Goal: Transaction & Acquisition: Obtain resource

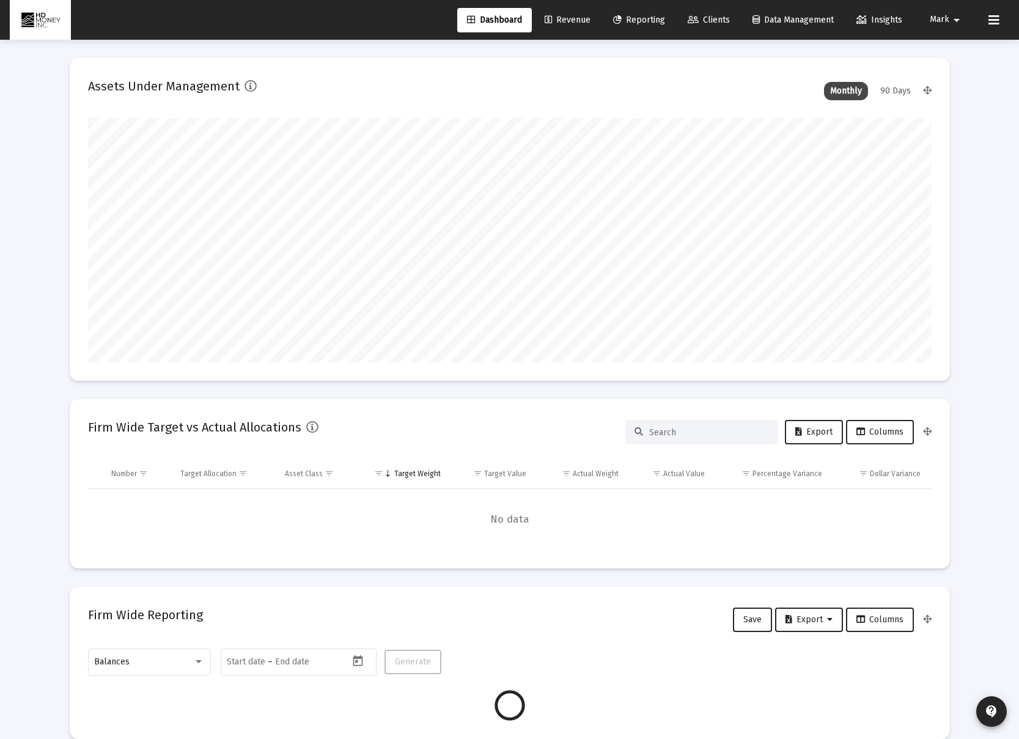
scroll to position [245, 454]
click at [635, 23] on span "Reporting" at bounding box center [639, 20] width 52 height 10
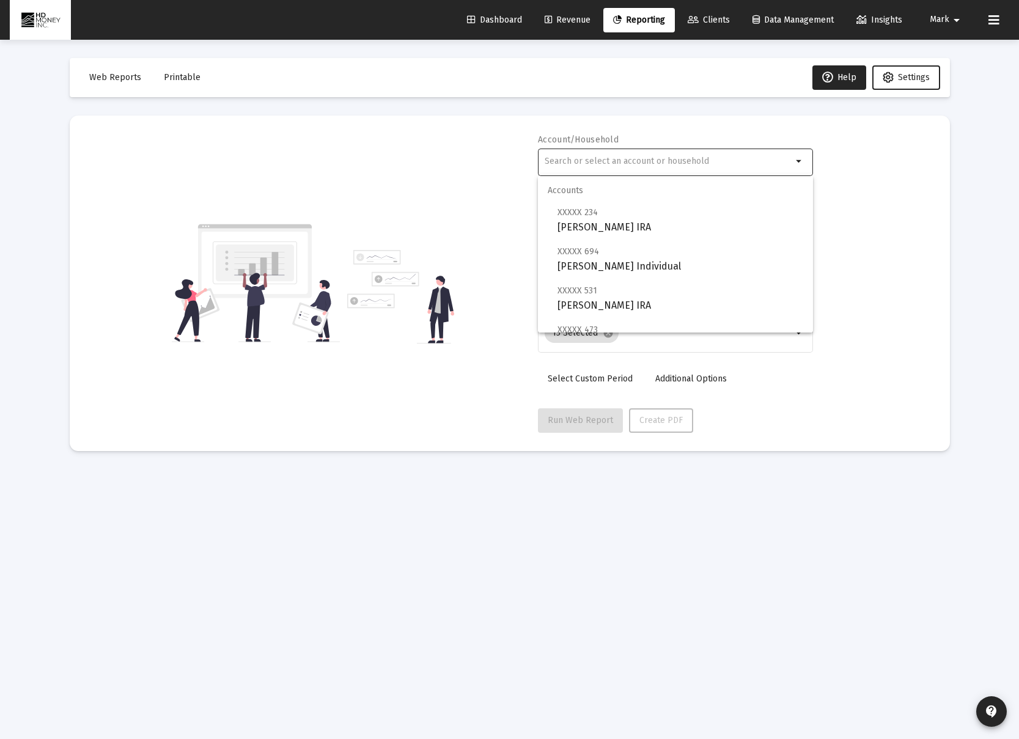
click at [657, 160] on input "text" at bounding box center [669, 162] width 248 height 10
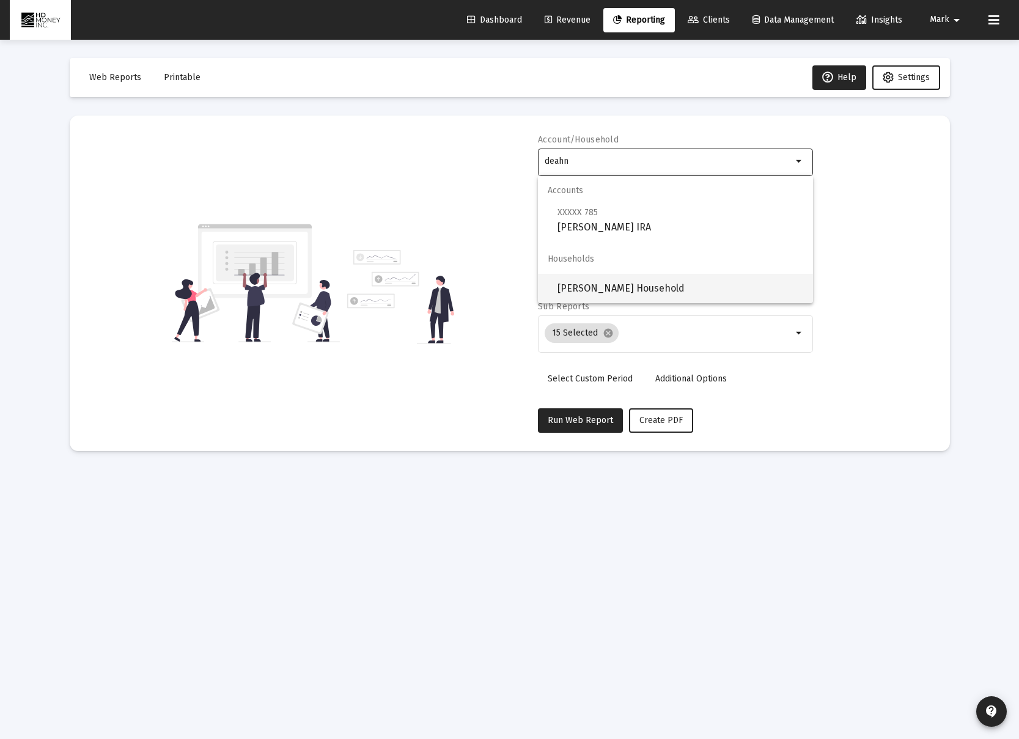
click at [688, 290] on span "[PERSON_NAME] Household" at bounding box center [681, 288] width 246 height 29
type input "[PERSON_NAME] Household"
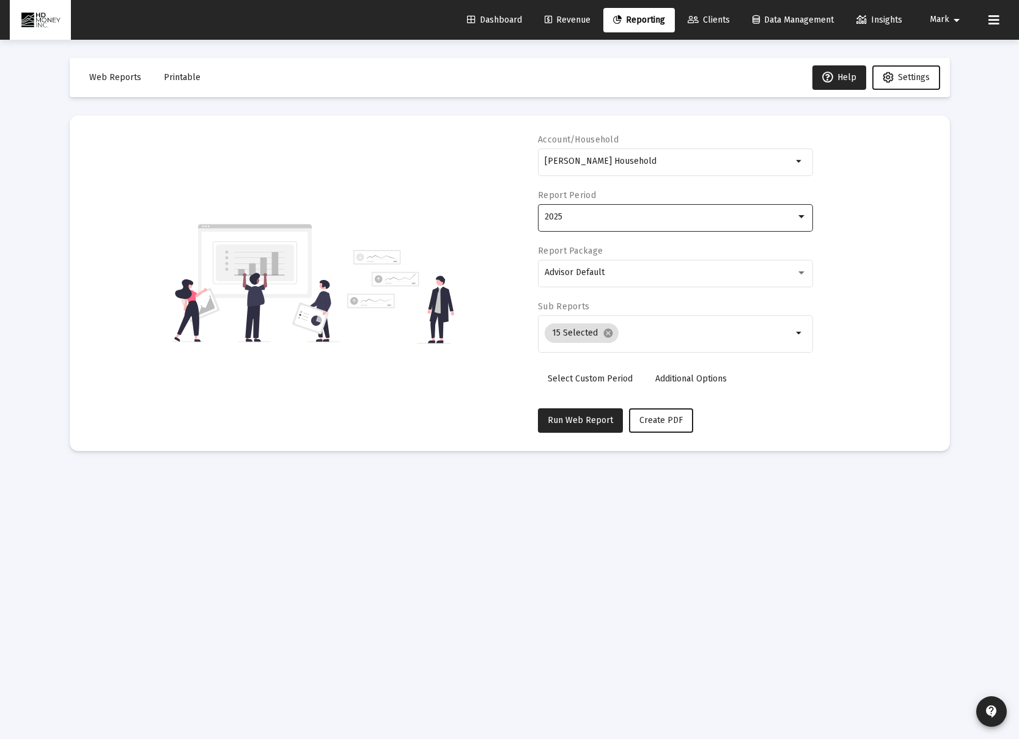
click at [668, 220] on div "2025" at bounding box center [670, 217] width 251 height 10
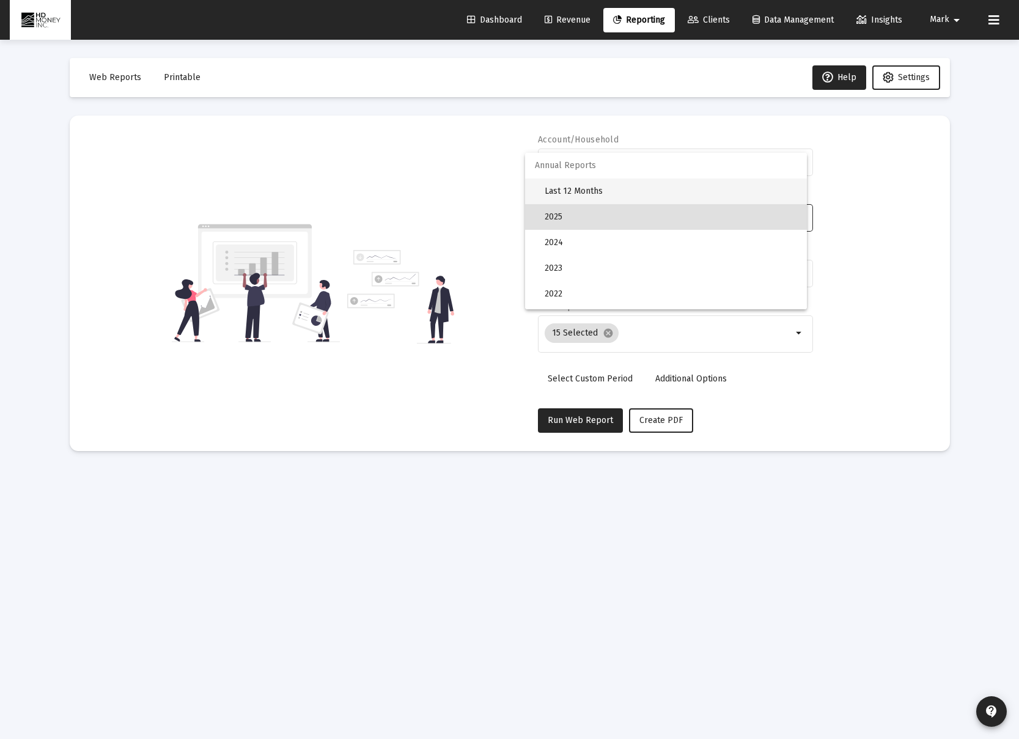
click at [637, 197] on span "Last 12 Months" at bounding box center [671, 192] width 252 height 26
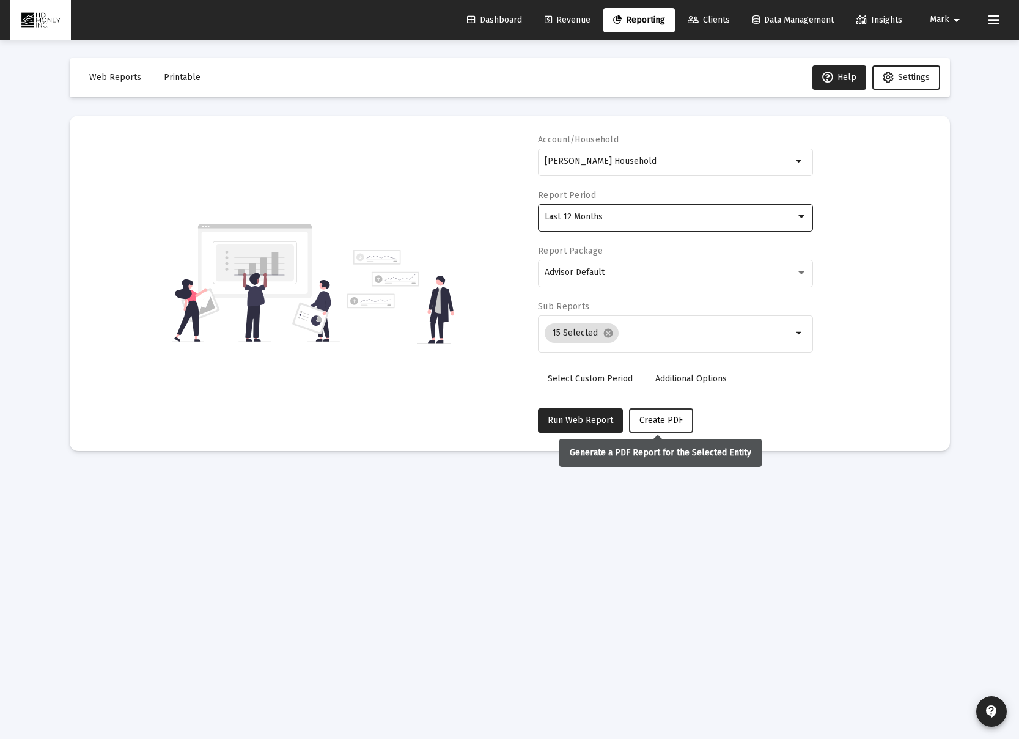
click at [680, 416] on button "Create PDF" at bounding box center [661, 420] width 64 height 24
click at [195, 77] on span "Printable" at bounding box center [182, 77] width 37 height 10
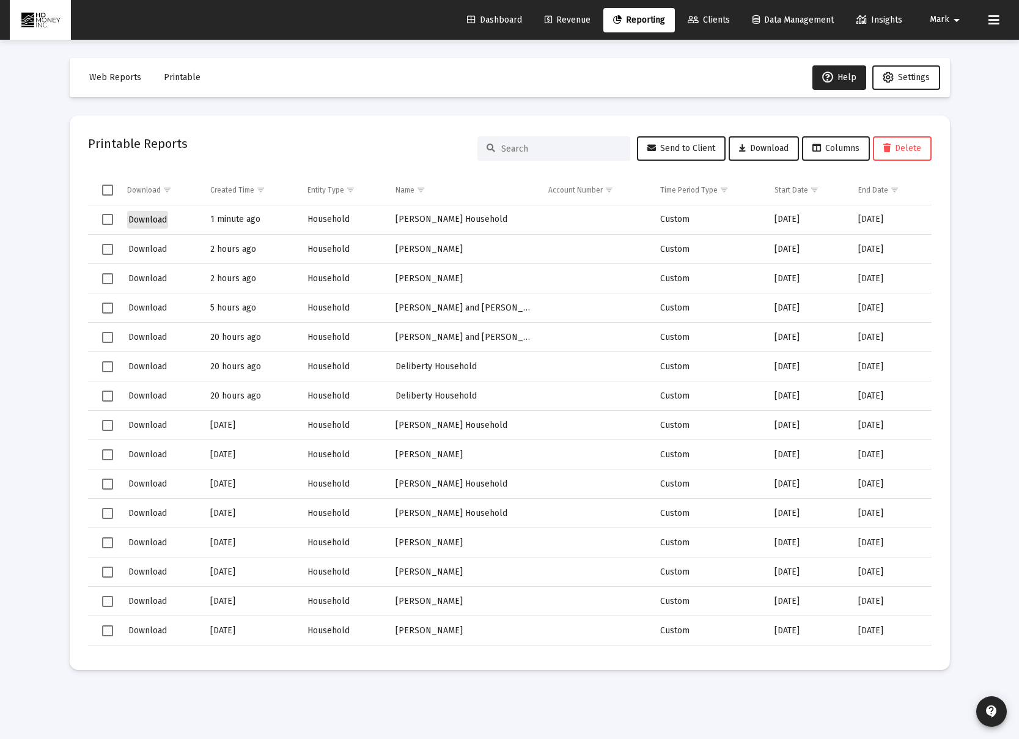
click at [153, 221] on span "Download" at bounding box center [147, 220] width 39 height 10
click at [637, 20] on span "Reporting" at bounding box center [639, 20] width 52 height 10
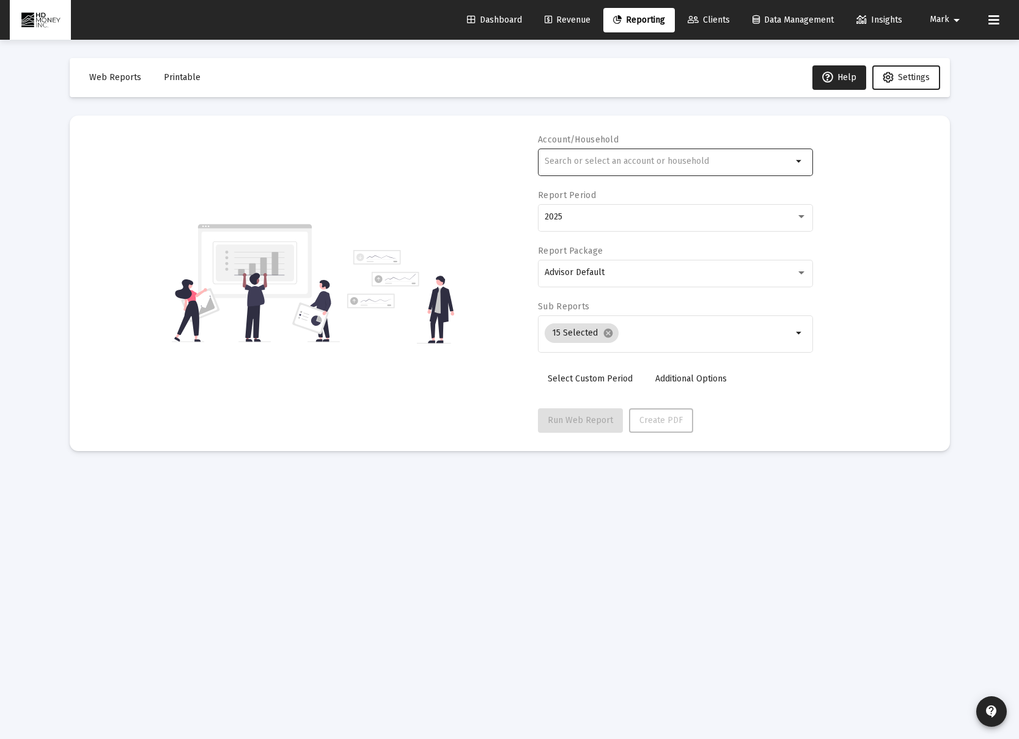
click at [641, 154] on div at bounding box center [669, 161] width 248 height 30
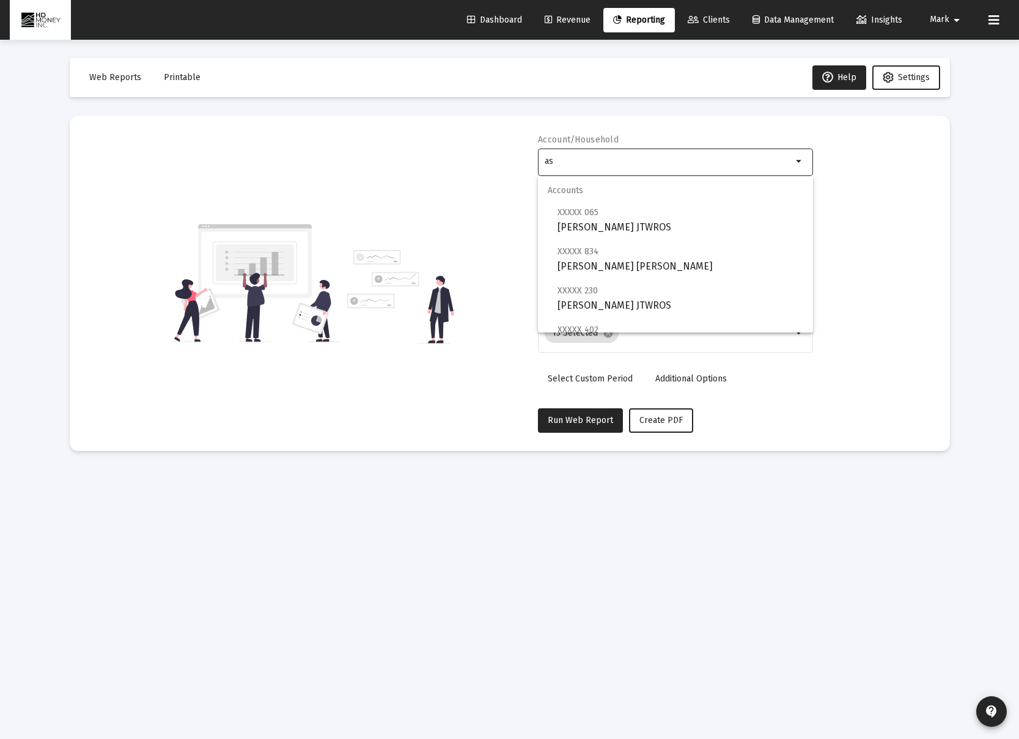
type input "a"
type input "[PERSON_NAME]"
click at [713, 16] on span "Clients" at bounding box center [709, 20] width 42 height 10
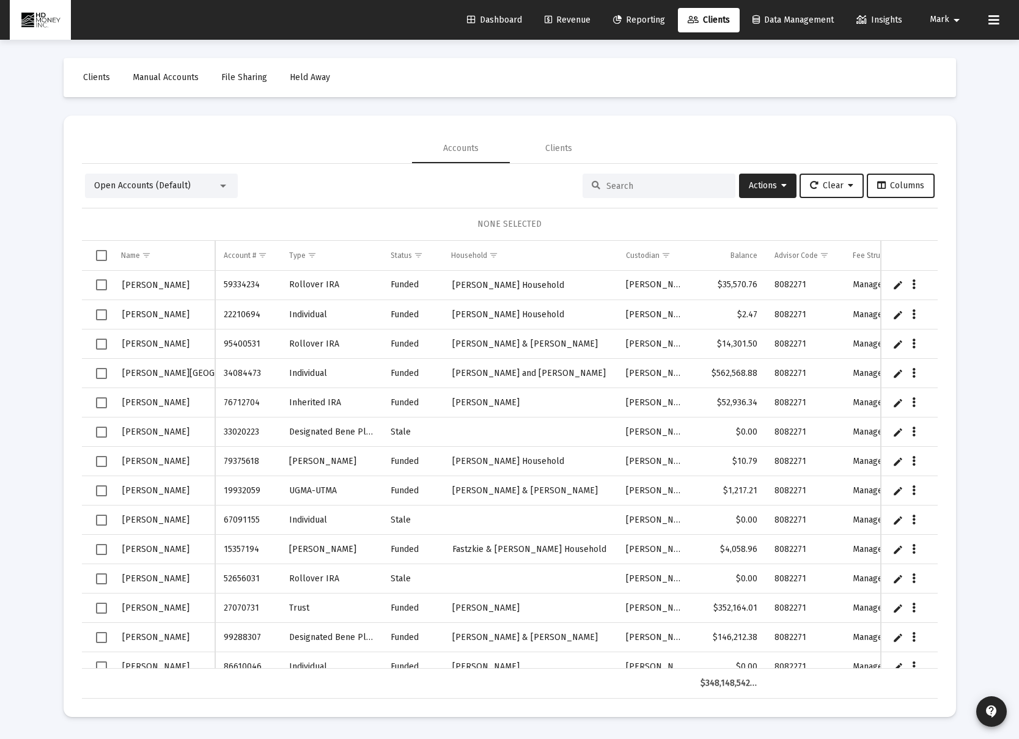
click at [633, 189] on input at bounding box center [666, 186] width 120 height 10
click at [571, 151] on div "Clients" at bounding box center [558, 148] width 27 height 12
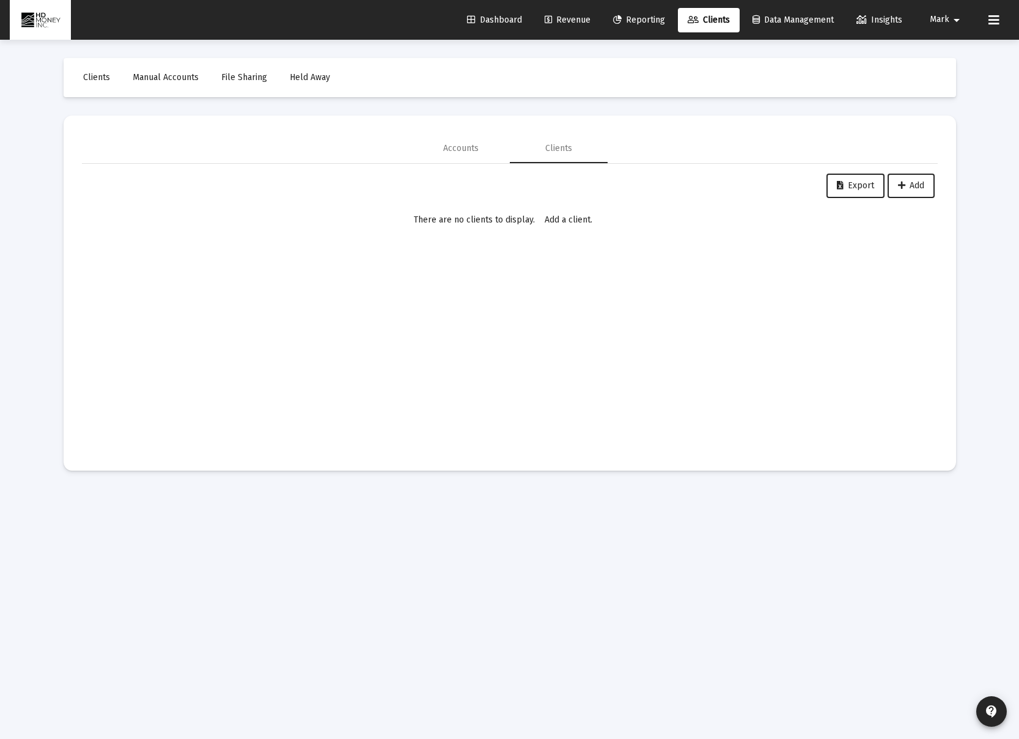
click at [459, 164] on div "Export Add There are no clients to display. Add a client. First Name Last Name …" at bounding box center [510, 308] width 856 height 289
click at [462, 153] on div "Accounts" at bounding box center [460, 148] width 35 height 12
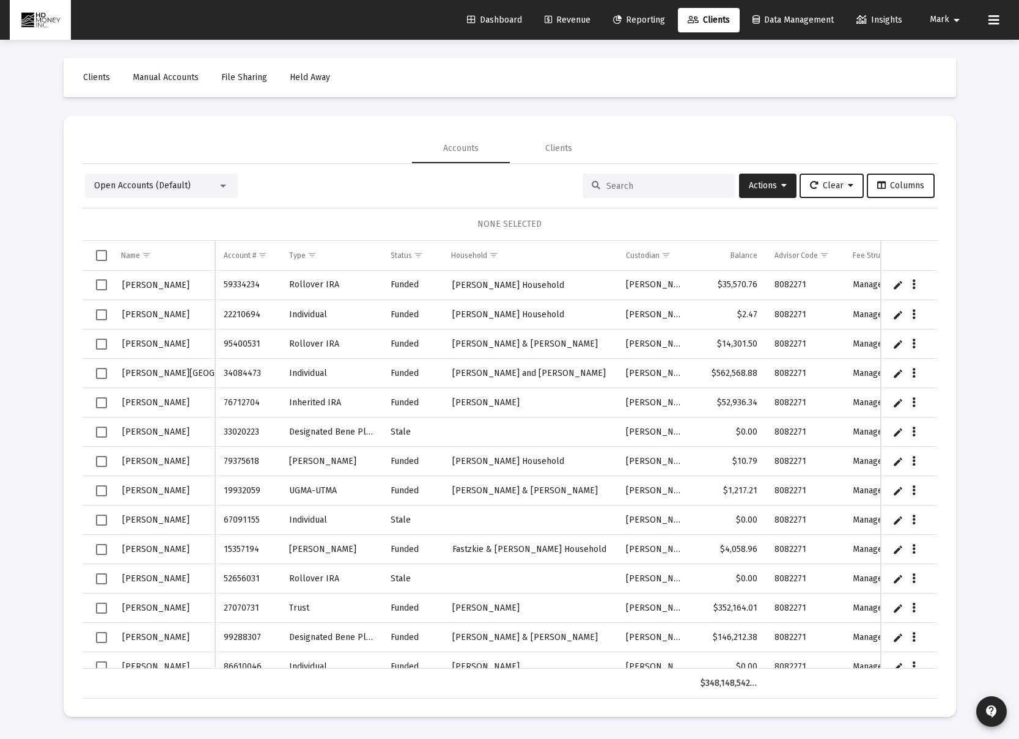
click at [606, 186] on input at bounding box center [666, 186] width 120 height 10
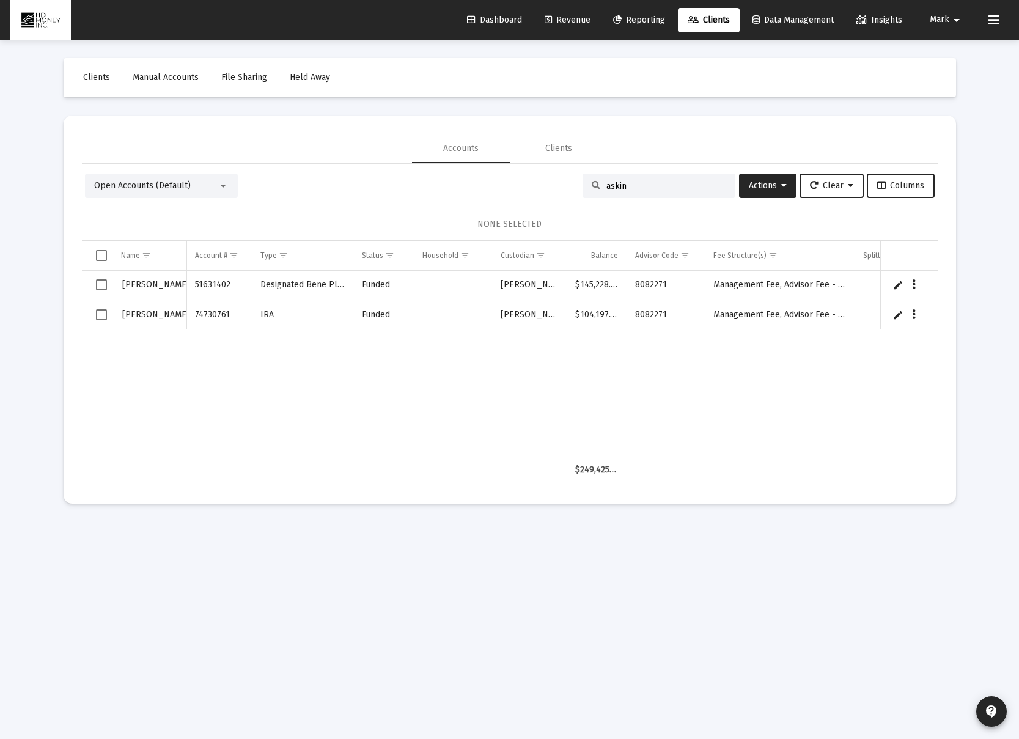
type input "askin"
click at [257, 367] on div "[PERSON_NAME] 51631402 Designated Bene Plan Funded [PERSON_NAME] $145,228.53 80…" at bounding box center [582, 363] width 1001 height 185
click at [916, 283] on button "Data grid" at bounding box center [913, 284] width 11 height 11
drag, startPoint x: 193, startPoint y: 377, endPoint x: 161, endPoint y: 364, distance: 34.9
click at [190, 374] on div at bounding box center [509, 369] width 1019 height 739
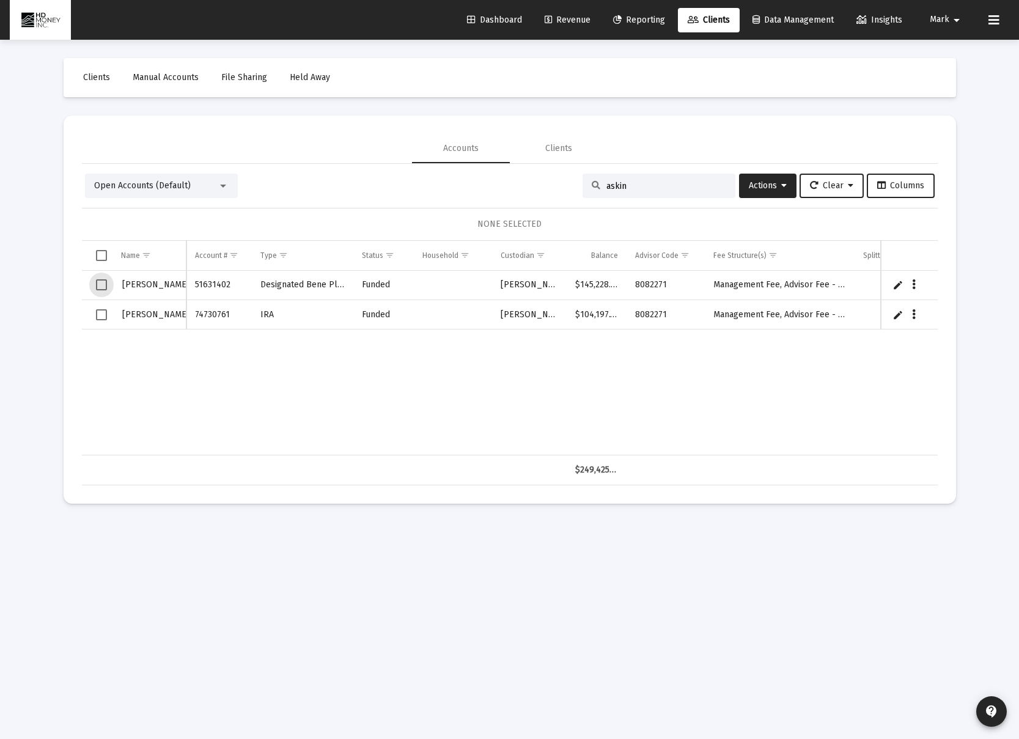
click at [102, 286] on span "Select row" at bounding box center [101, 284] width 11 height 11
drag, startPoint x: 102, startPoint y: 314, endPoint x: 152, endPoint y: 319, distance: 50.4
click at [102, 314] on span "Select row" at bounding box center [101, 314] width 11 height 11
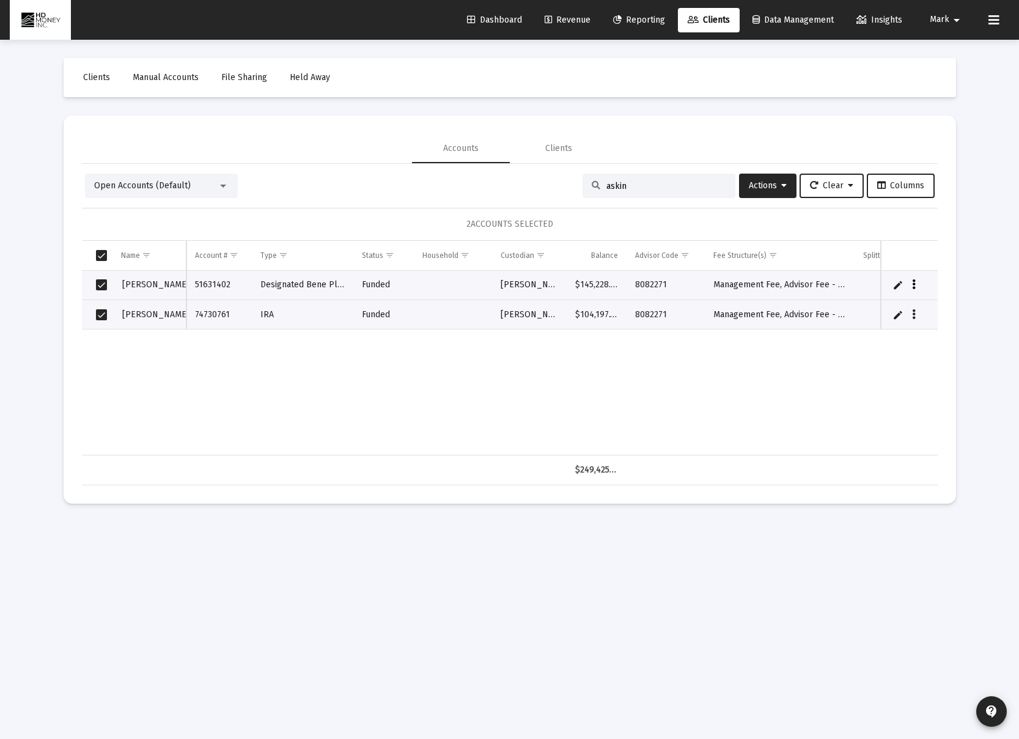
click at [914, 285] on icon "Data grid" at bounding box center [914, 285] width 4 height 15
click at [945, 377] on button "Map to Household" at bounding box center [962, 368] width 109 height 29
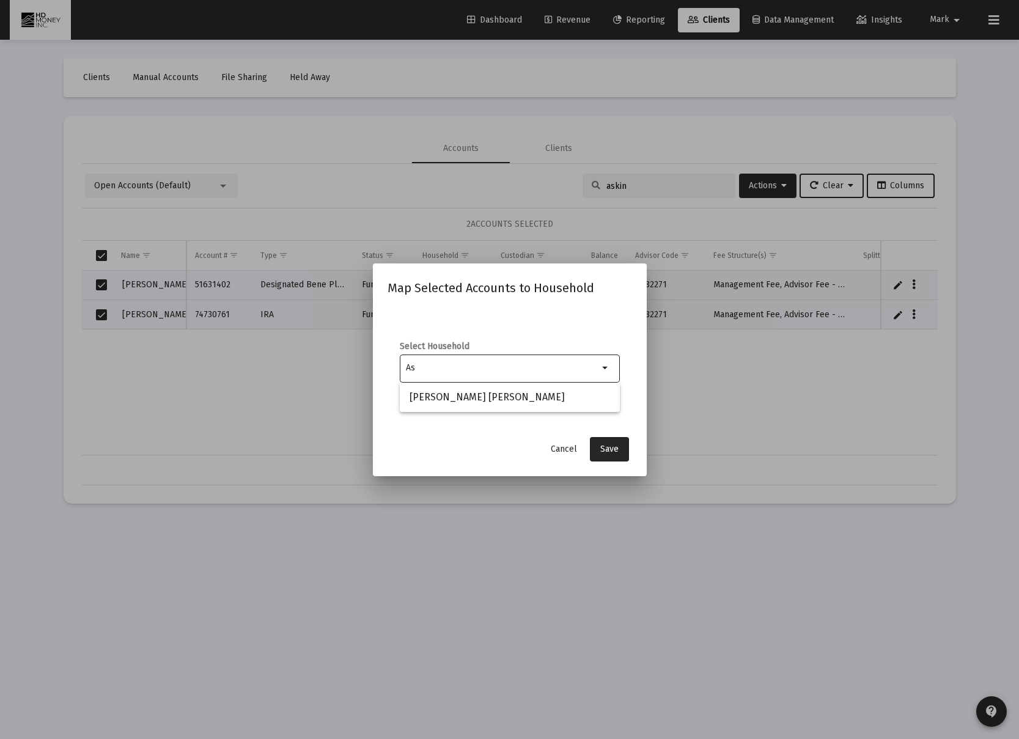
type input "A"
type input "[PERSON_NAME]"
click at [616, 448] on span "Save" at bounding box center [609, 449] width 18 height 10
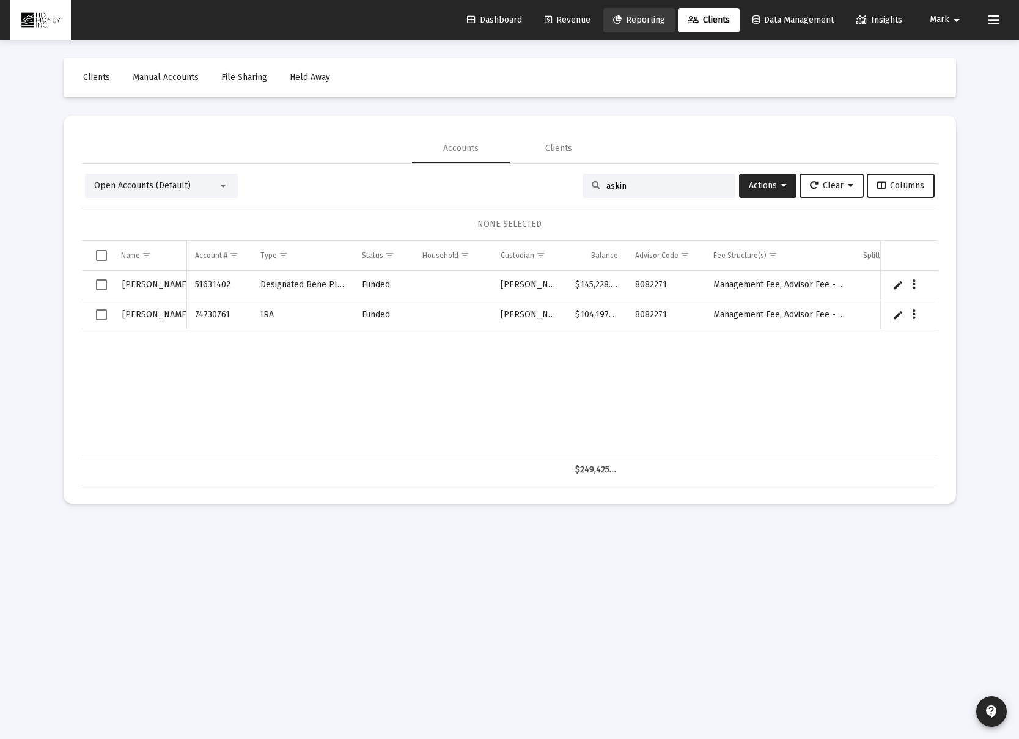
click at [650, 18] on span "Reporting" at bounding box center [639, 20] width 52 height 10
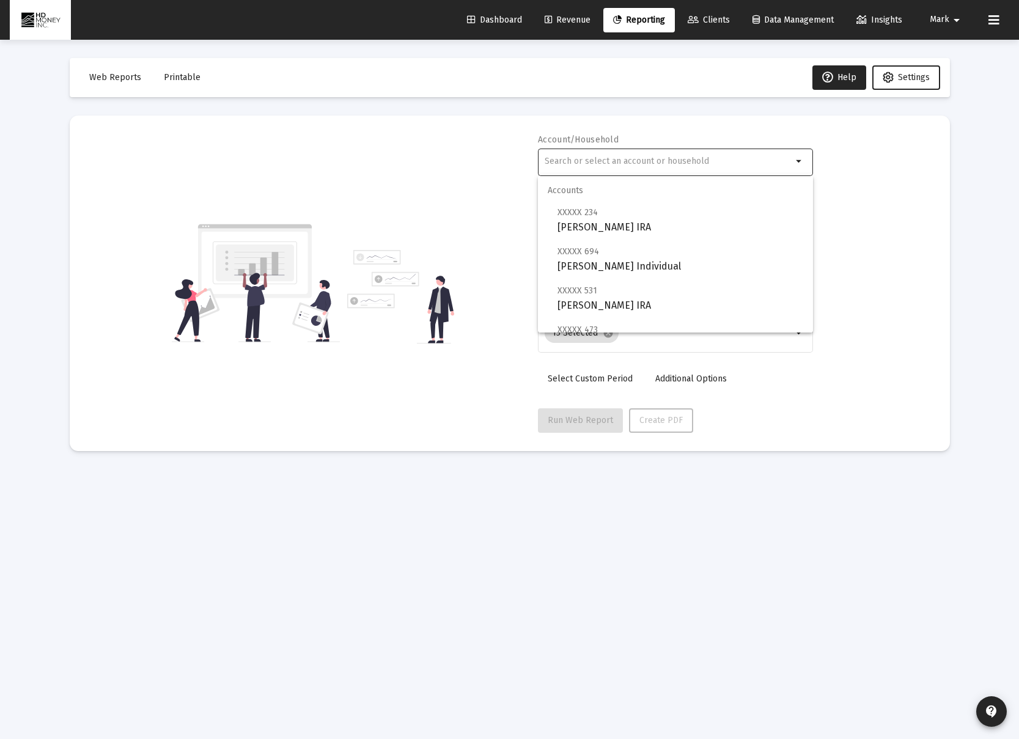
click at [663, 160] on input "text" at bounding box center [669, 162] width 248 height 10
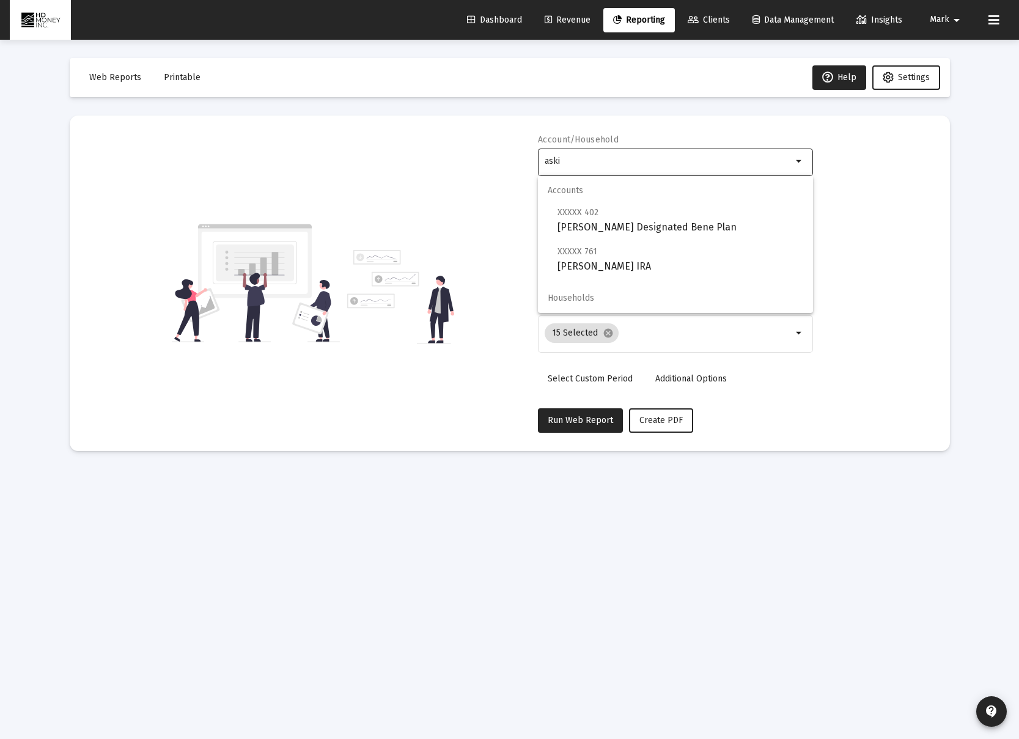
type input "aski"
click at [579, 300] on span "Households" at bounding box center [675, 298] width 275 height 29
click at [861, 252] on div "Account/Household aski arrow_drop_down Report Period 2025 Report Package Adviso…" at bounding box center [510, 283] width 844 height 299
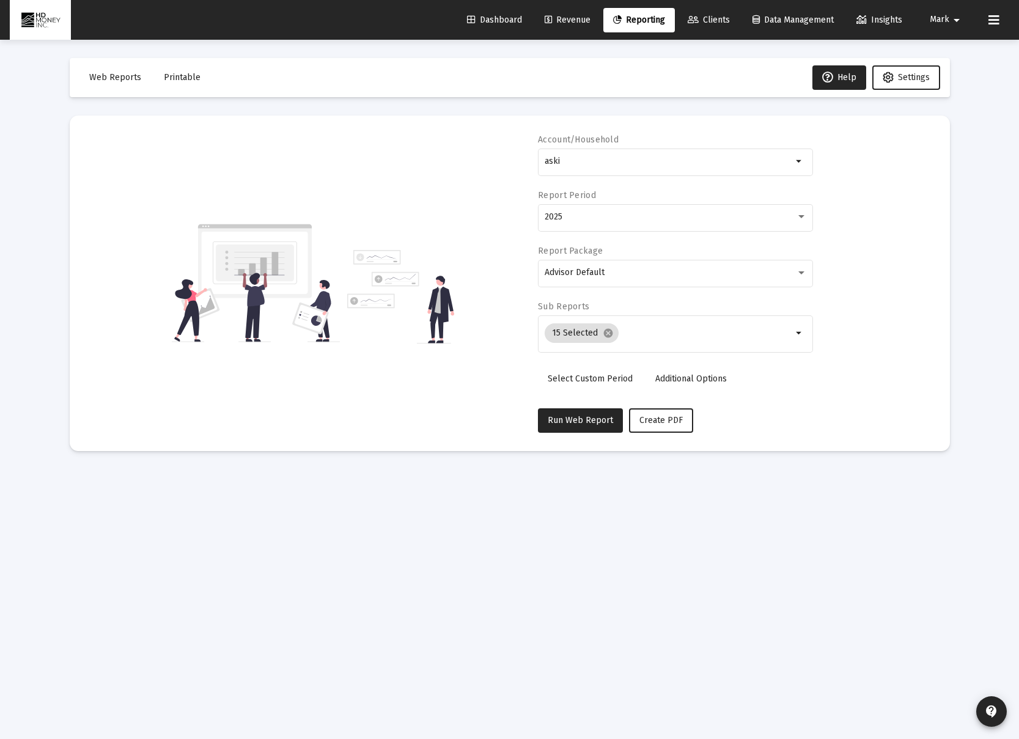
click at [801, 16] on span "Data Management" at bounding box center [793, 20] width 81 height 10
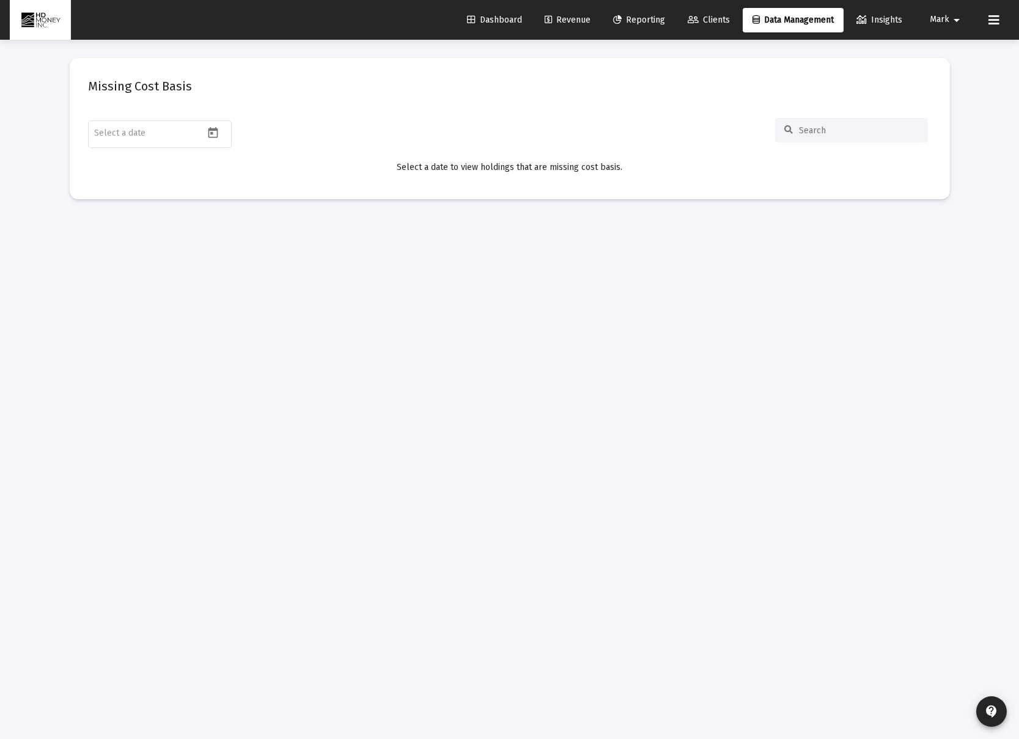
click at [701, 23] on span "Clients" at bounding box center [709, 20] width 42 height 10
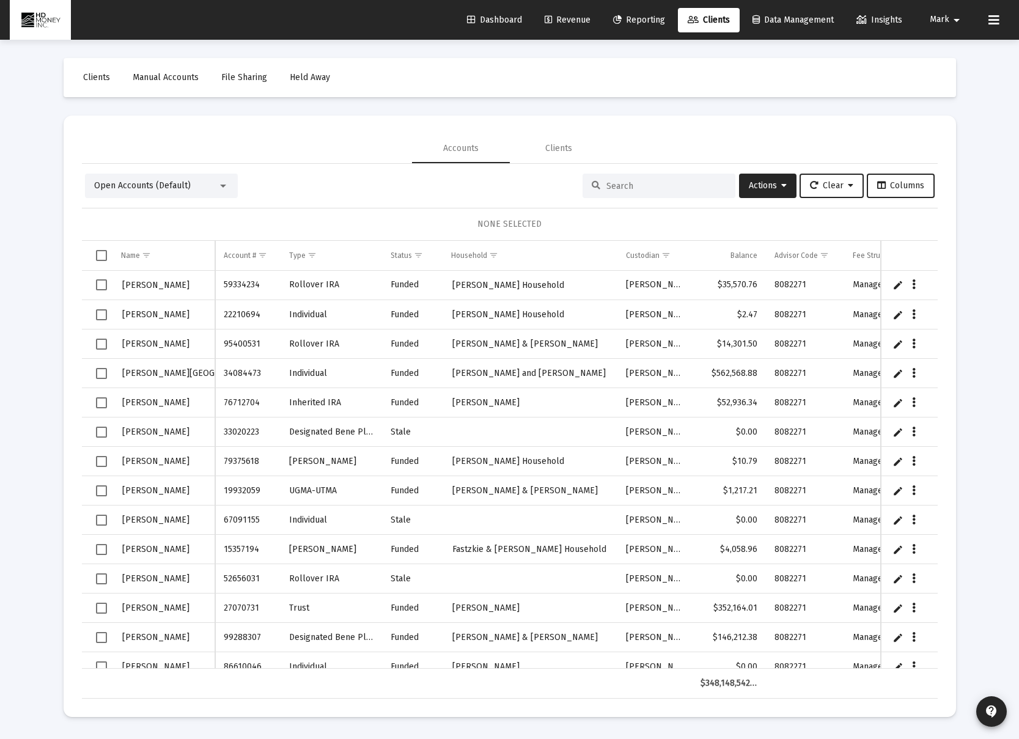
click at [213, 186] on div "Open Accounts (Default)" at bounding box center [155, 186] width 123 height 12
click at [213, 186] on span "Open Accounts (Default)" at bounding box center [156, 186] width 125 height 26
click at [609, 183] on input at bounding box center [666, 186] width 120 height 10
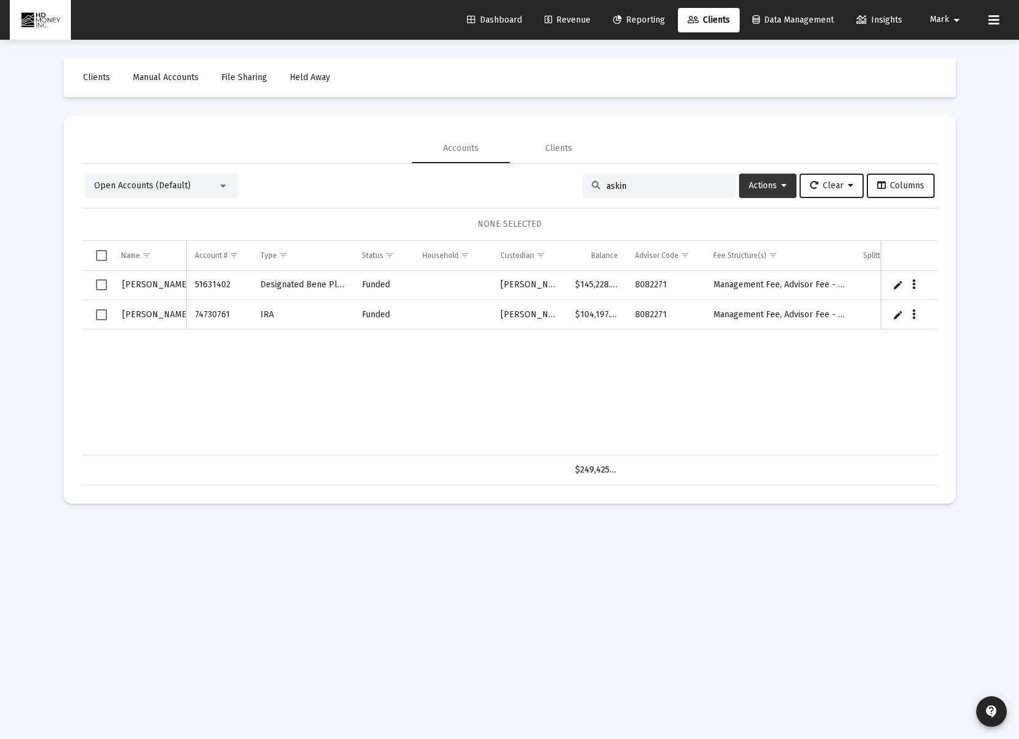
type input "askin"
click at [757, 192] on button "Actions" at bounding box center [767, 186] width 57 height 24
click at [108, 287] on div at bounding box center [509, 369] width 1019 height 739
click at [103, 251] on span "Select all" at bounding box center [101, 255] width 11 height 11
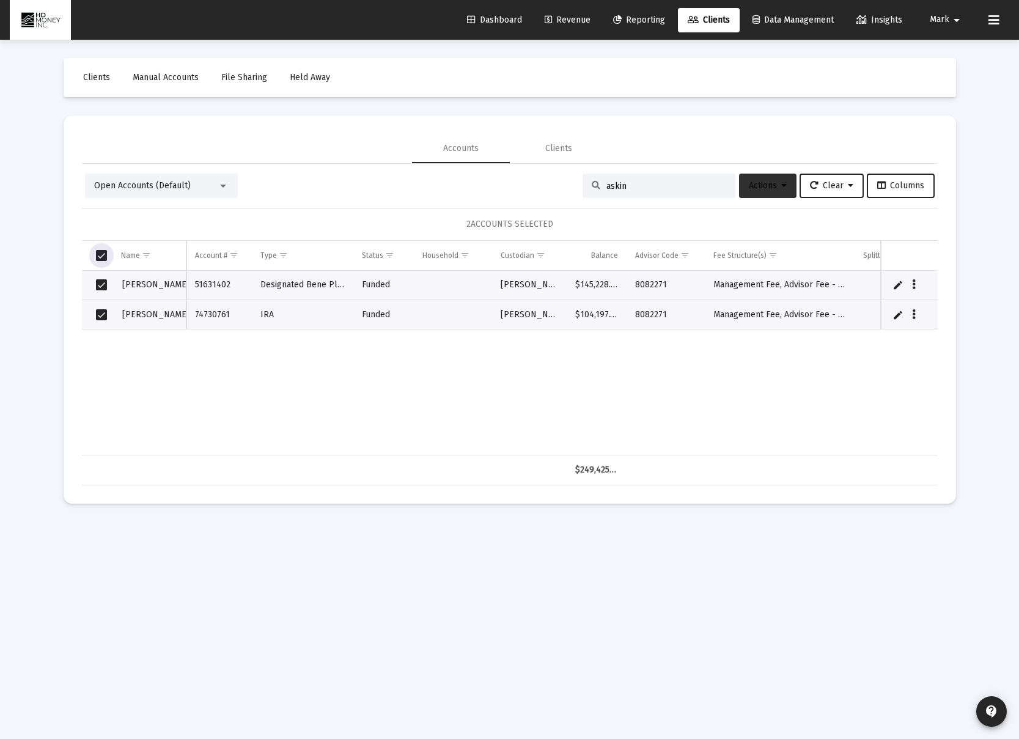
click at [764, 183] on span "Actions" at bounding box center [768, 185] width 38 height 10
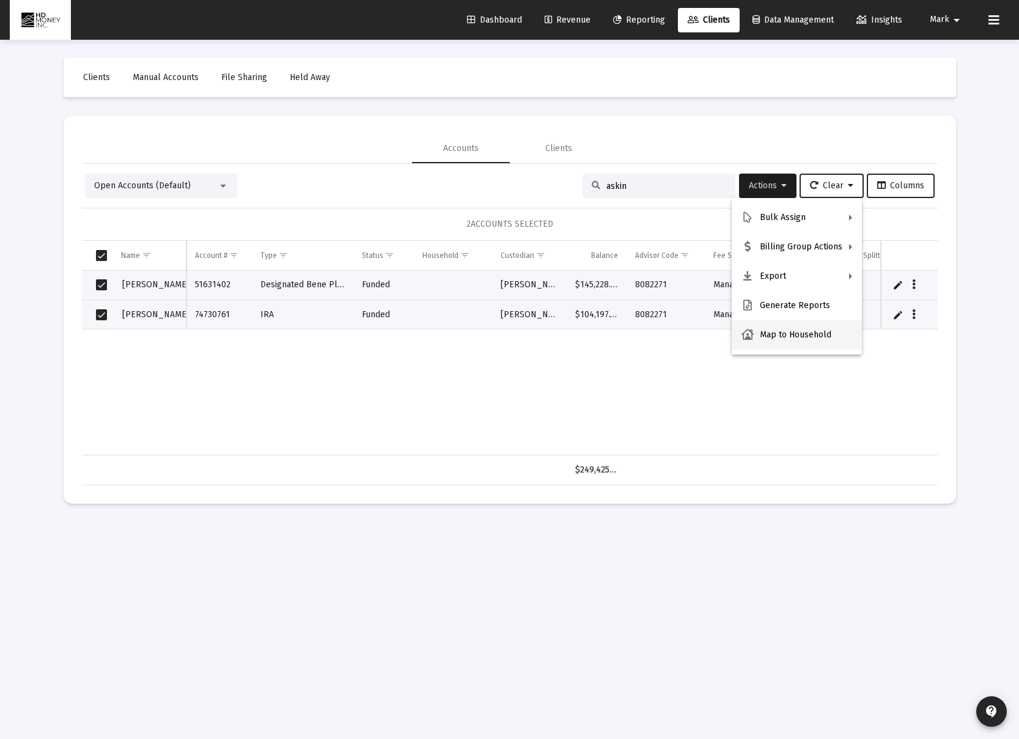
click at [778, 336] on button "Map to Household" at bounding box center [797, 334] width 130 height 29
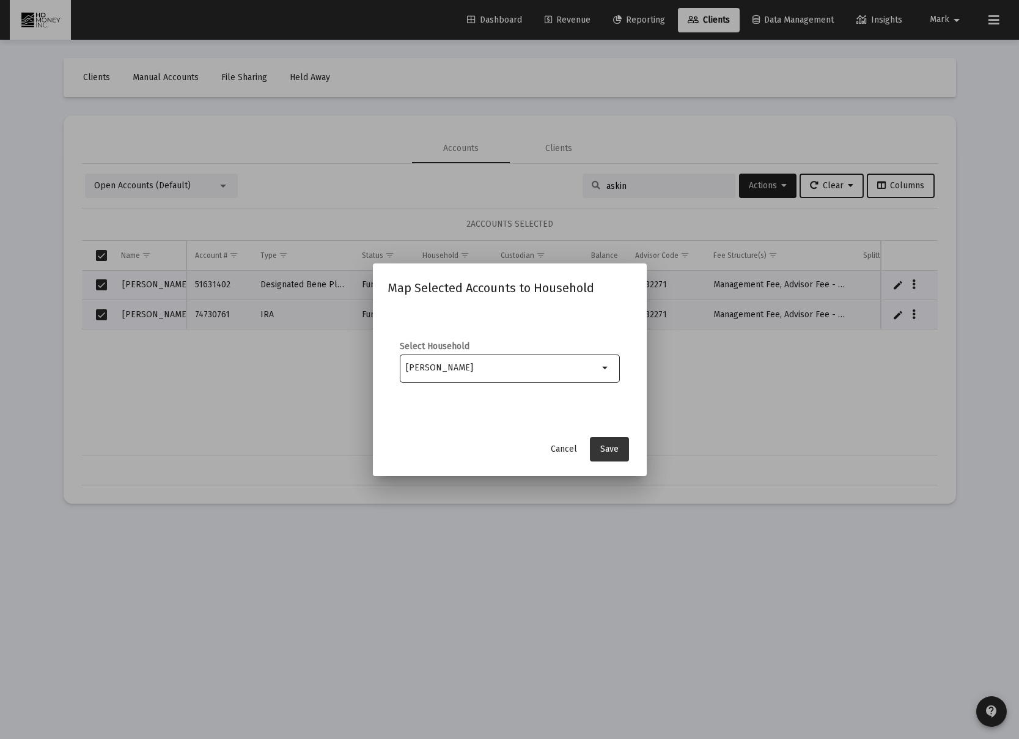
type input "[PERSON_NAME]"
click at [599, 448] on button "Save" at bounding box center [609, 449] width 39 height 24
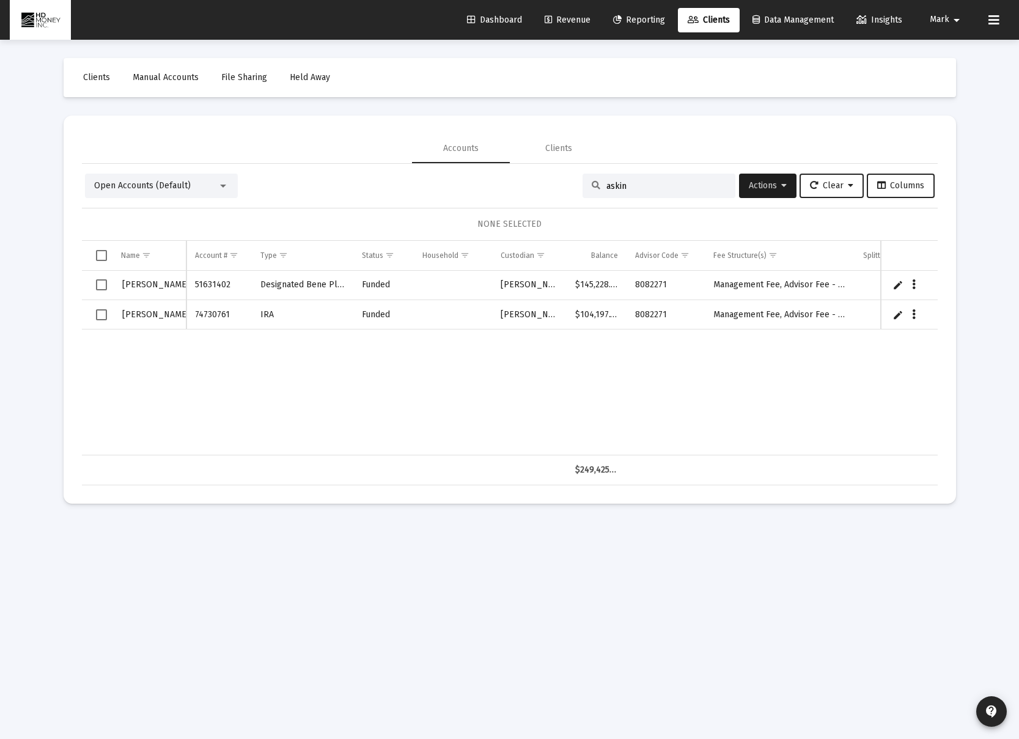
click at [896, 287] on link "Edit" at bounding box center [898, 284] width 11 height 11
click at [897, 283] on link "Save" at bounding box center [896, 285] width 11 height 11
click at [912, 283] on icon "Data grid" at bounding box center [914, 285] width 4 height 15
click at [244, 77] on div at bounding box center [509, 369] width 1019 height 739
click at [110, 75] on link "Clients" at bounding box center [96, 77] width 46 height 24
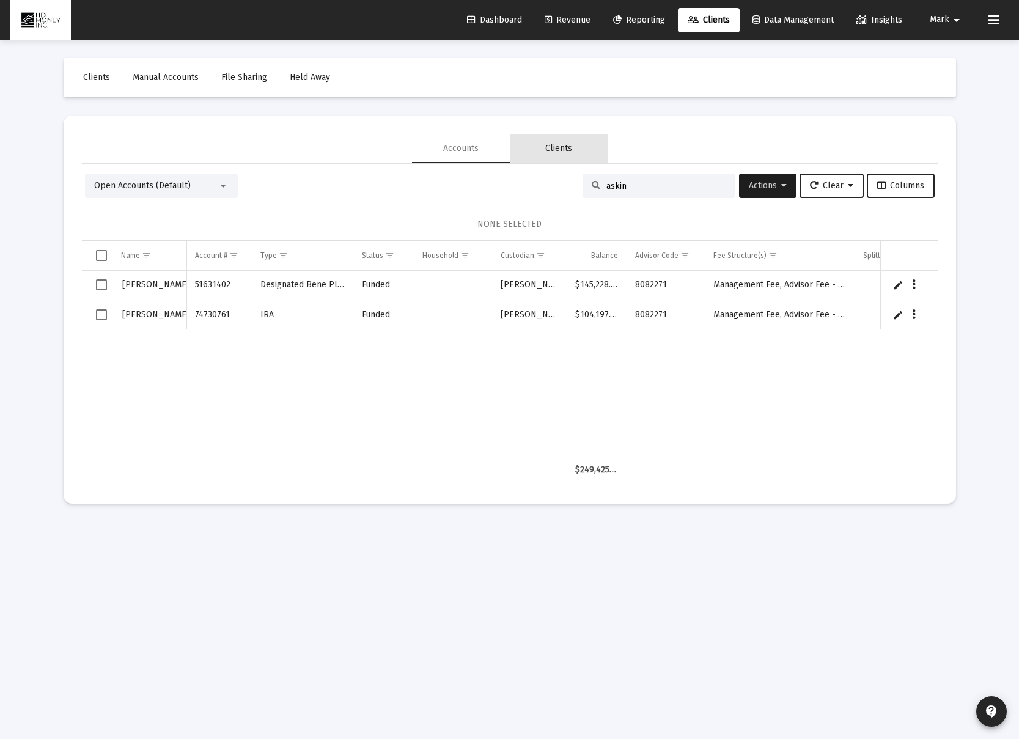
click at [579, 141] on div "Clients" at bounding box center [559, 148] width 98 height 29
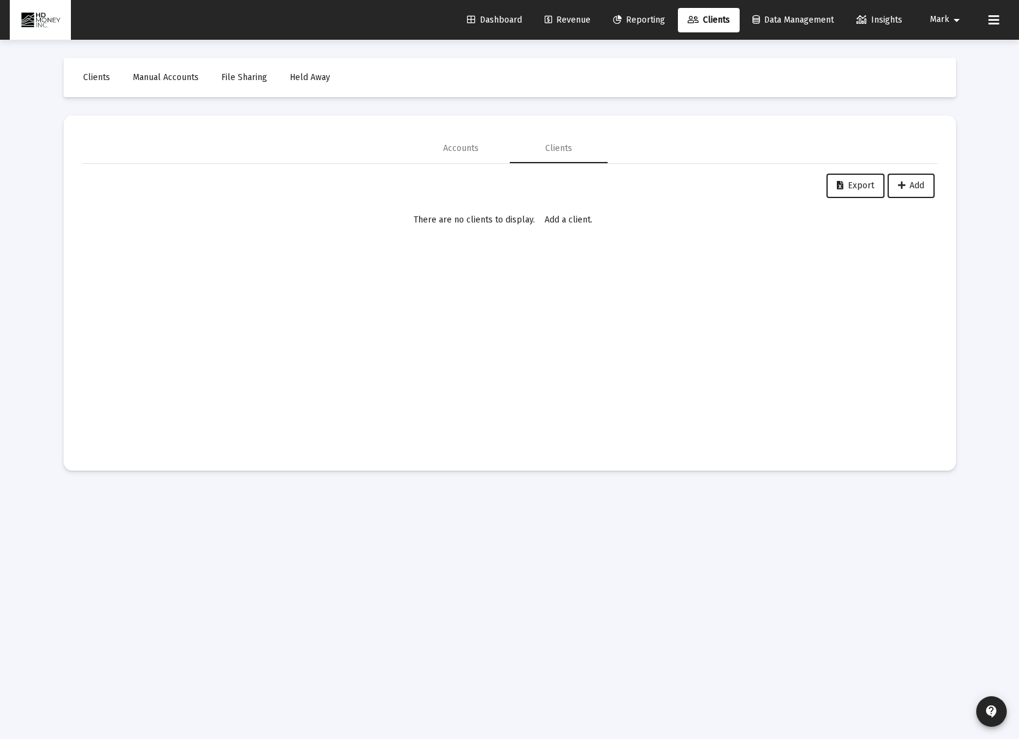
click at [768, 26] on link "Data Management" at bounding box center [793, 20] width 101 height 24
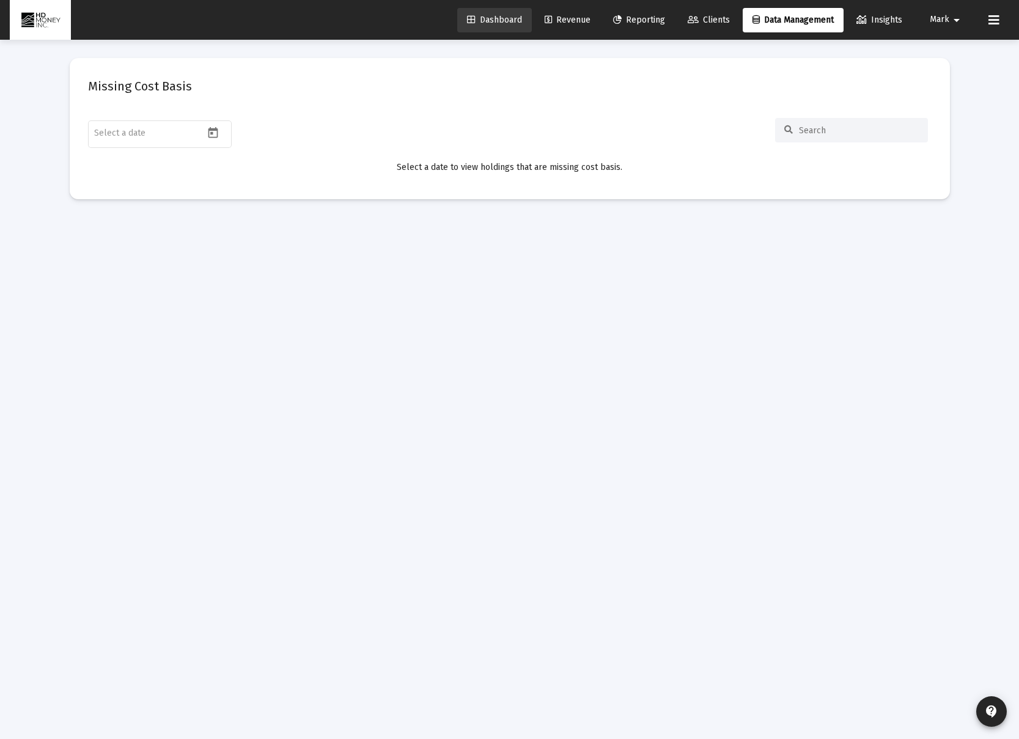
click at [482, 18] on span "Dashboard" at bounding box center [494, 20] width 55 height 10
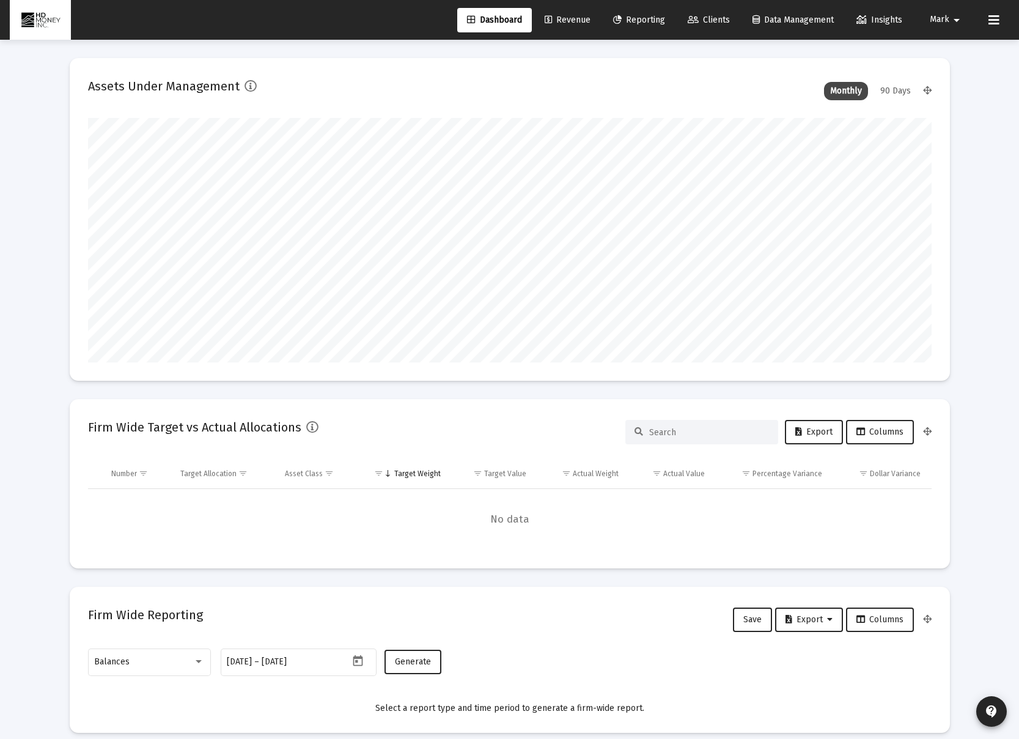
scroll to position [245, 454]
click at [639, 19] on span "Reporting" at bounding box center [639, 20] width 52 height 10
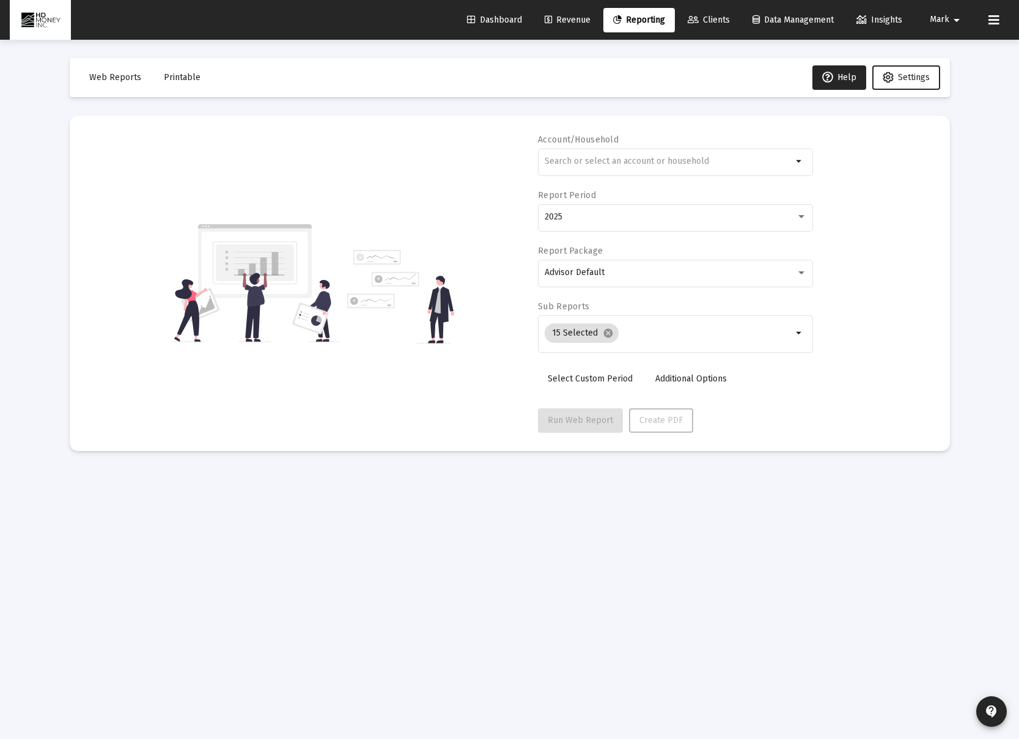
click at [957, 20] on mat-icon "arrow_drop_down" at bounding box center [956, 20] width 15 height 24
click at [998, 19] on div at bounding box center [509, 369] width 1019 height 739
click at [998, 19] on icon at bounding box center [994, 20] width 11 height 15
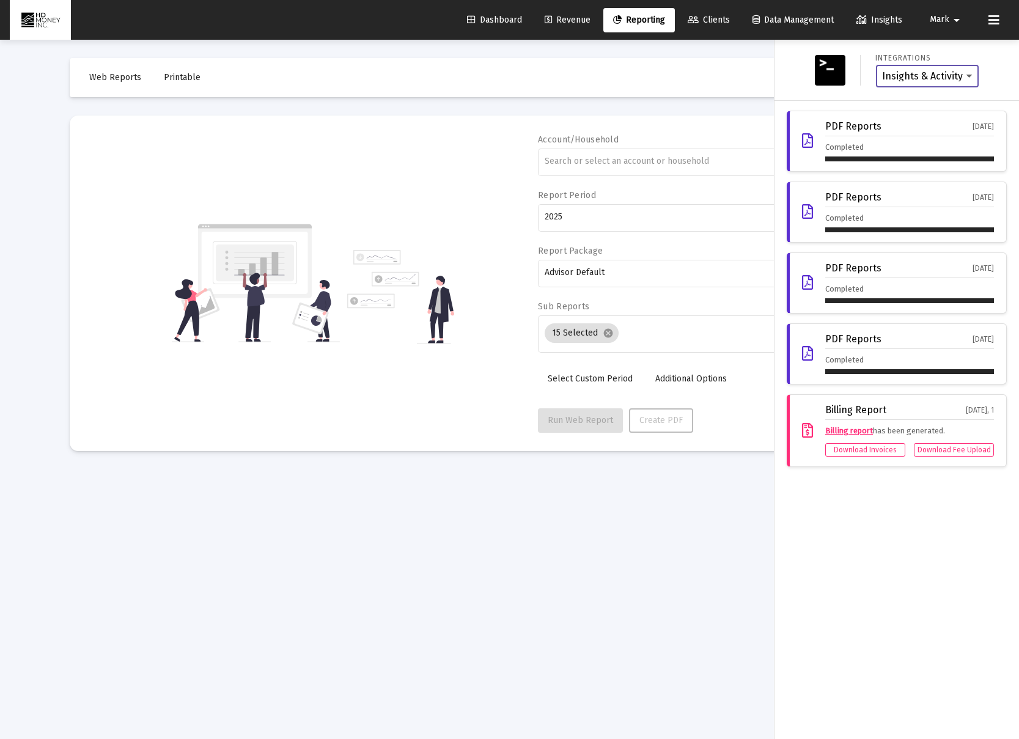
click at [962, 75] on select "Insights & Activity Wealthbox" at bounding box center [927, 76] width 90 height 11
click at [812, 18] on span "Data Management" at bounding box center [793, 20] width 81 height 10
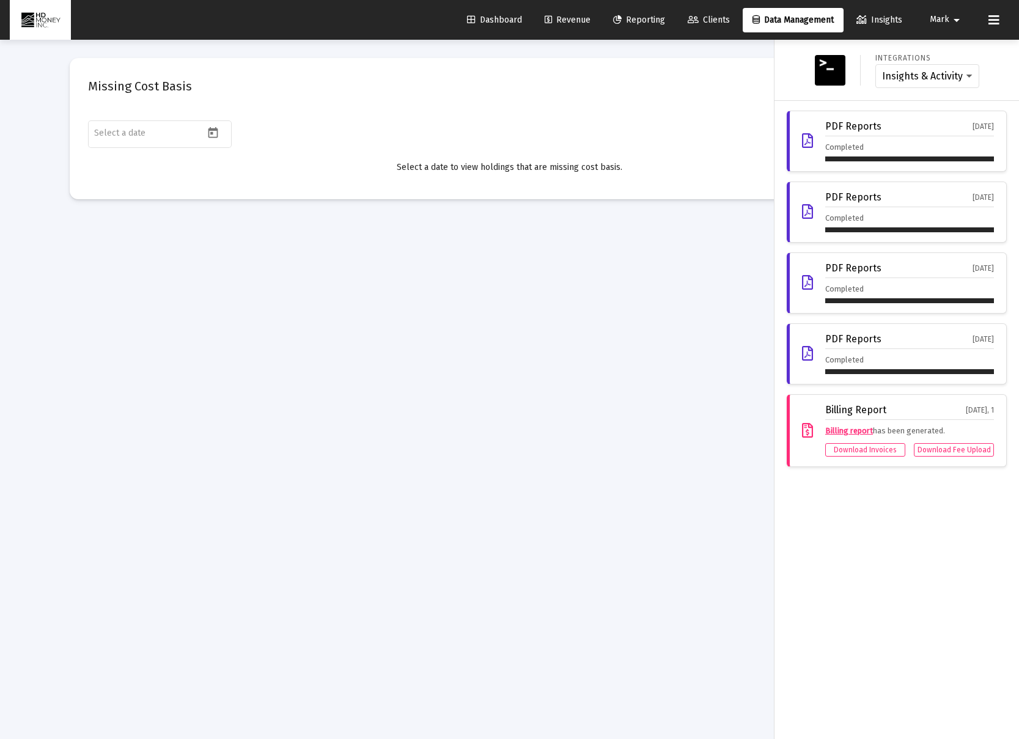
click at [474, 226] on div at bounding box center [509, 369] width 1019 height 739
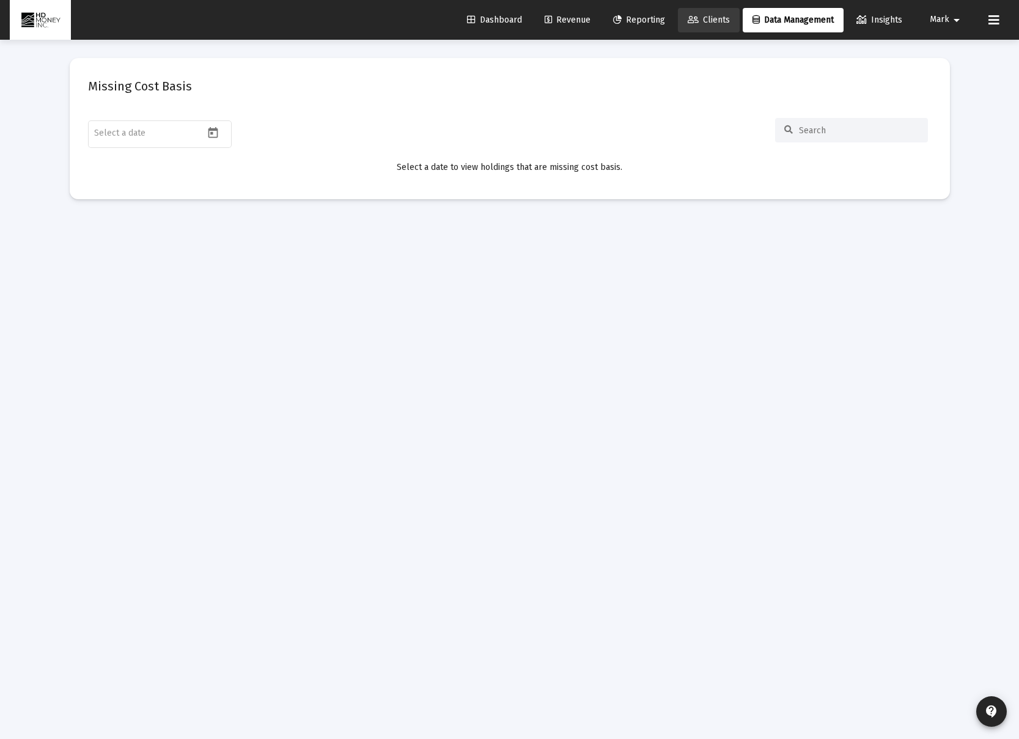
click at [691, 27] on link "Clients" at bounding box center [709, 20] width 62 height 24
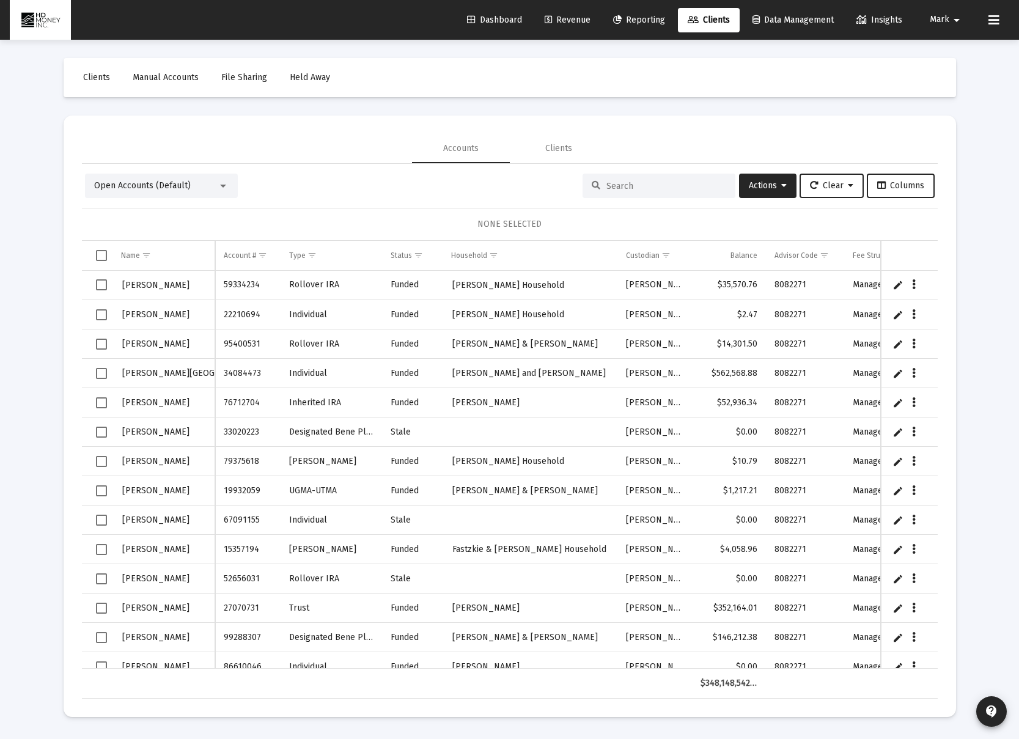
click at [229, 188] on div "Open Accounts (Default)" at bounding box center [161, 186] width 153 height 24
click at [227, 188] on div at bounding box center [223, 186] width 11 height 10
click at [288, 190] on div at bounding box center [509, 369] width 1019 height 739
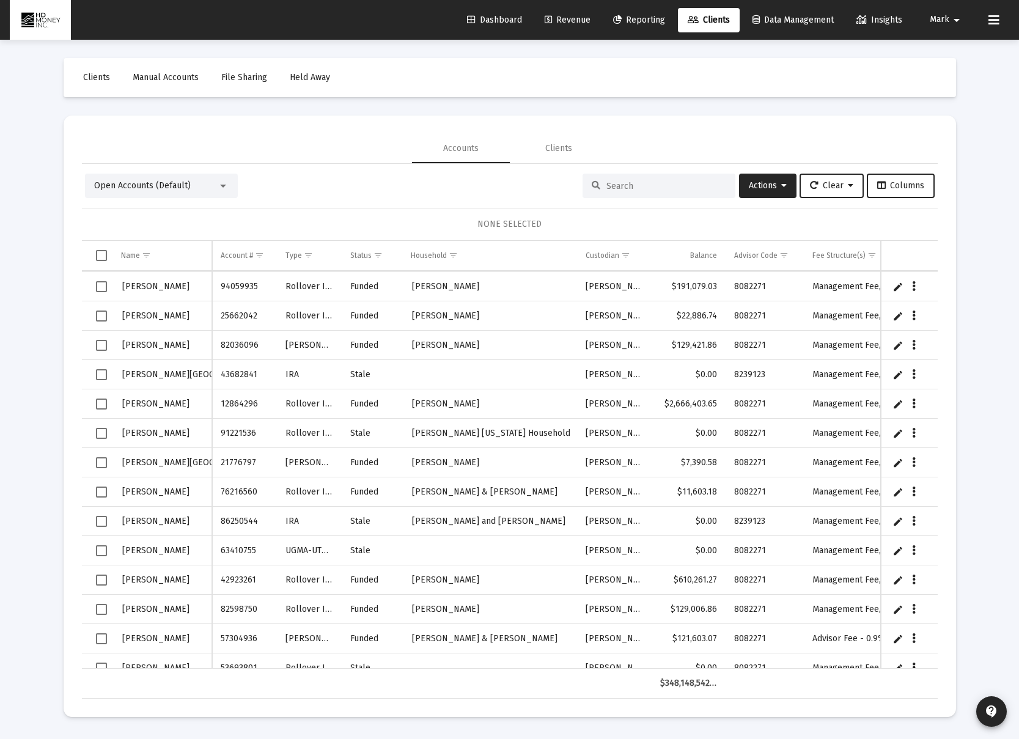
click at [646, 192] on div at bounding box center [659, 186] width 153 height 24
click at [647, 190] on input at bounding box center [666, 186] width 120 height 10
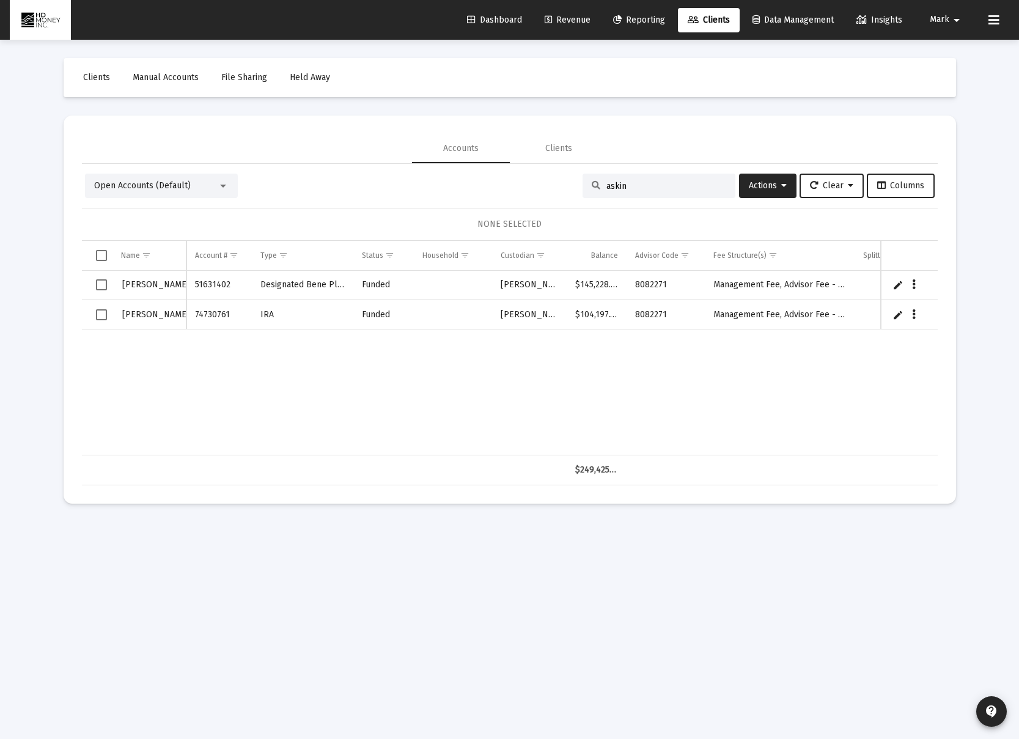
type input "askin"
click at [221, 186] on div at bounding box center [223, 186] width 6 height 3
drag, startPoint x: 332, startPoint y: 183, endPoint x: 320, endPoint y: 189, distance: 13.4
click at [331, 183] on div at bounding box center [509, 369] width 1019 height 739
click at [107, 254] on td "Data grid" at bounding box center [97, 255] width 31 height 29
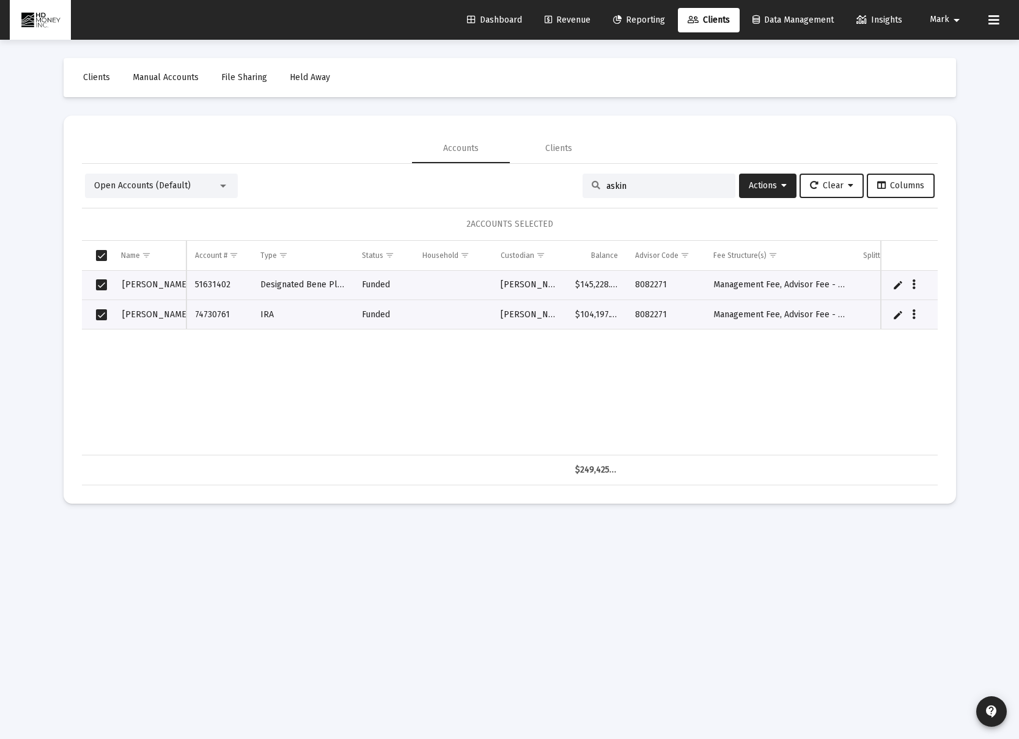
click at [229, 185] on div "Open Accounts (Default)" at bounding box center [161, 186] width 153 height 24
click at [218, 188] on div at bounding box center [223, 186] width 11 height 10
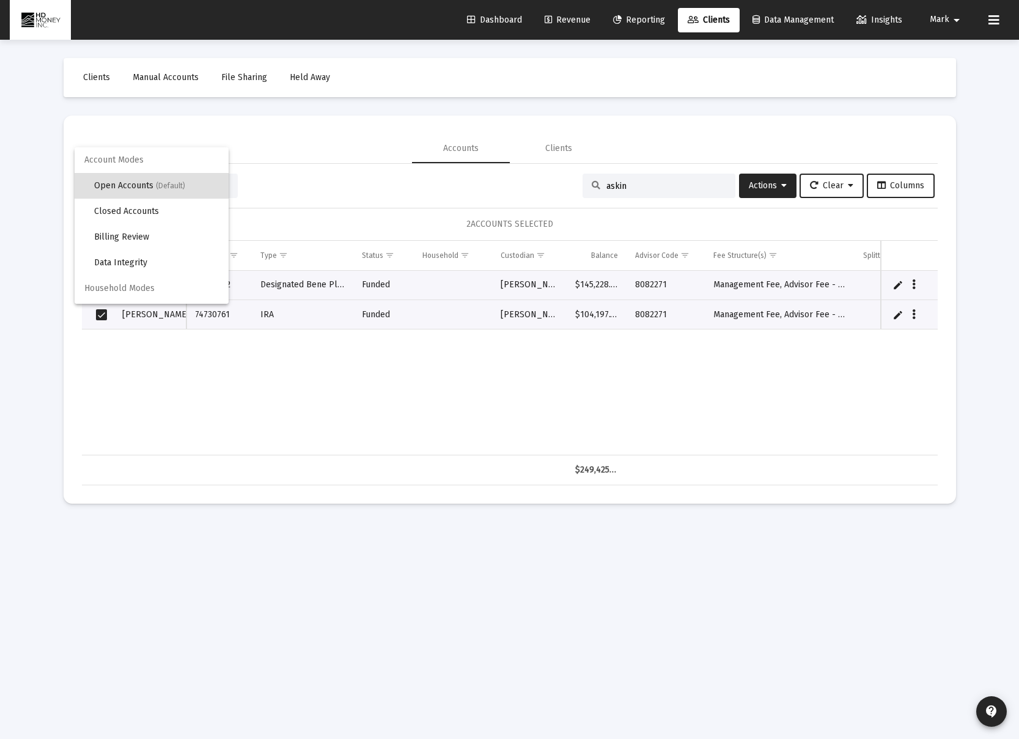
click at [404, 220] on div at bounding box center [509, 369] width 1019 height 739
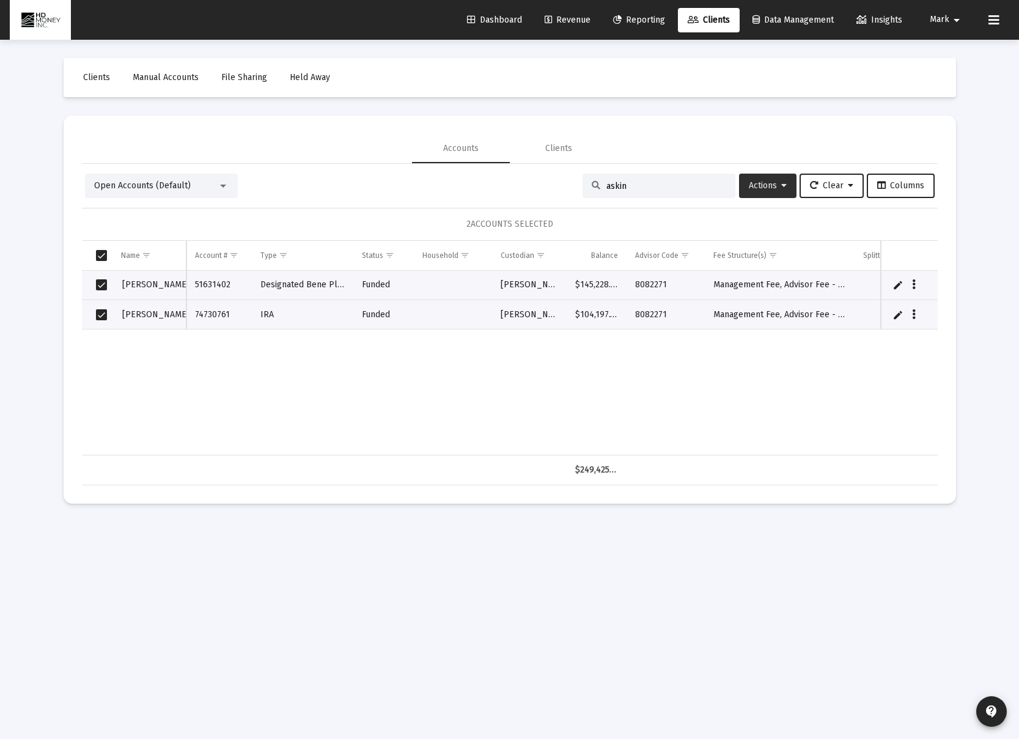
click at [781, 190] on icon at bounding box center [784, 186] width 6 height 9
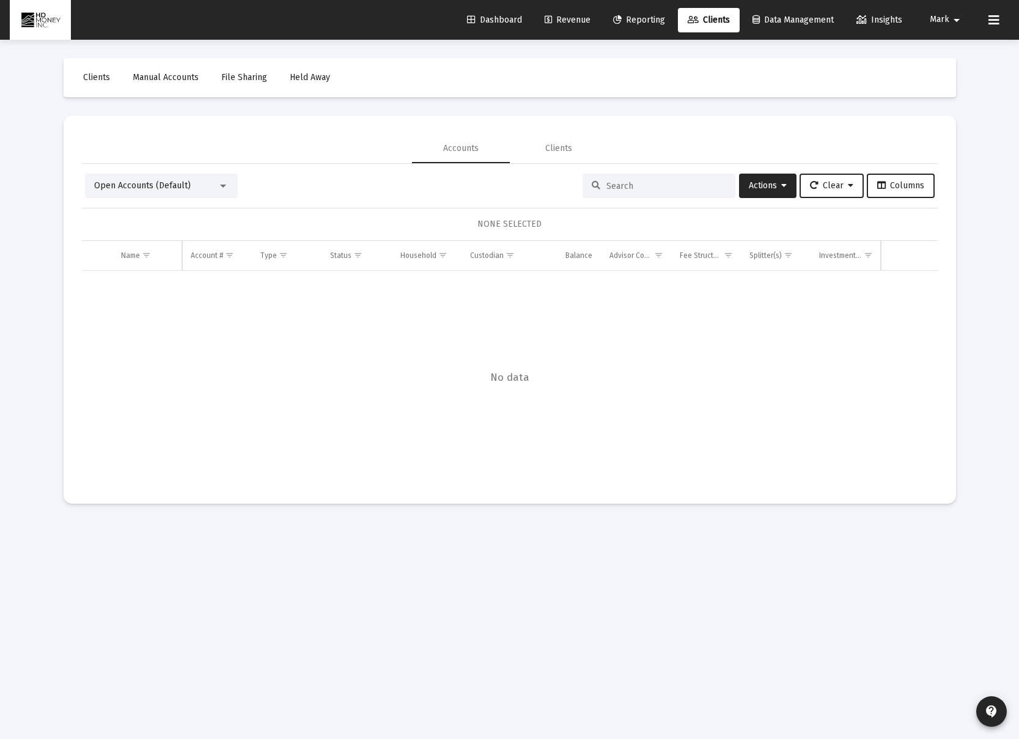
drag, startPoint x: 654, startPoint y: 32, endPoint x: 653, endPoint y: 24, distance: 8.0
click at [654, 31] on div "Dashboard Revenue Reporting Clients Data Management Insights Mark arrow_drop_do…" at bounding box center [510, 20] width 1000 height 40
click at [653, 24] on span "Reporting" at bounding box center [639, 20] width 52 height 10
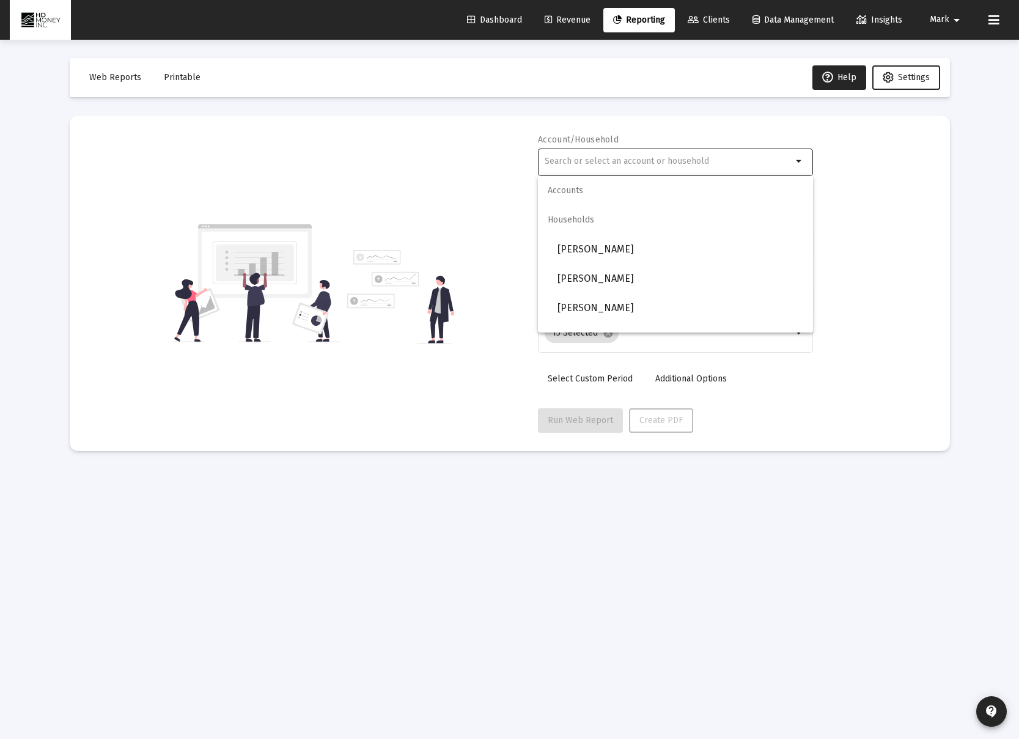
click at [668, 157] on input "text" at bounding box center [669, 162] width 248 height 10
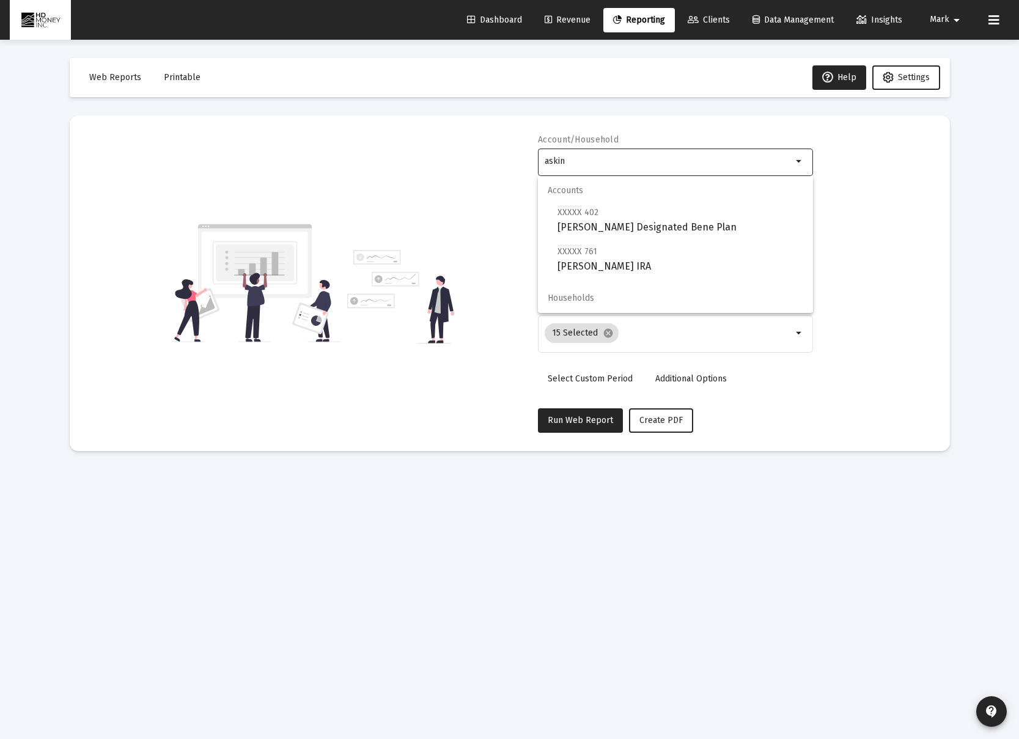
type input "askin"
click at [874, 182] on div "Account/Household askin arrow_drop_down Report Period 2025 Report Package Advis…" at bounding box center [510, 283] width 844 height 299
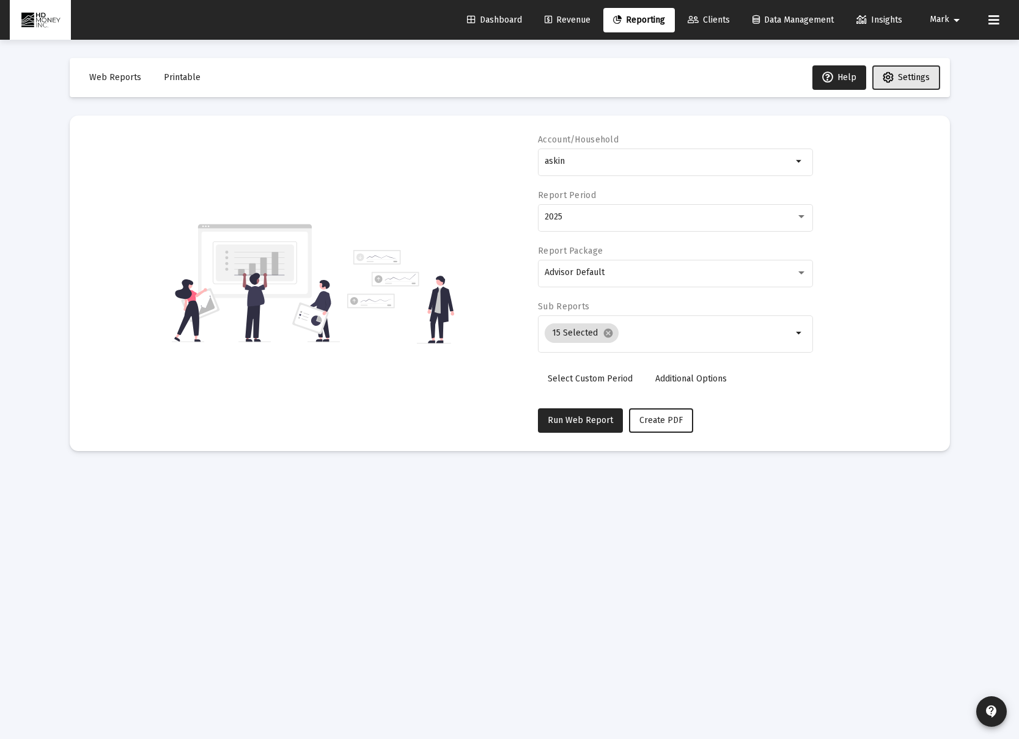
click at [899, 81] on span "Settings" at bounding box center [914, 77] width 32 height 10
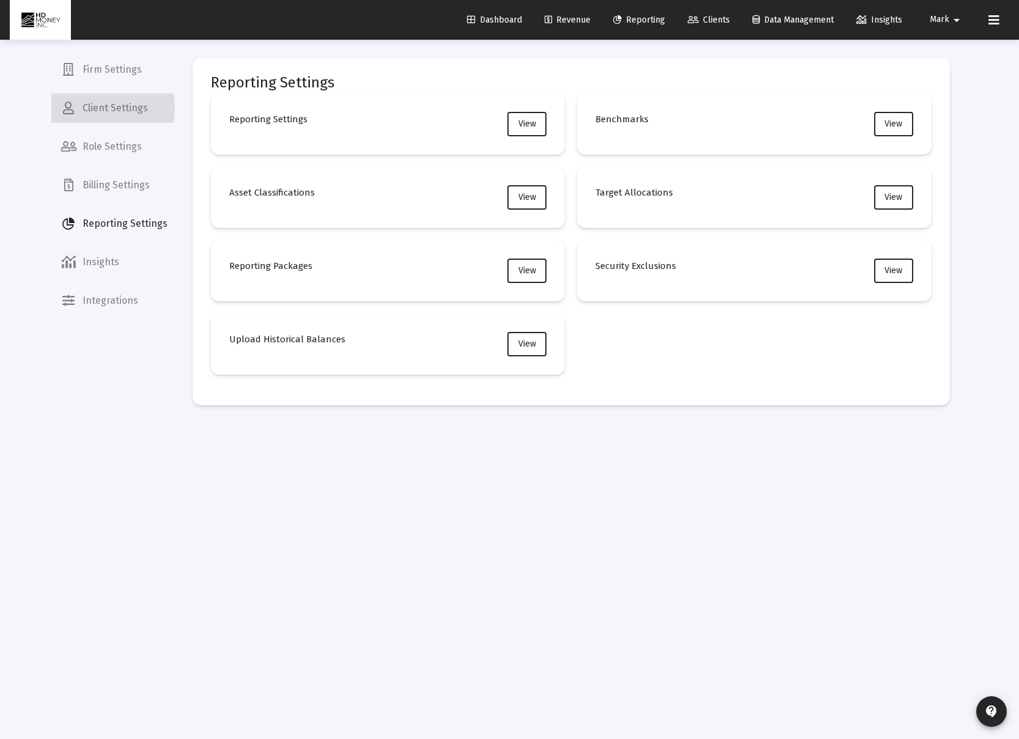
click at [73, 108] on icon at bounding box center [68, 108] width 11 height 12
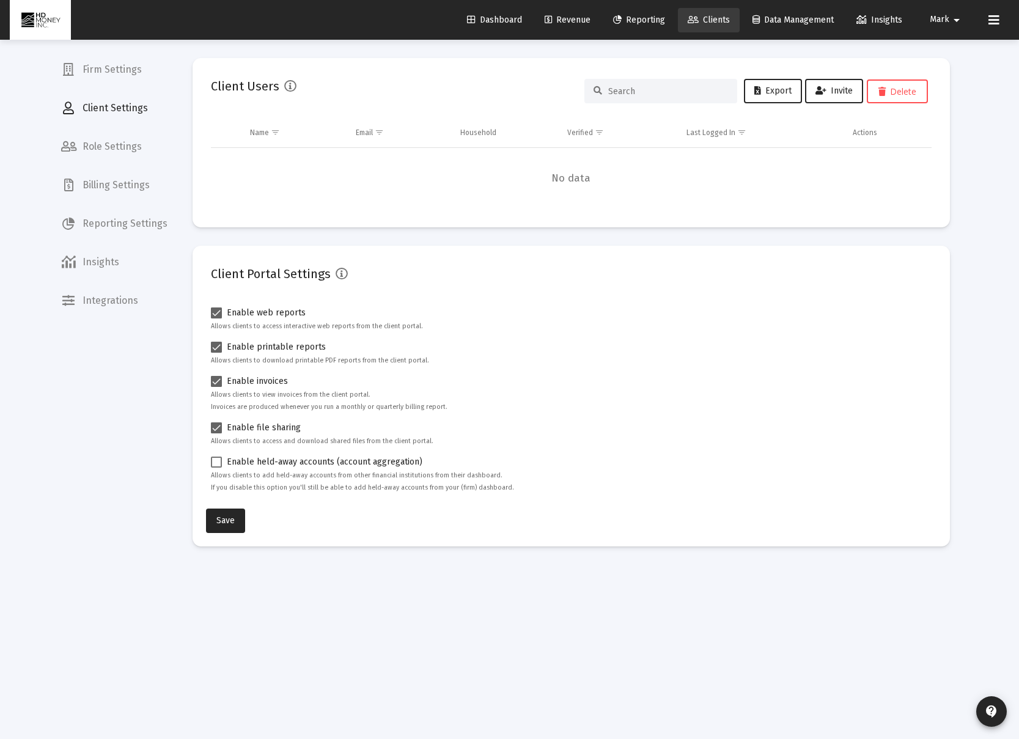
click at [698, 19] on span "Clients" at bounding box center [709, 20] width 42 height 10
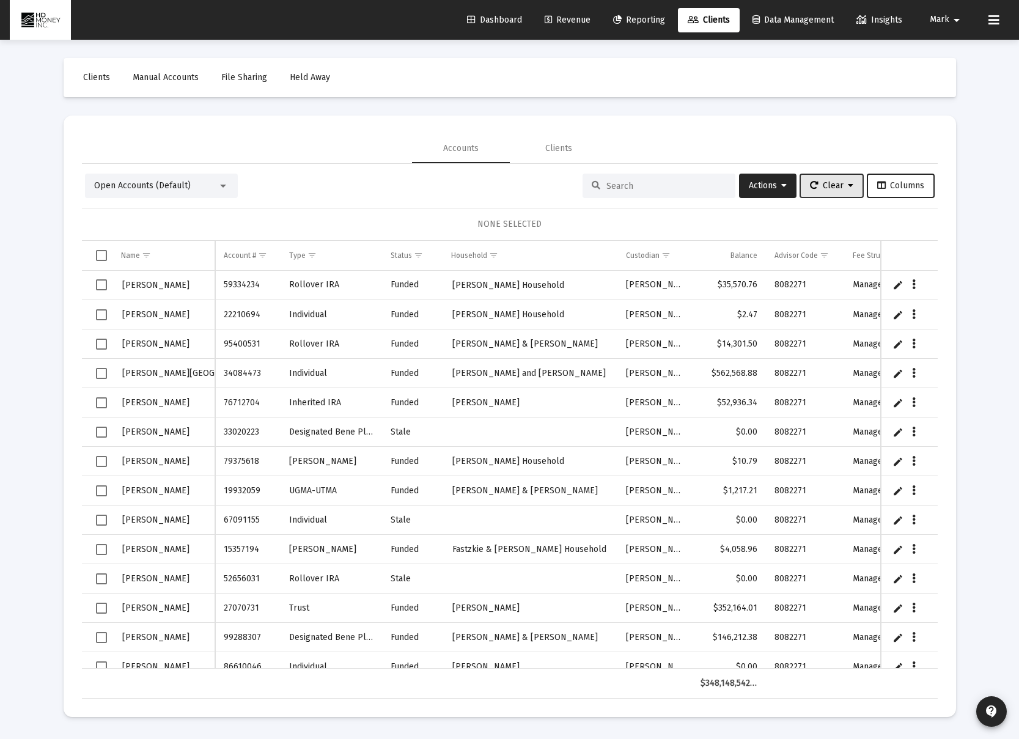
click at [840, 187] on span "Clear" at bounding box center [831, 185] width 43 height 10
click at [885, 183] on div at bounding box center [509, 369] width 1019 height 739
click at [885, 186] on span "Columns" at bounding box center [900, 185] width 47 height 10
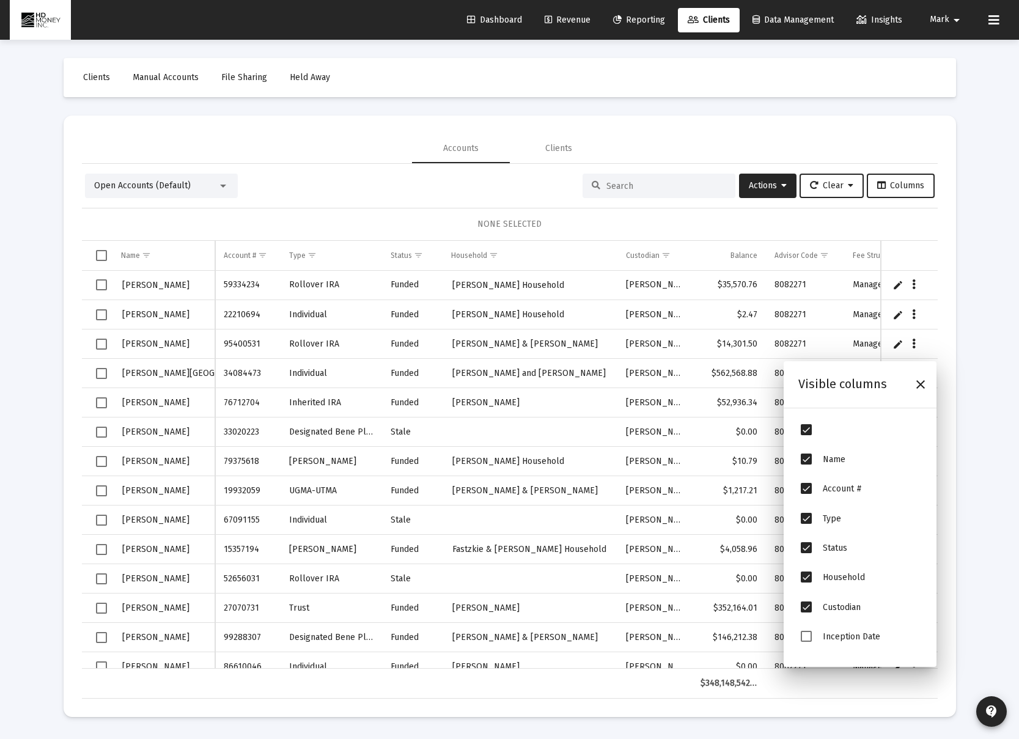
click at [130, 187] on span "Open Accounts (Default)" at bounding box center [142, 185] width 97 height 10
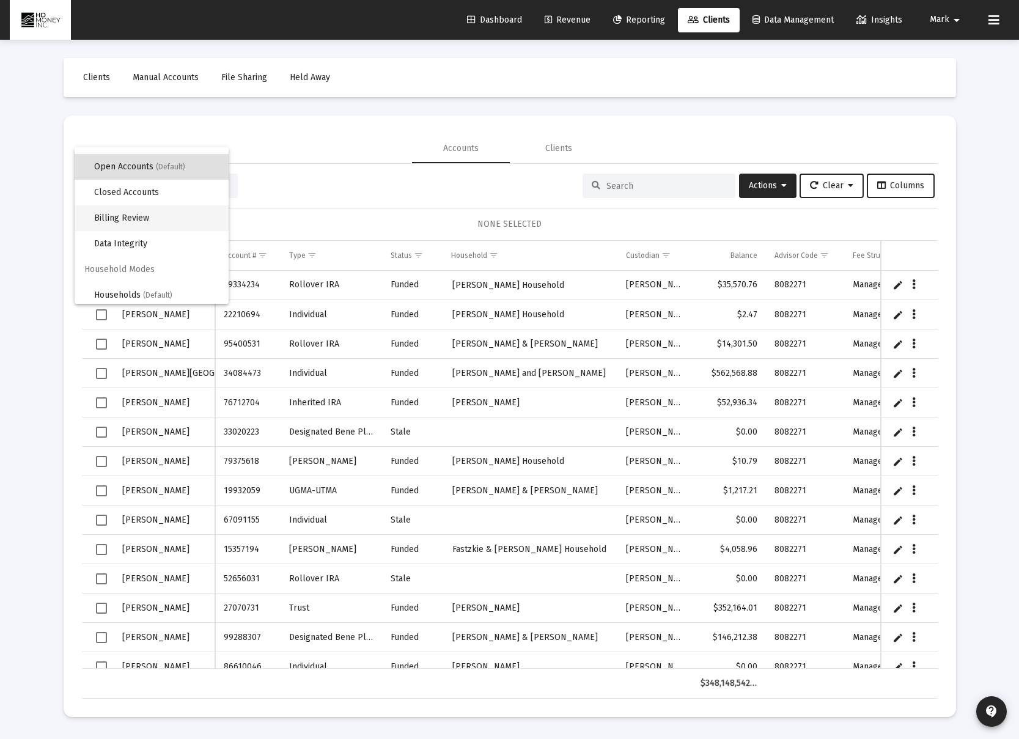
scroll to position [23, 0]
click at [301, 185] on div at bounding box center [509, 369] width 1019 height 739
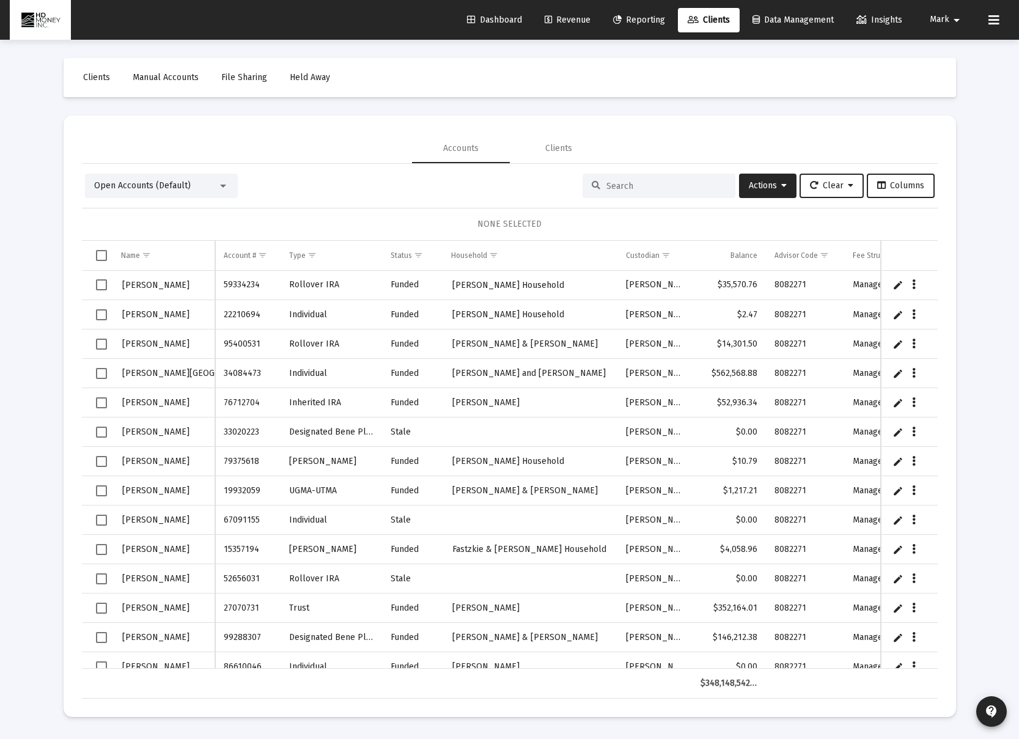
click at [227, 182] on div at bounding box center [223, 186] width 11 height 10
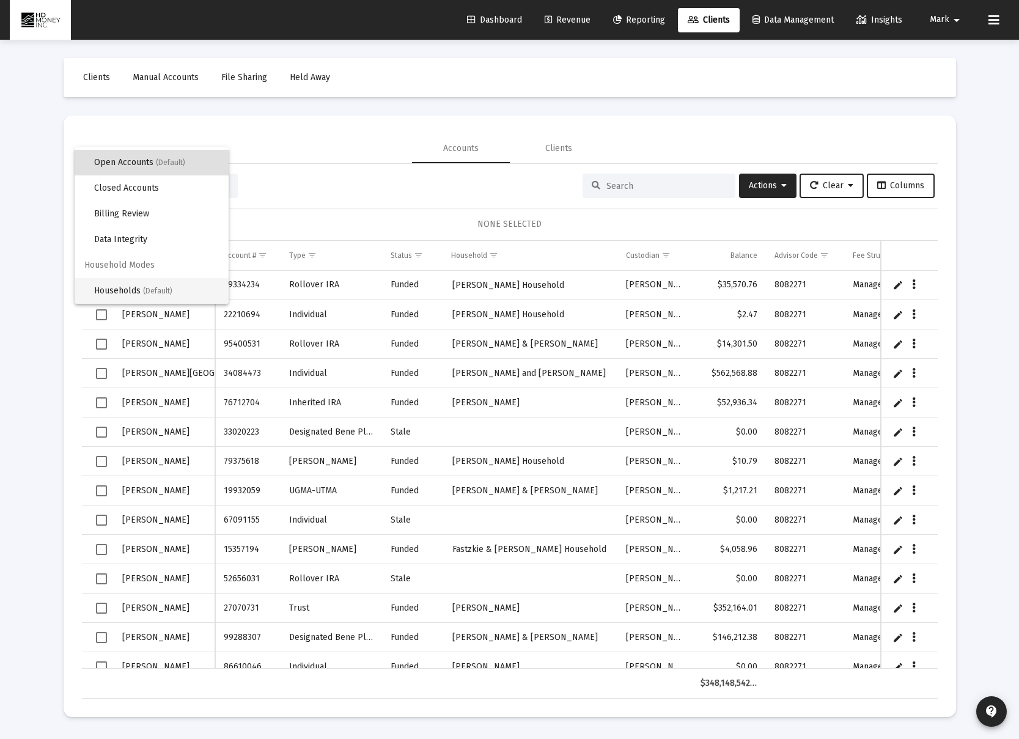
click at [151, 286] on span "Households (Default)" at bounding box center [156, 291] width 125 height 26
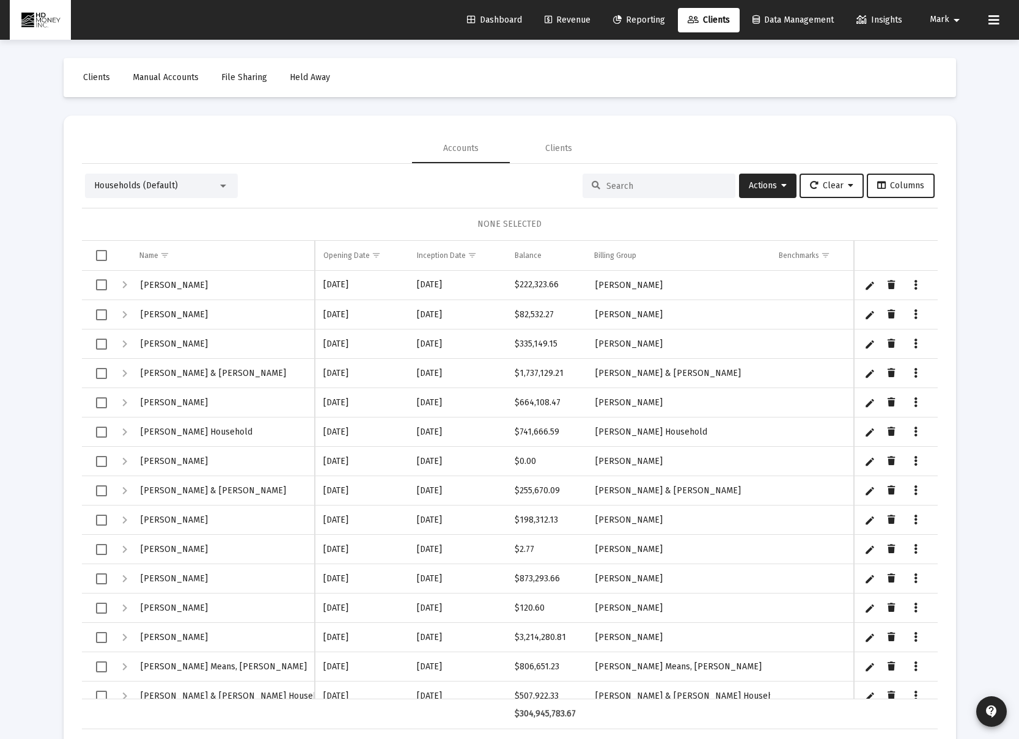
click at [628, 182] on input at bounding box center [666, 186] width 120 height 10
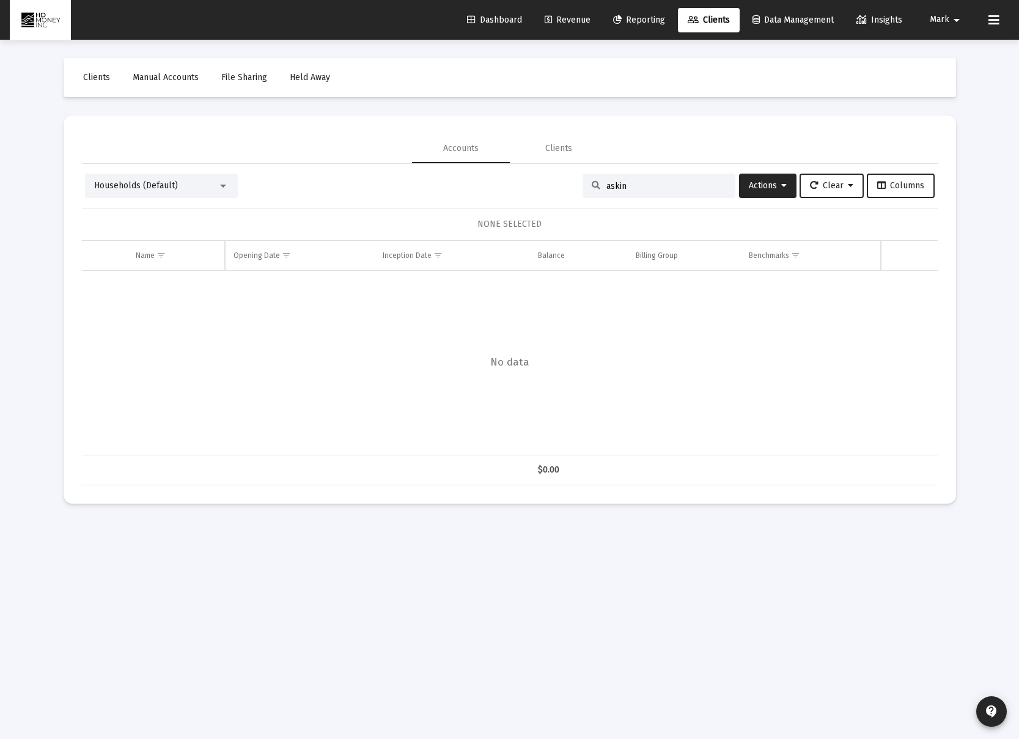
click at [220, 186] on div at bounding box center [223, 186] width 6 height 3
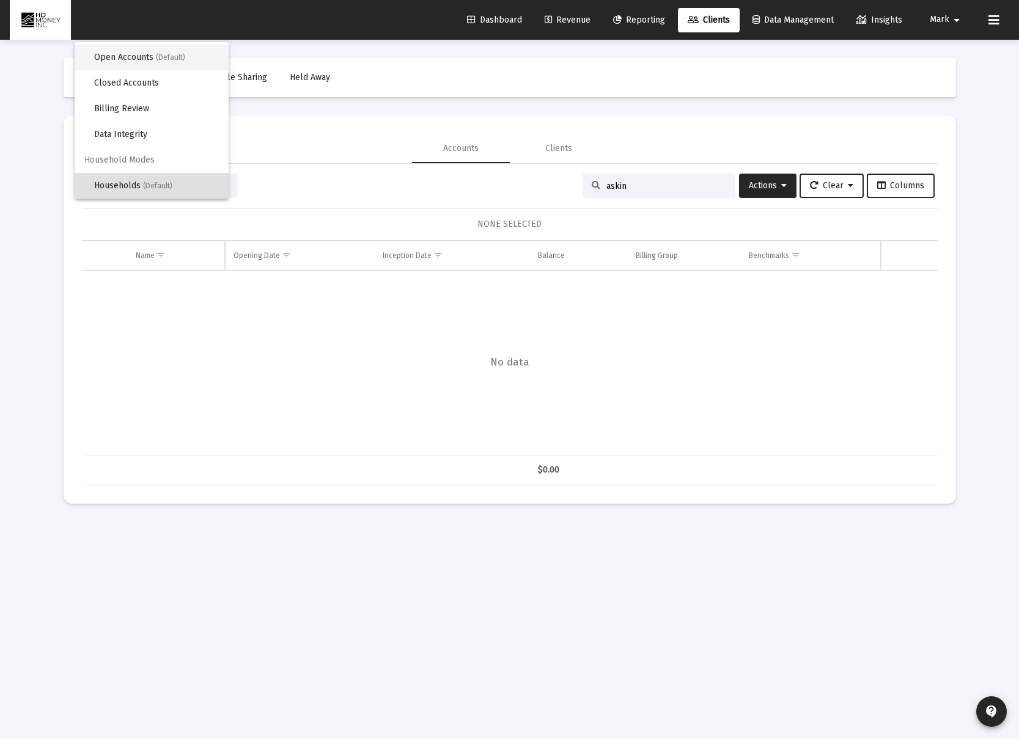
click at [180, 61] on span "(Default)" at bounding box center [170, 57] width 29 height 9
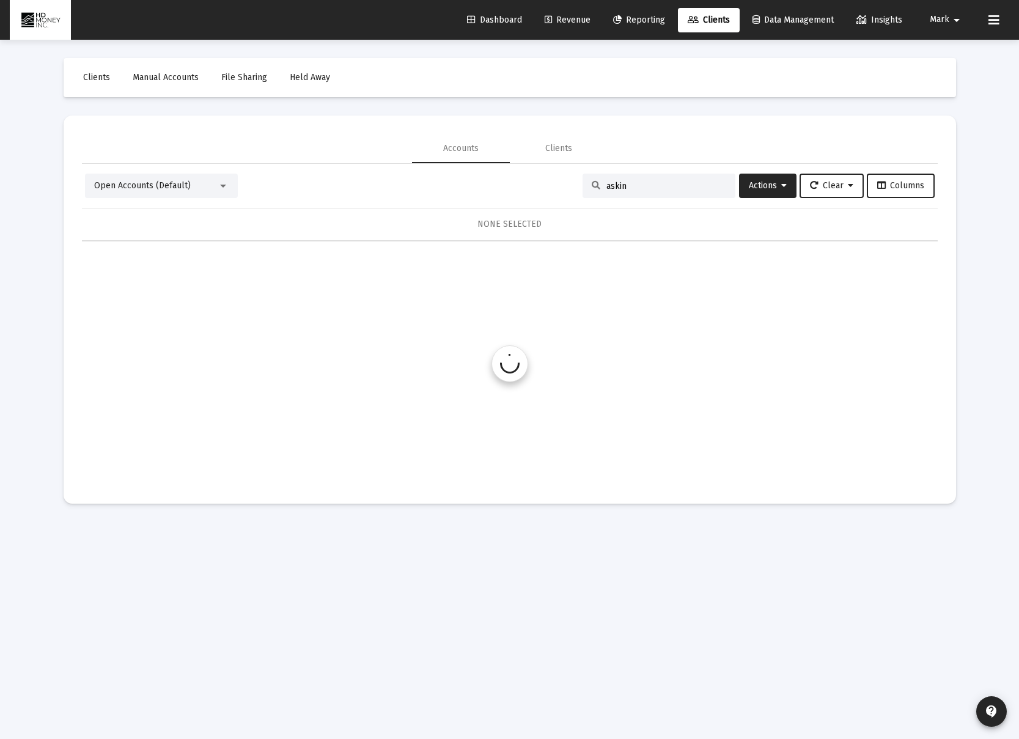
scroll to position [0, 0]
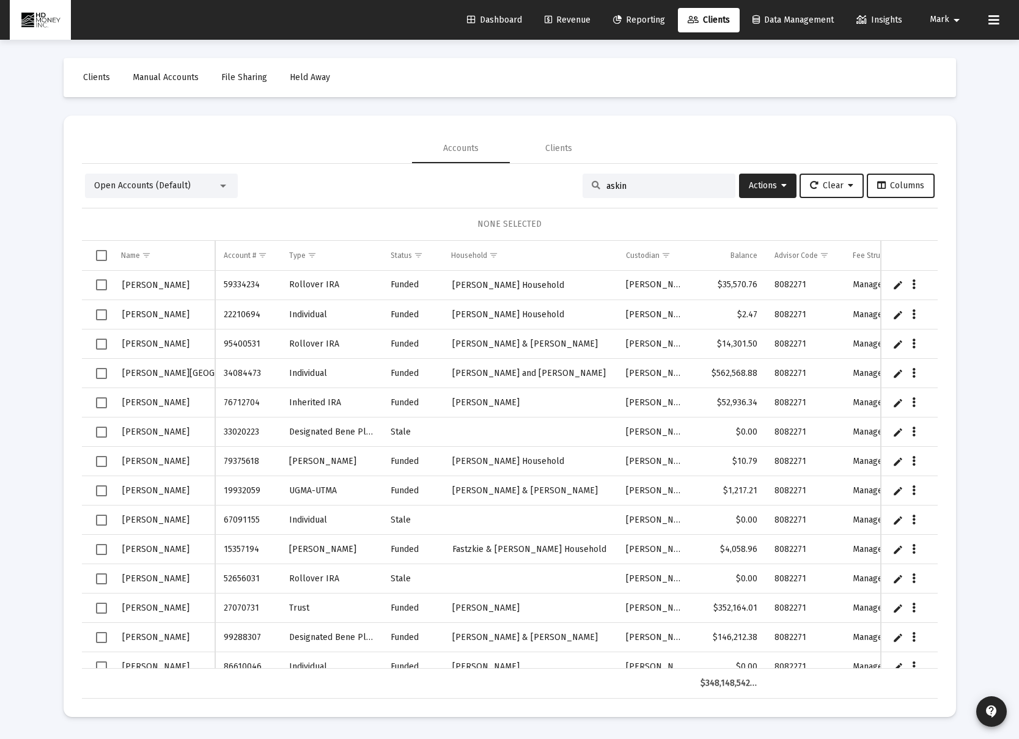
click at [689, 177] on div "askin" at bounding box center [659, 186] width 153 height 24
click at [693, 185] on input "askin" at bounding box center [666, 186] width 120 height 10
click at [655, 191] on div "askin" at bounding box center [659, 186] width 153 height 24
drag, startPoint x: 654, startPoint y: 186, endPoint x: 591, endPoint y: 182, distance: 62.5
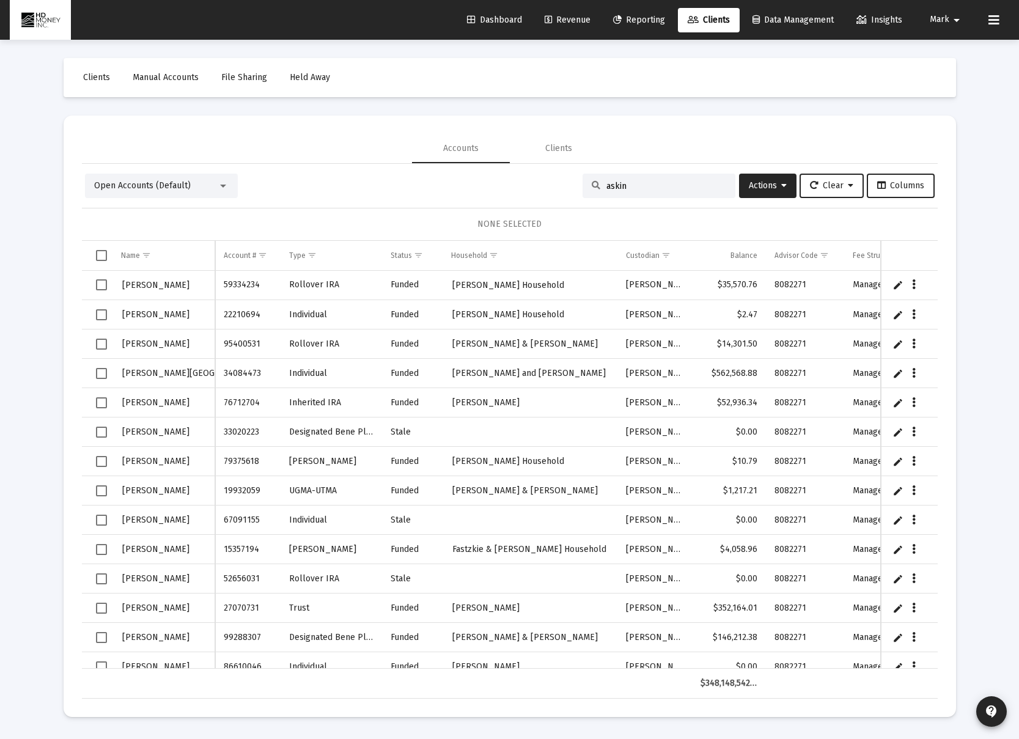
click at [591, 182] on div "askin" at bounding box center [659, 186] width 153 height 24
type input "askin"
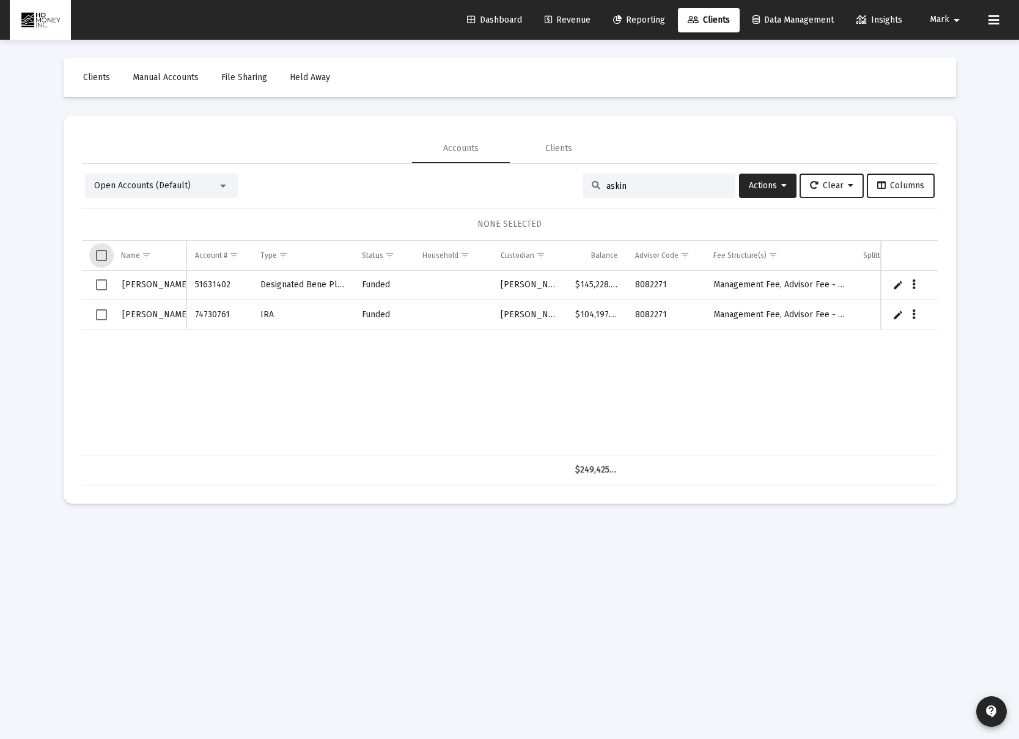
click at [101, 255] on span "Select all" at bounding box center [101, 255] width 11 height 11
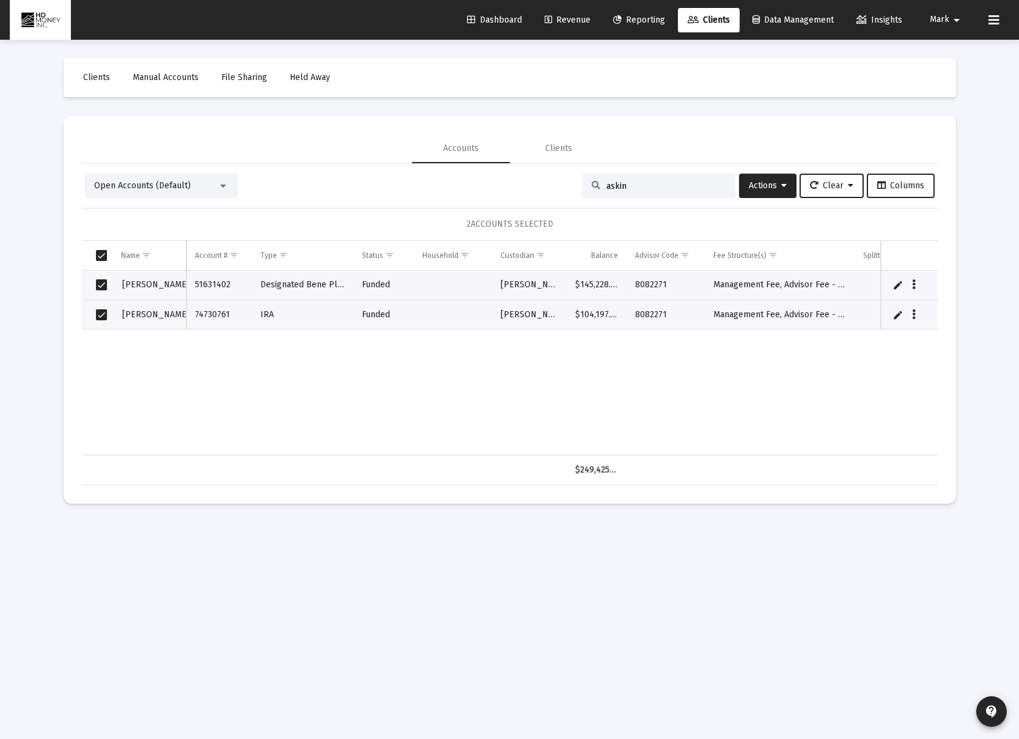
click at [229, 189] on div "Open Accounts (Default)" at bounding box center [161, 186] width 153 height 24
click at [224, 189] on div at bounding box center [223, 186] width 11 height 10
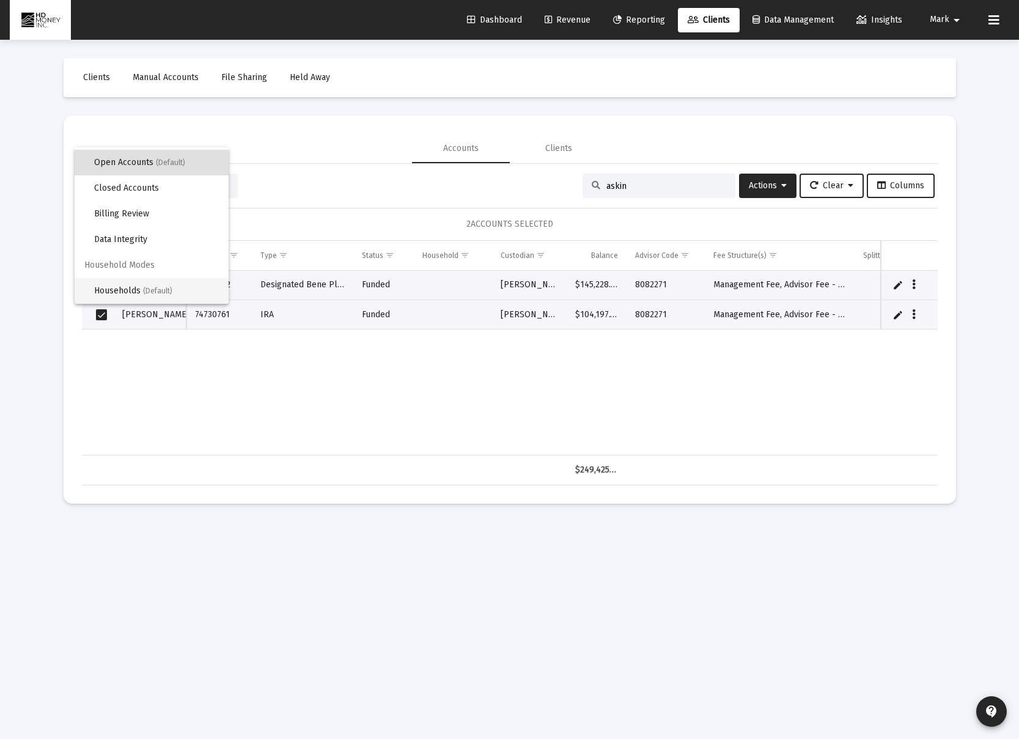
click at [171, 291] on span "(Default)" at bounding box center [157, 291] width 29 height 9
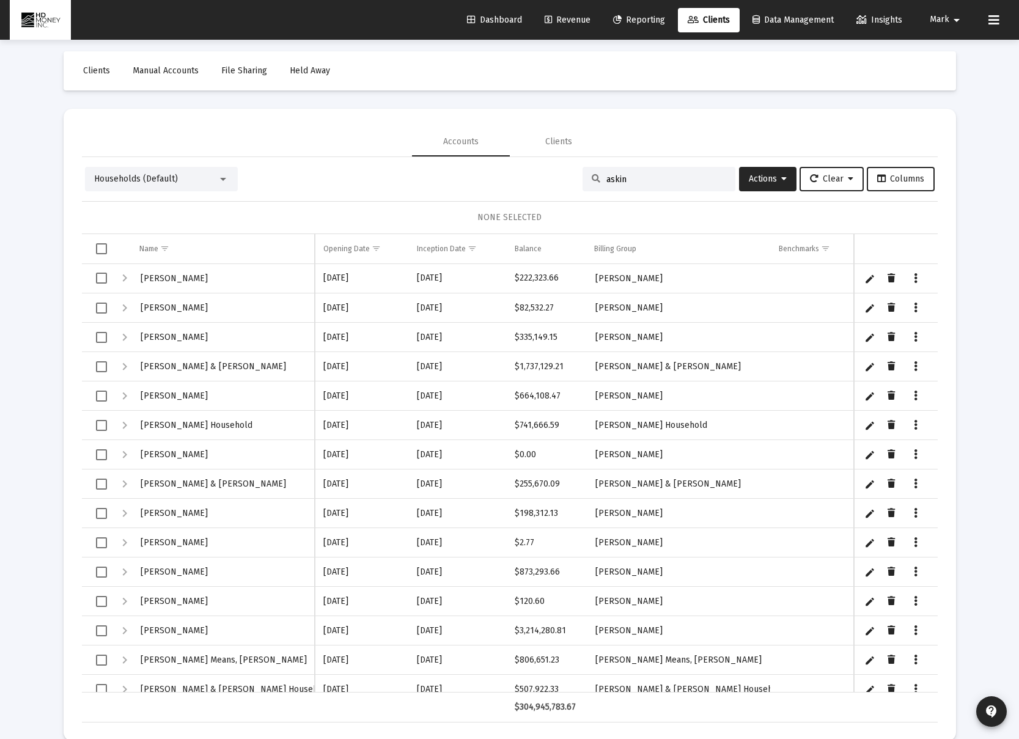
scroll to position [10, 0]
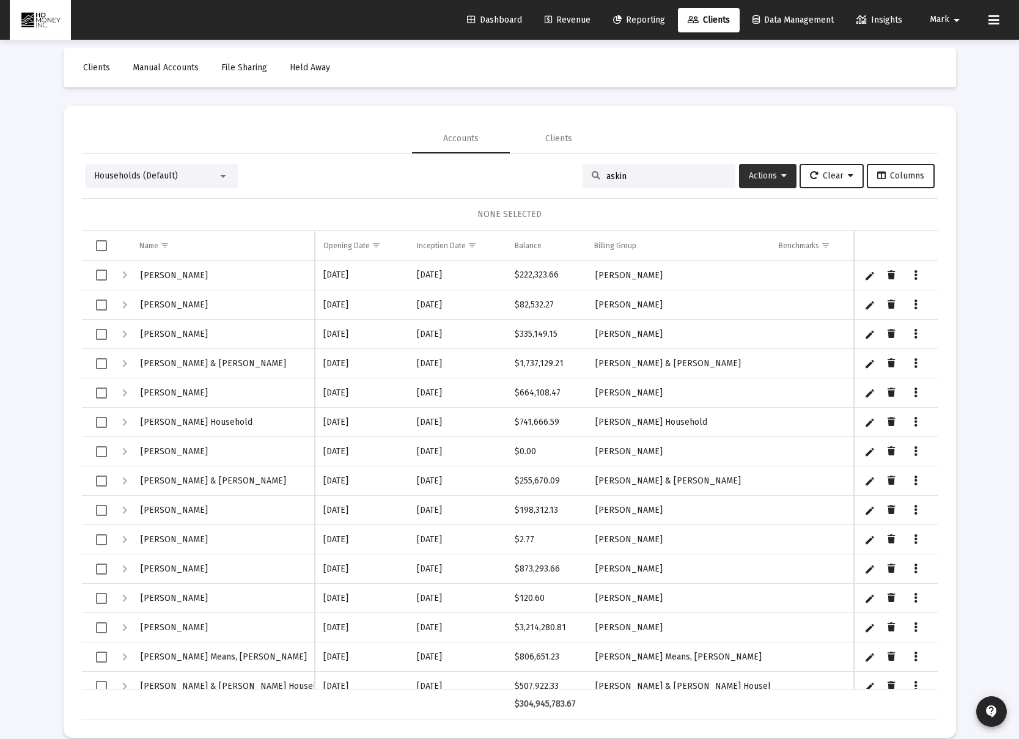
click at [761, 185] on button "Actions" at bounding box center [767, 176] width 57 height 24
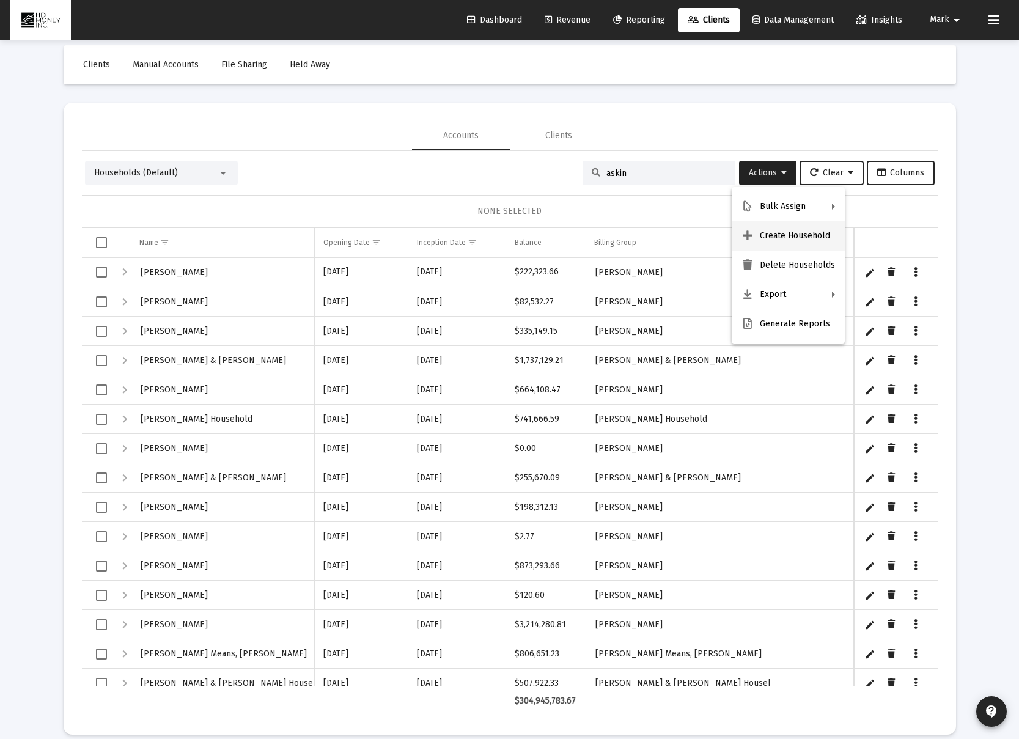
scroll to position [13, 0]
click at [773, 235] on button "Create Household" at bounding box center [788, 235] width 113 height 29
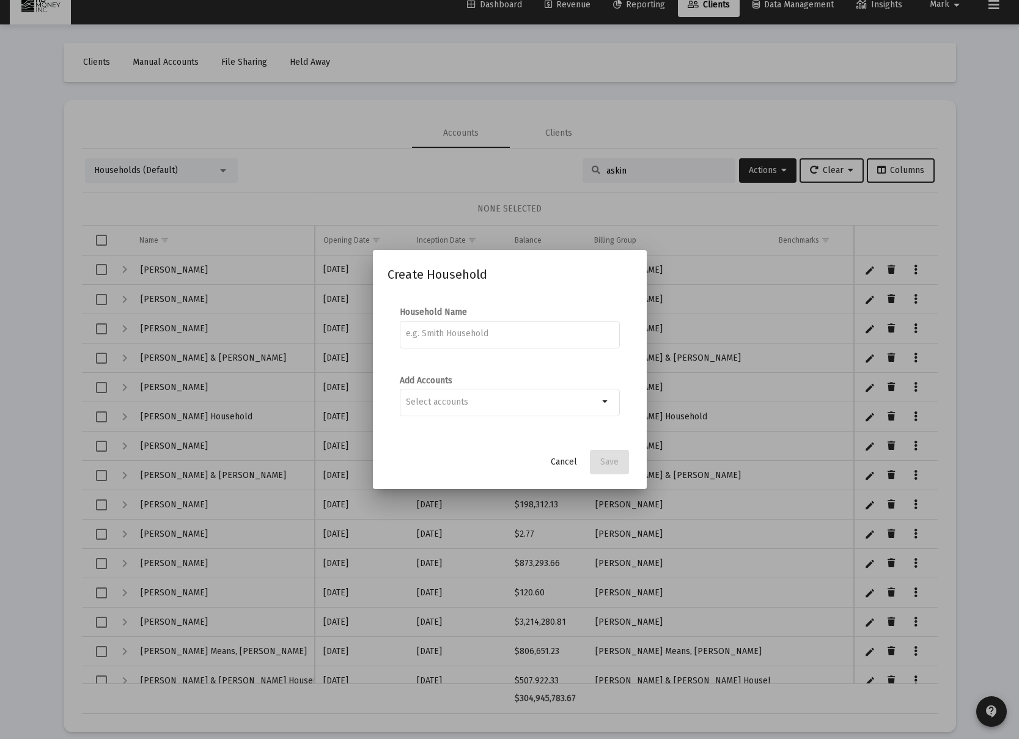
scroll to position [0, 0]
type input "[PERSON_NAME]"
click at [558, 405] on input "Selection" at bounding box center [502, 402] width 193 height 10
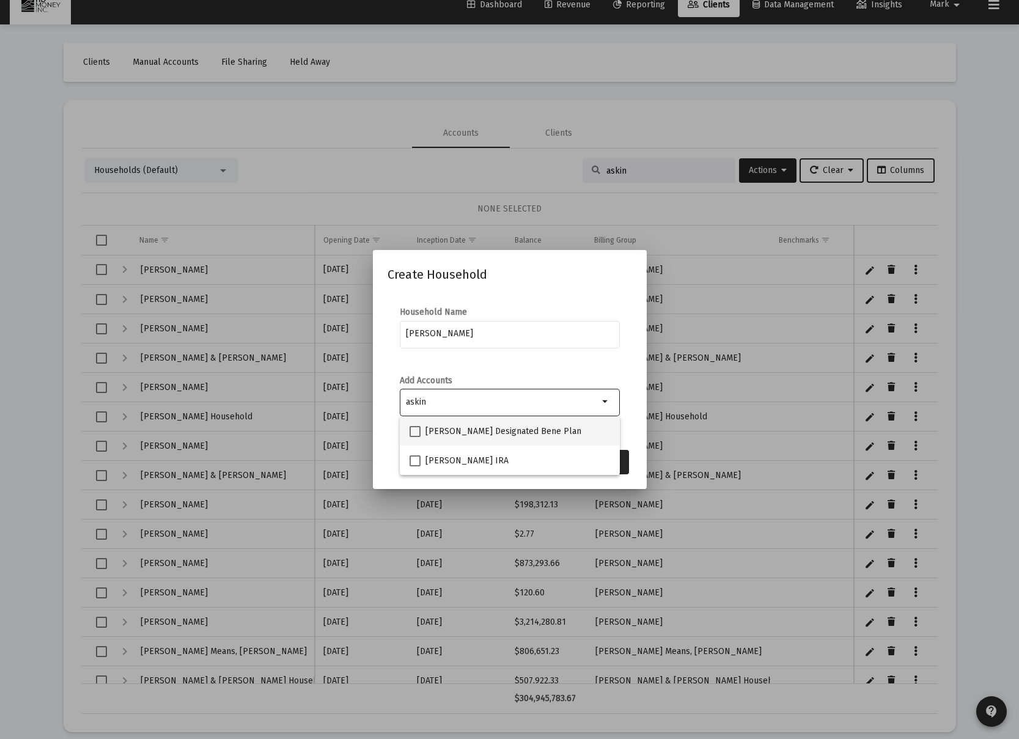
type input "askin"
click at [417, 426] on span at bounding box center [415, 431] width 11 height 11
click at [415, 437] on input "[PERSON_NAME] Designated Bene Plan" at bounding box center [414, 437] width 1 height 1
checkbox input "true"
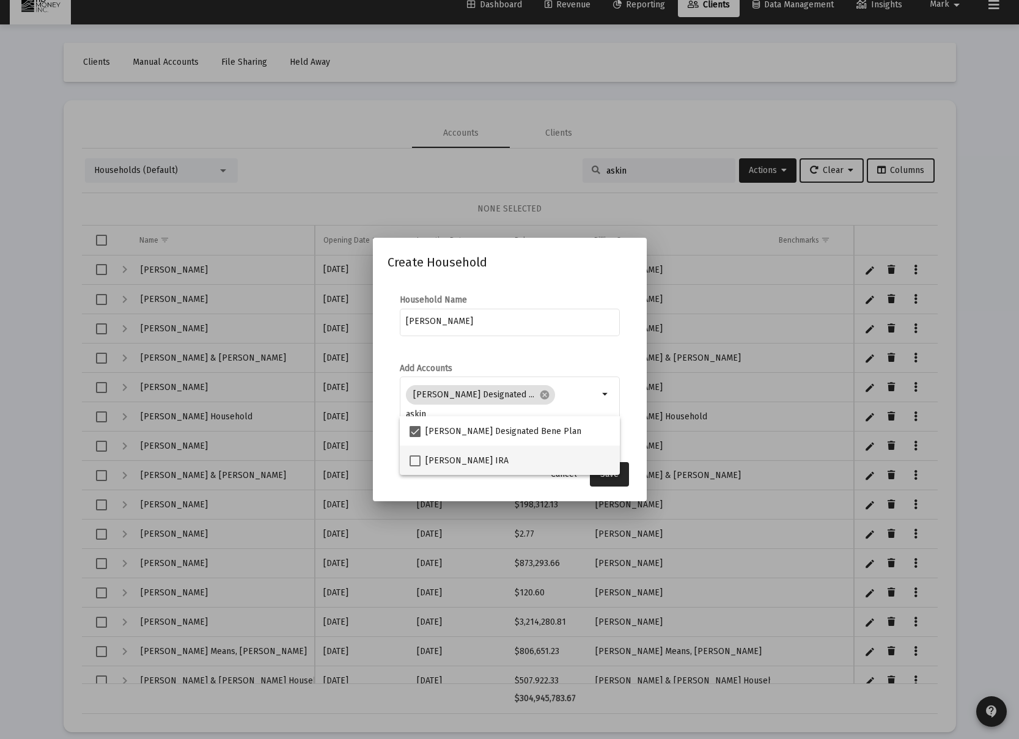
click at [414, 460] on span at bounding box center [415, 460] width 11 height 11
click at [414, 466] on input "[PERSON_NAME] IRA" at bounding box center [414, 466] width 1 height 1
checkbox input "true"
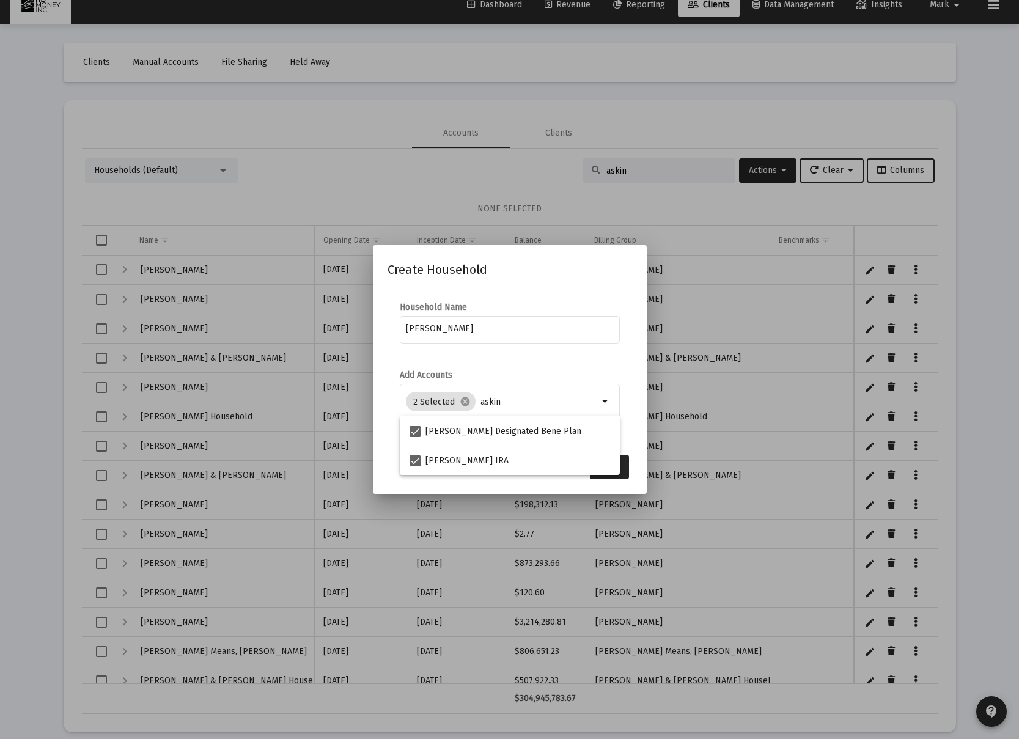
click at [640, 441] on mat-dialog-content "Household Name Askin, Shelley Household Add Accounts 2 Selected cancel askin ar…" at bounding box center [510, 368] width 274 height 158
click at [614, 468] on span "Save" at bounding box center [609, 467] width 18 height 10
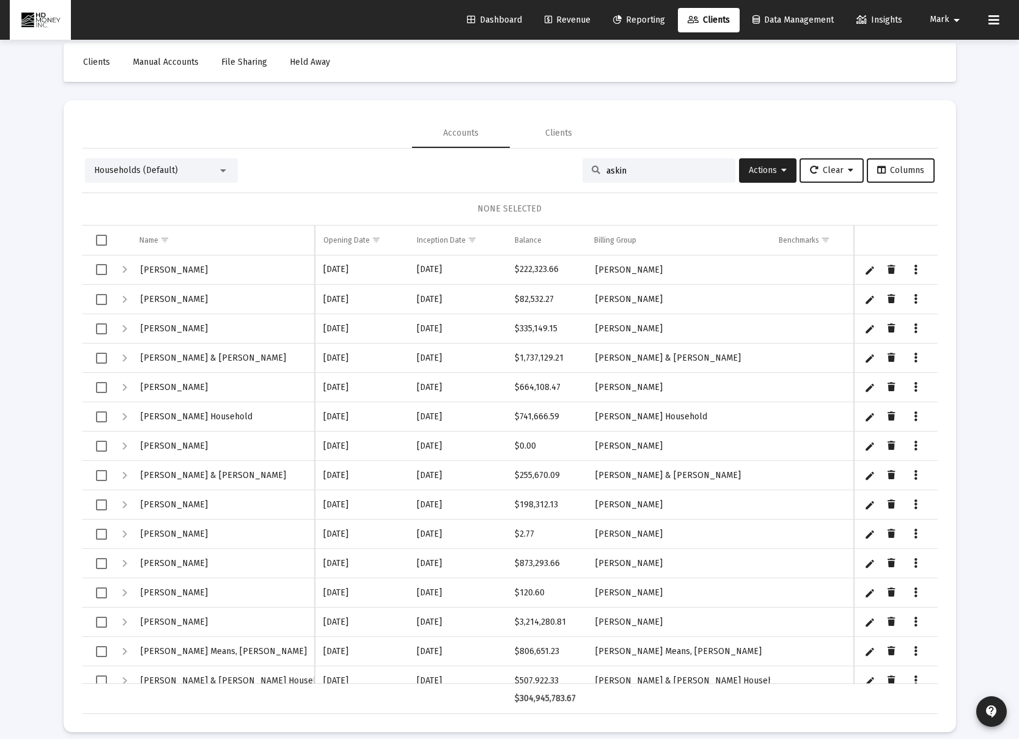
click at [628, 19] on span "Reporting" at bounding box center [639, 20] width 52 height 10
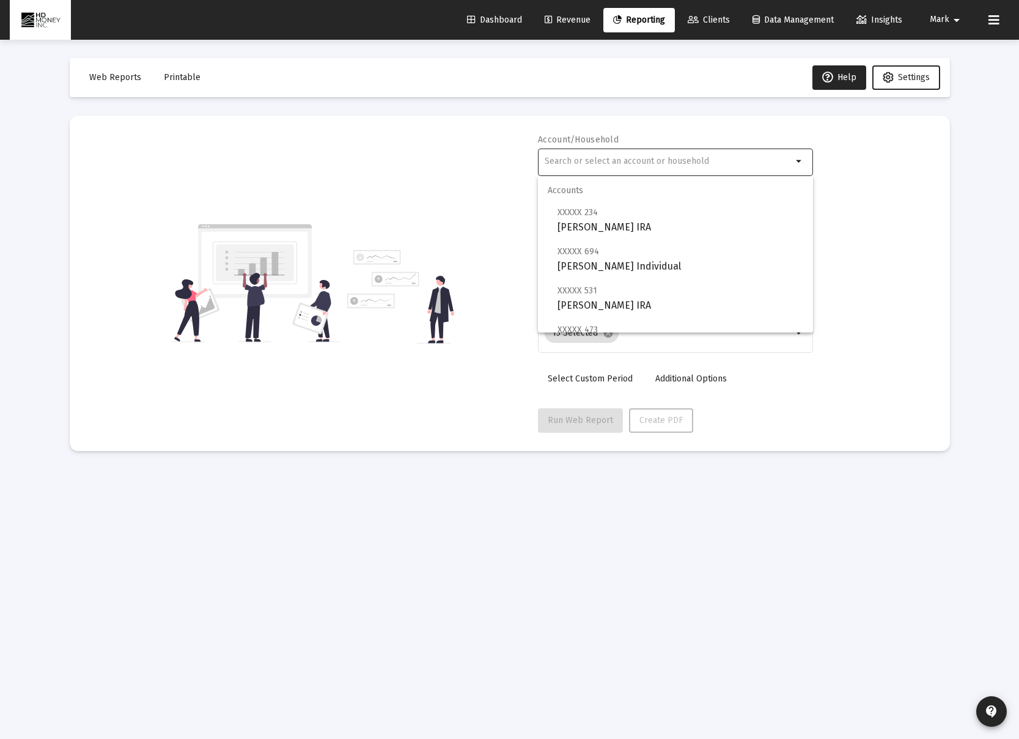
click at [691, 158] on input "text" at bounding box center [669, 162] width 248 height 10
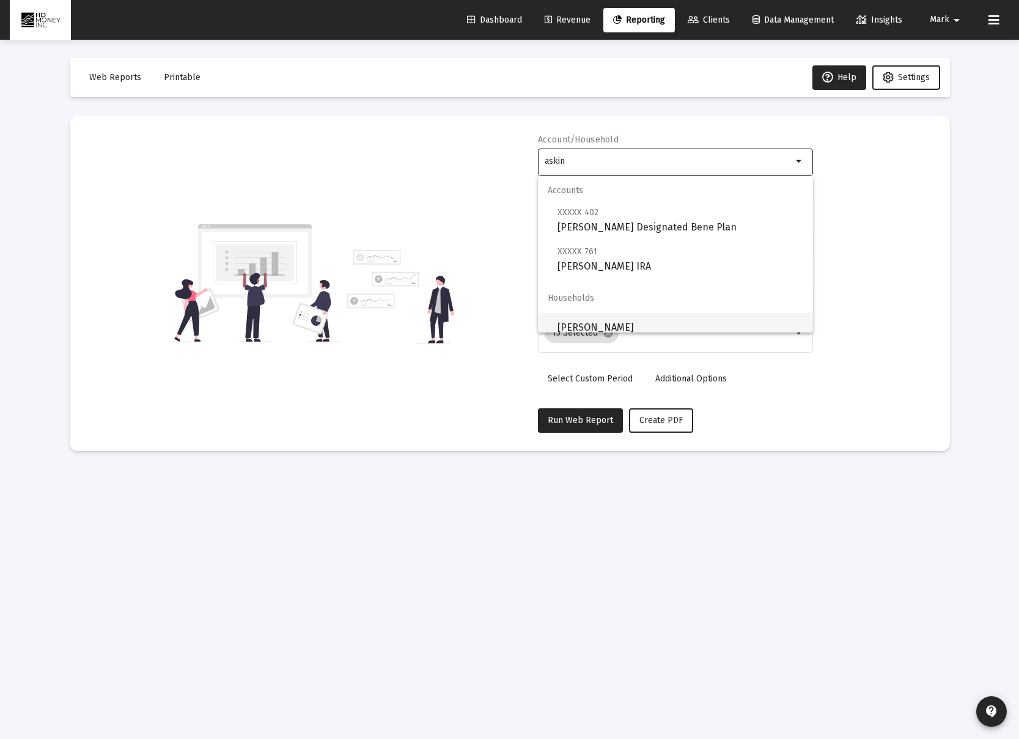
click at [666, 320] on span "[PERSON_NAME]" at bounding box center [681, 327] width 246 height 29
type input "[PERSON_NAME]"
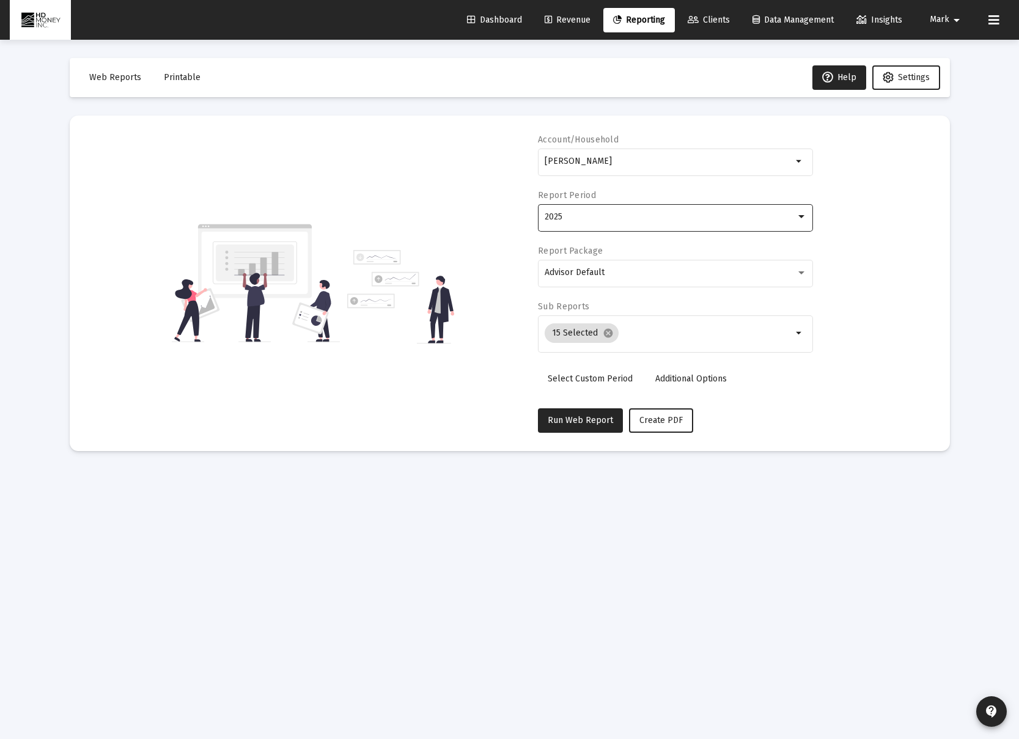
click at [649, 221] on div "2025" at bounding box center [670, 217] width 251 height 10
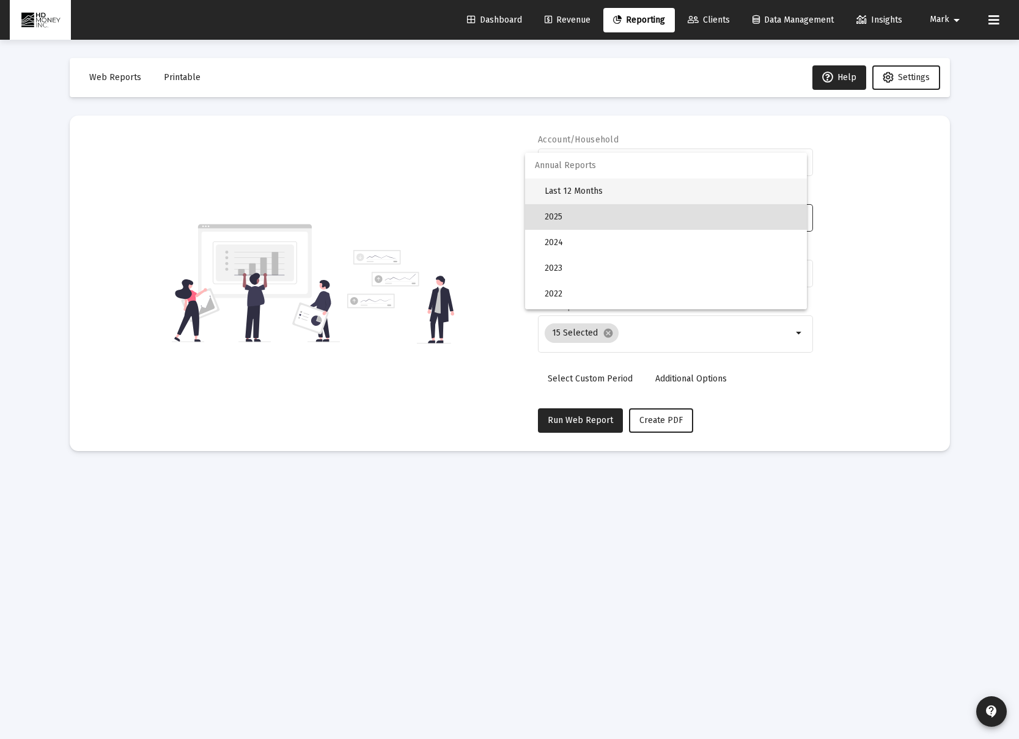
click at [584, 187] on span "Last 12 Months" at bounding box center [671, 192] width 252 height 26
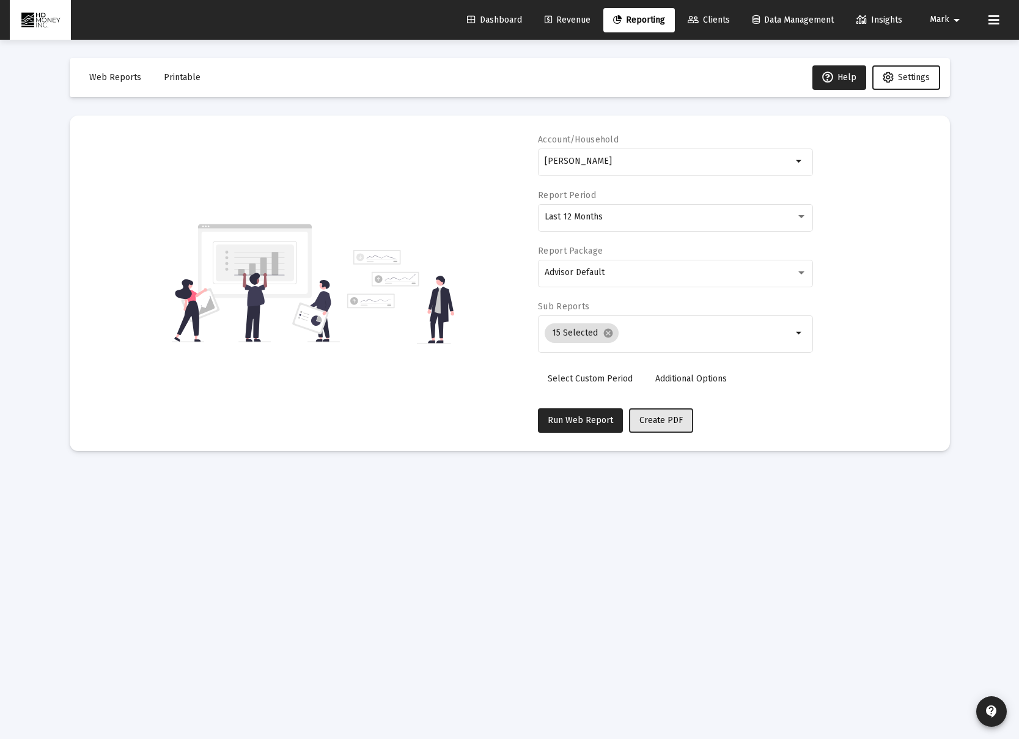
click at [662, 424] on span "Create PDF" at bounding box center [660, 420] width 43 height 10
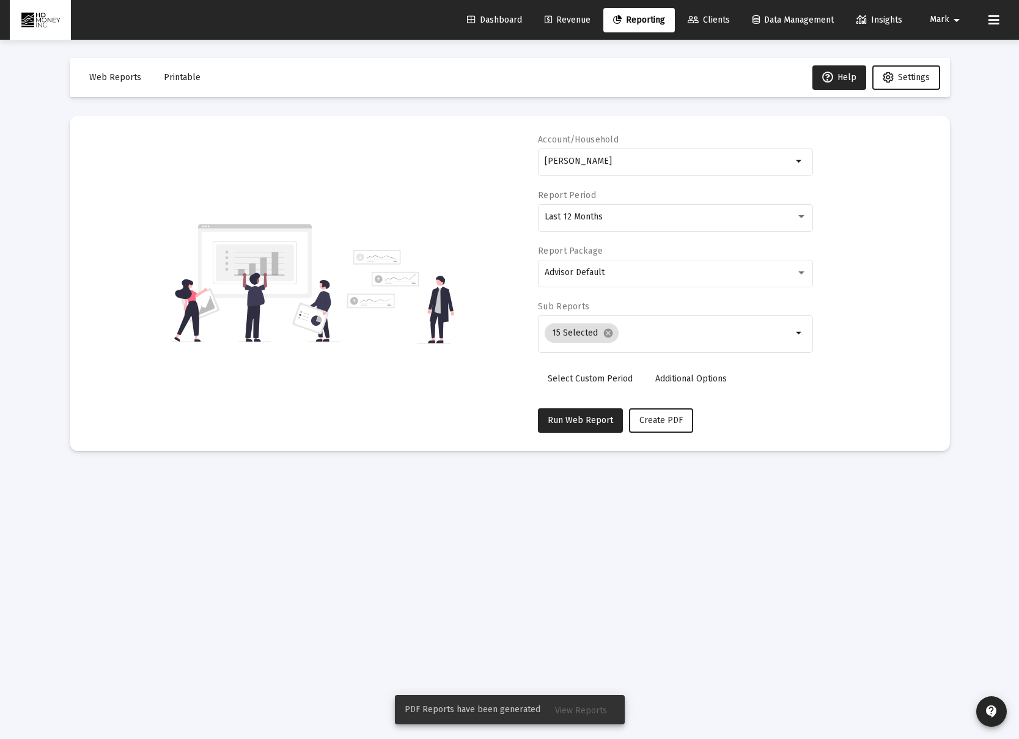
click at [169, 76] on span "Printable" at bounding box center [182, 77] width 37 height 10
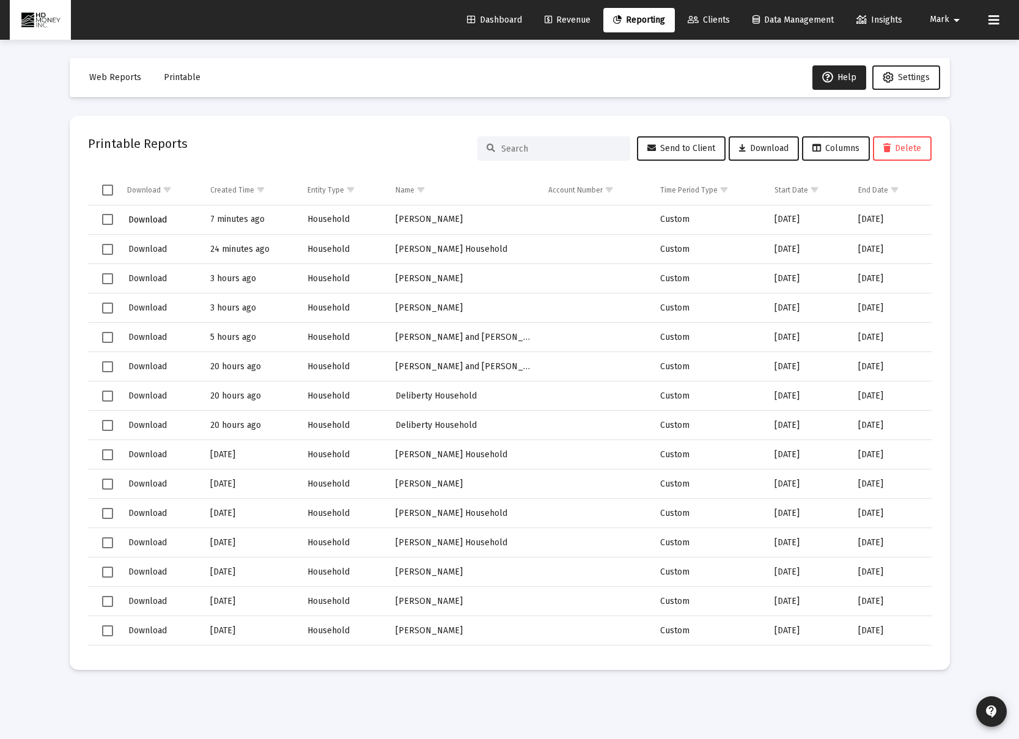
click at [154, 219] on span "Download" at bounding box center [147, 220] width 39 height 10
click at [649, 23] on span "Reporting" at bounding box center [639, 20] width 52 height 10
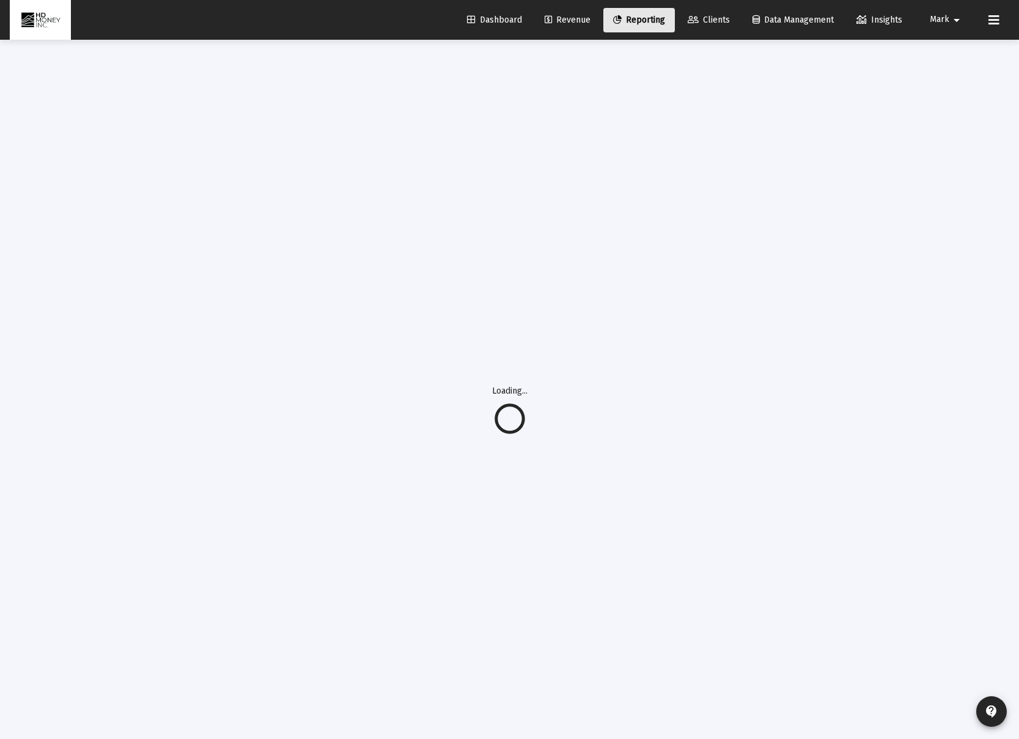
click at [649, 22] on span "Reporting" at bounding box center [639, 20] width 52 height 10
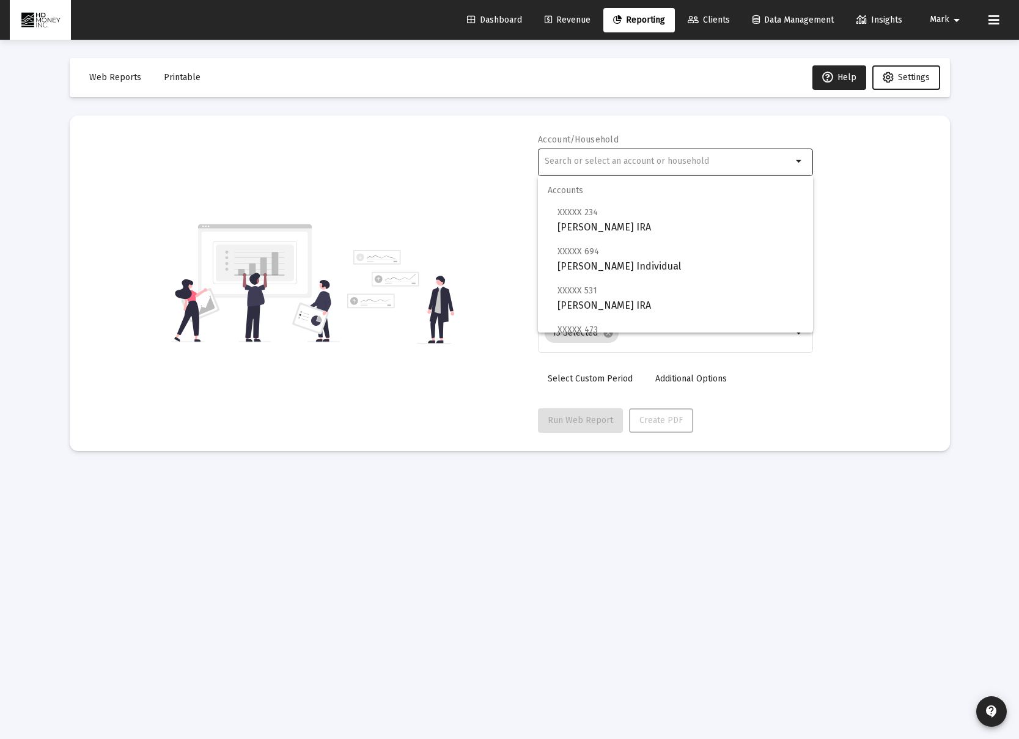
click at [638, 164] on input "text" at bounding box center [669, 162] width 248 height 10
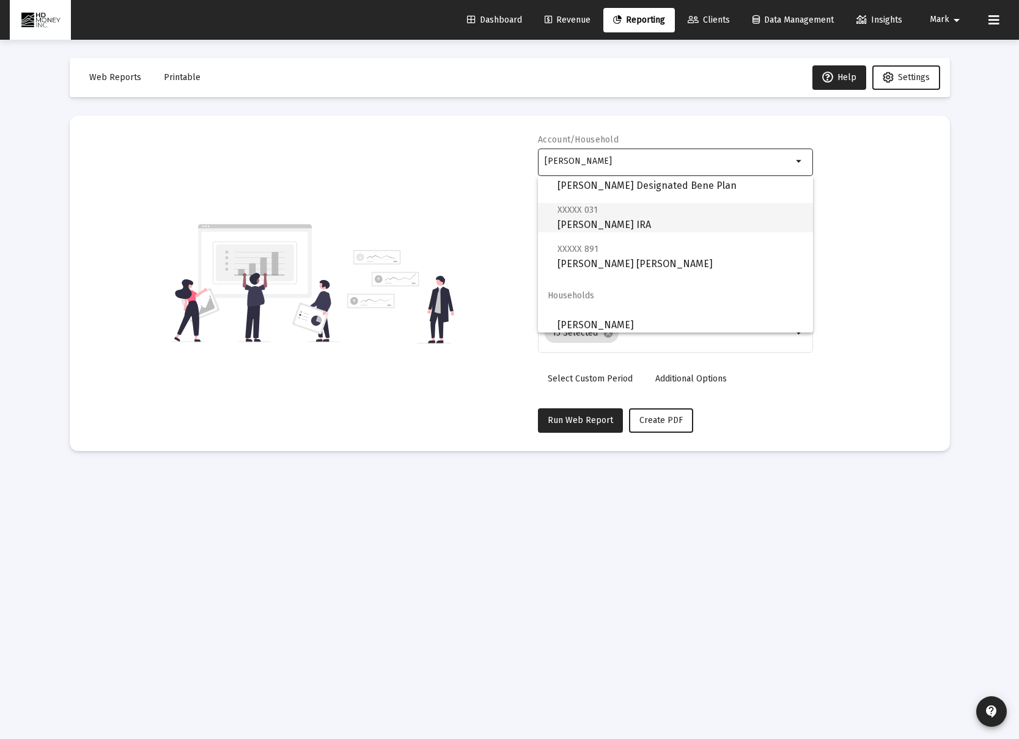
scroll to position [49, 0]
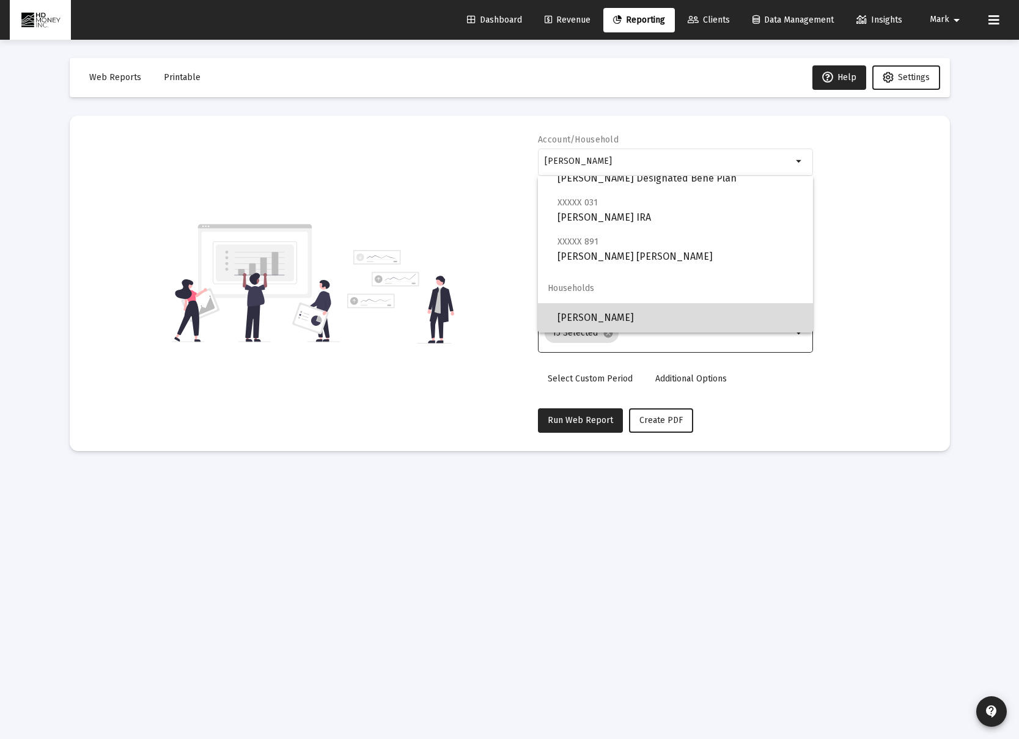
click at [656, 320] on span "[PERSON_NAME]" at bounding box center [681, 317] width 246 height 29
type input "[PERSON_NAME]"
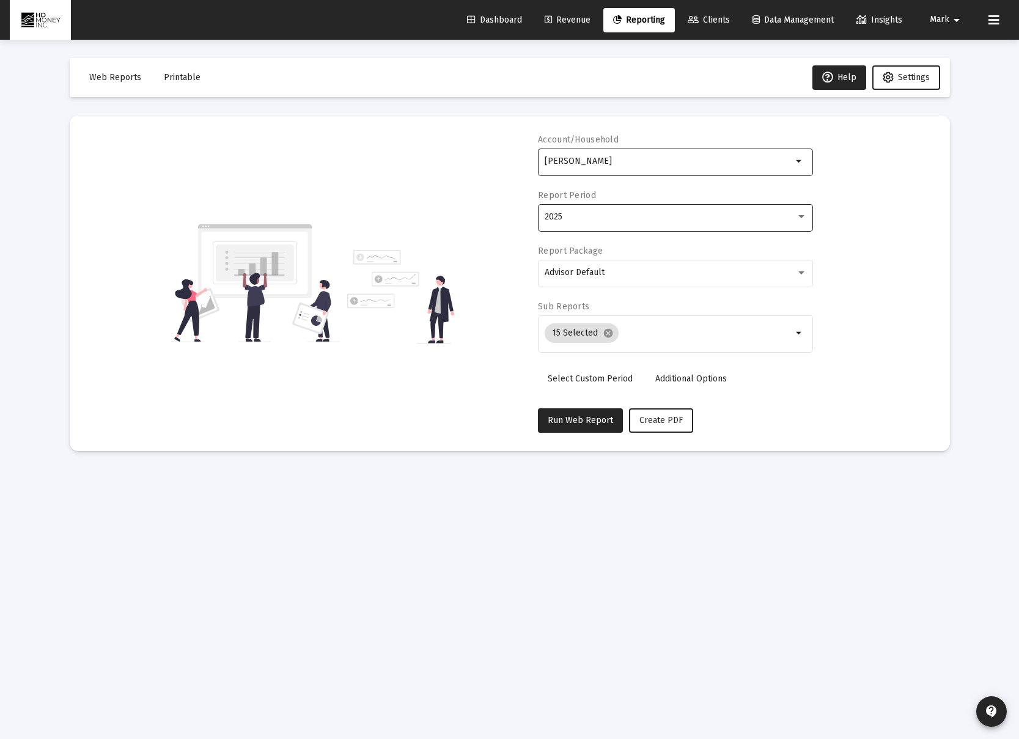
click at [580, 220] on div "2025" at bounding box center [670, 217] width 251 height 10
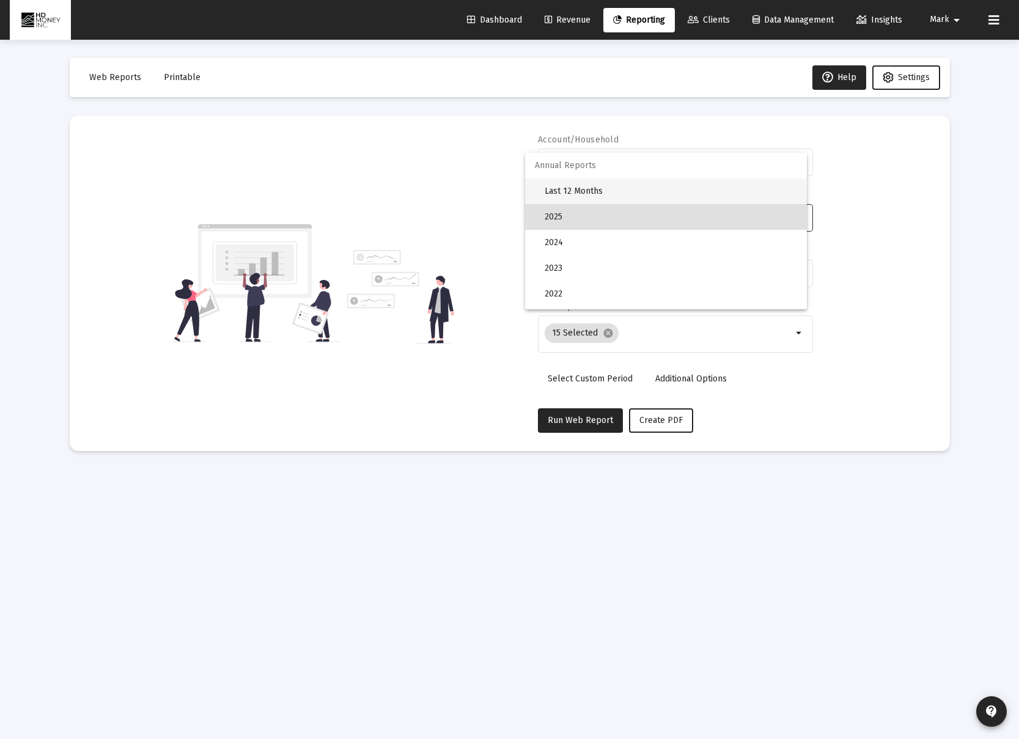
drag, startPoint x: 595, startPoint y: 196, endPoint x: 618, endPoint y: 207, distance: 25.4
click at [595, 196] on span "Last 12 Months" at bounding box center [671, 192] width 252 height 26
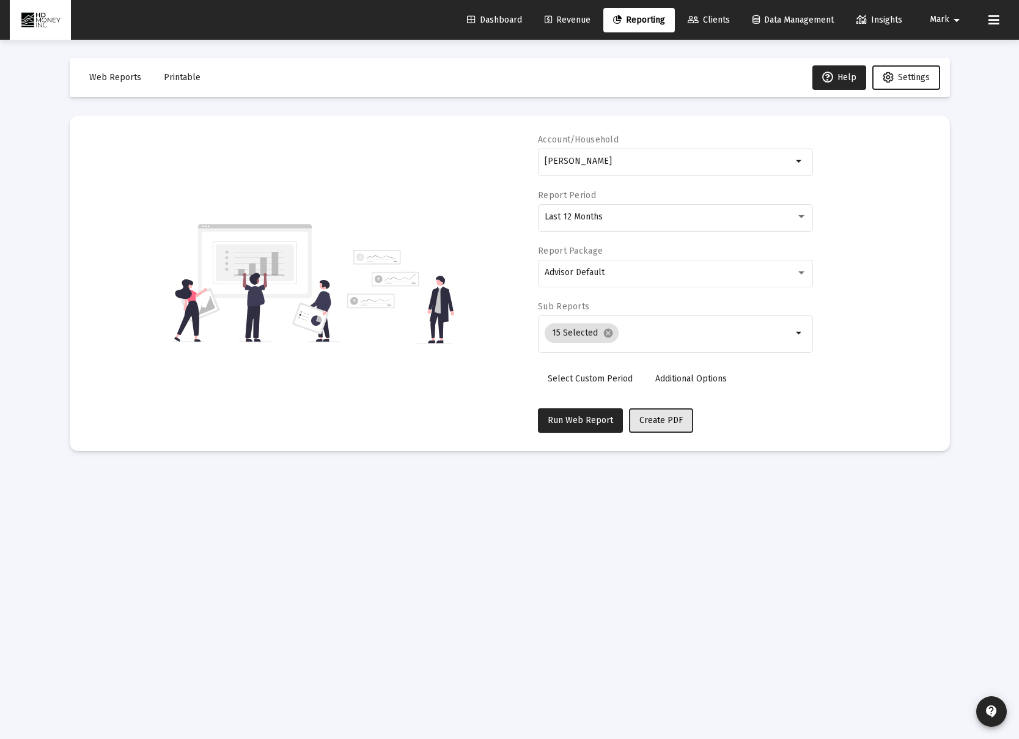
click at [658, 422] on span "Create PDF" at bounding box center [660, 420] width 43 height 10
click at [188, 77] on span "Printable" at bounding box center [182, 77] width 37 height 10
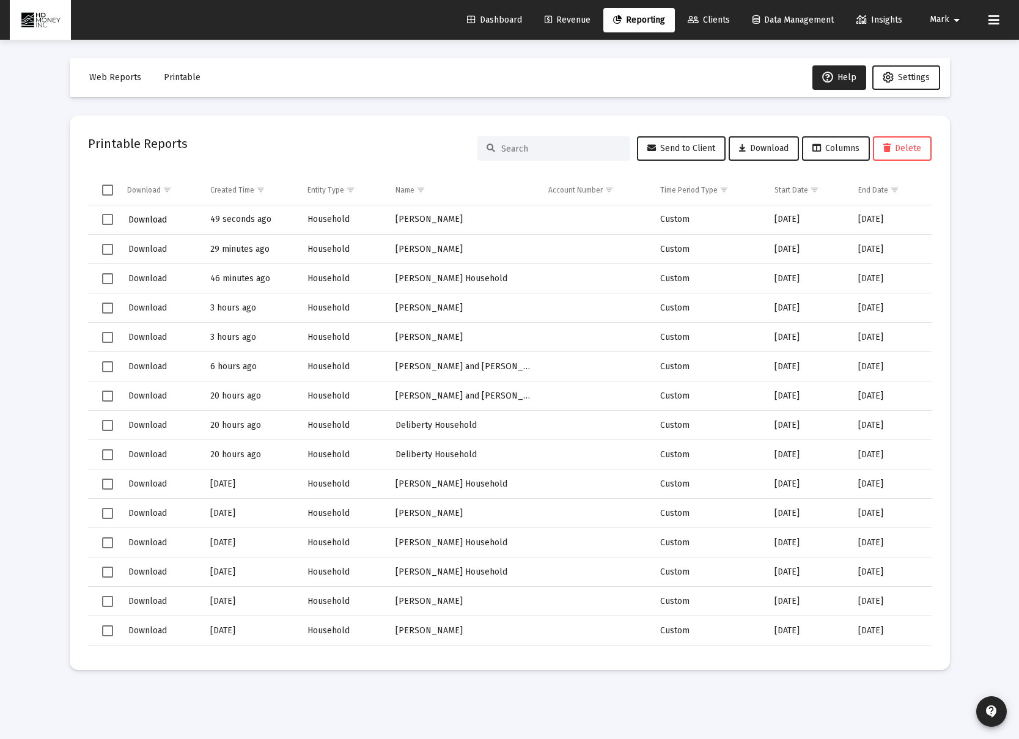
click at [150, 224] on span "Download" at bounding box center [147, 220] width 39 height 10
click at [630, 20] on span "Reporting" at bounding box center [639, 20] width 52 height 10
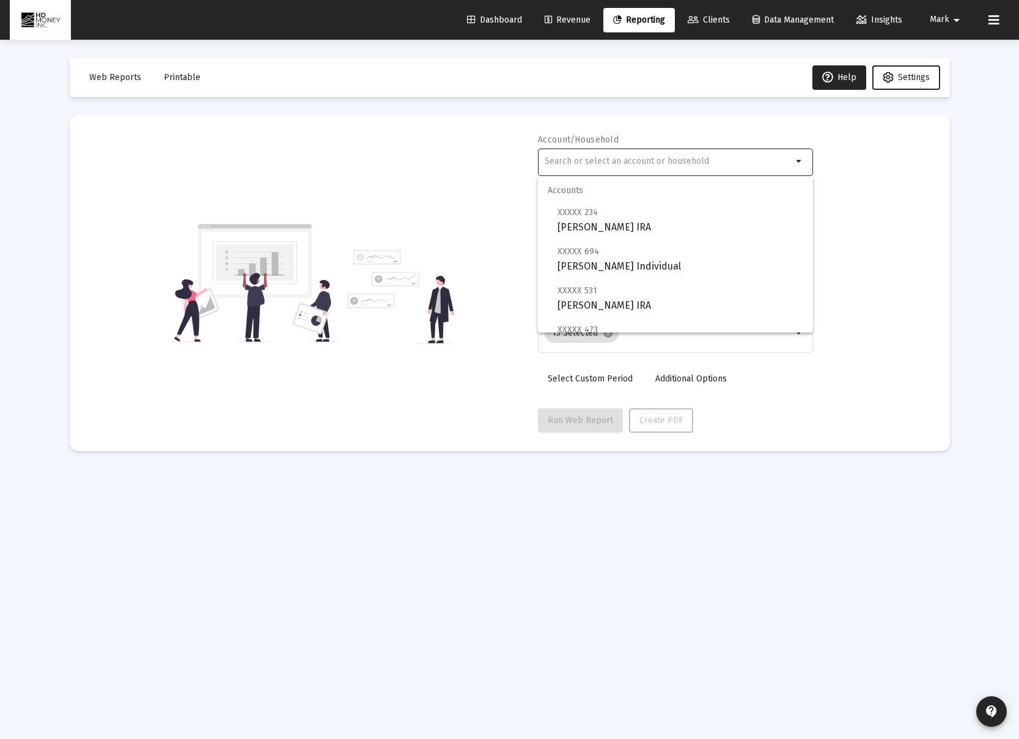
click at [625, 162] on input "text" at bounding box center [669, 162] width 248 height 10
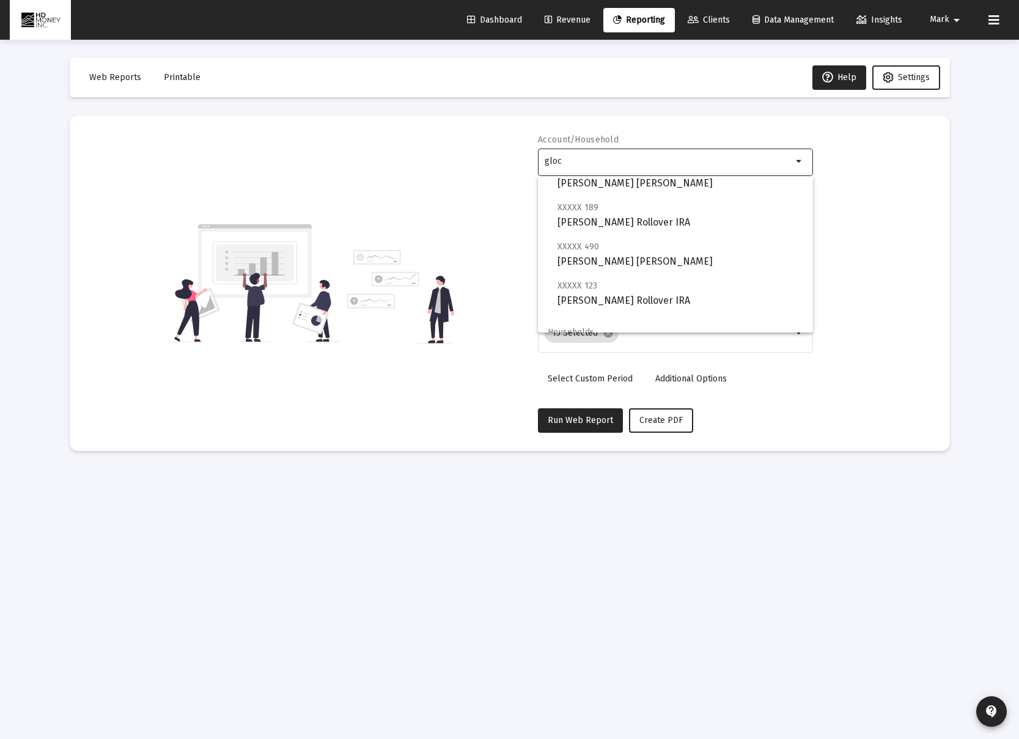
scroll to position [205, 0]
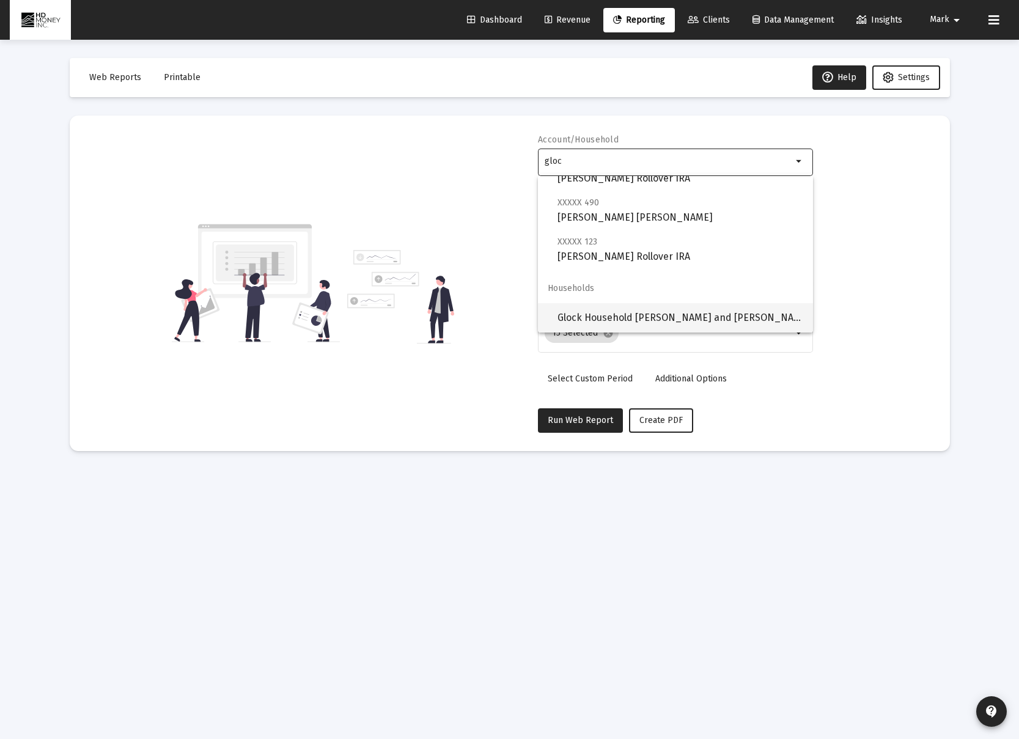
click at [668, 313] on span "Glock Household Lawrence and Janet" at bounding box center [681, 317] width 246 height 29
type input "Glock Household Lawrence and Janet"
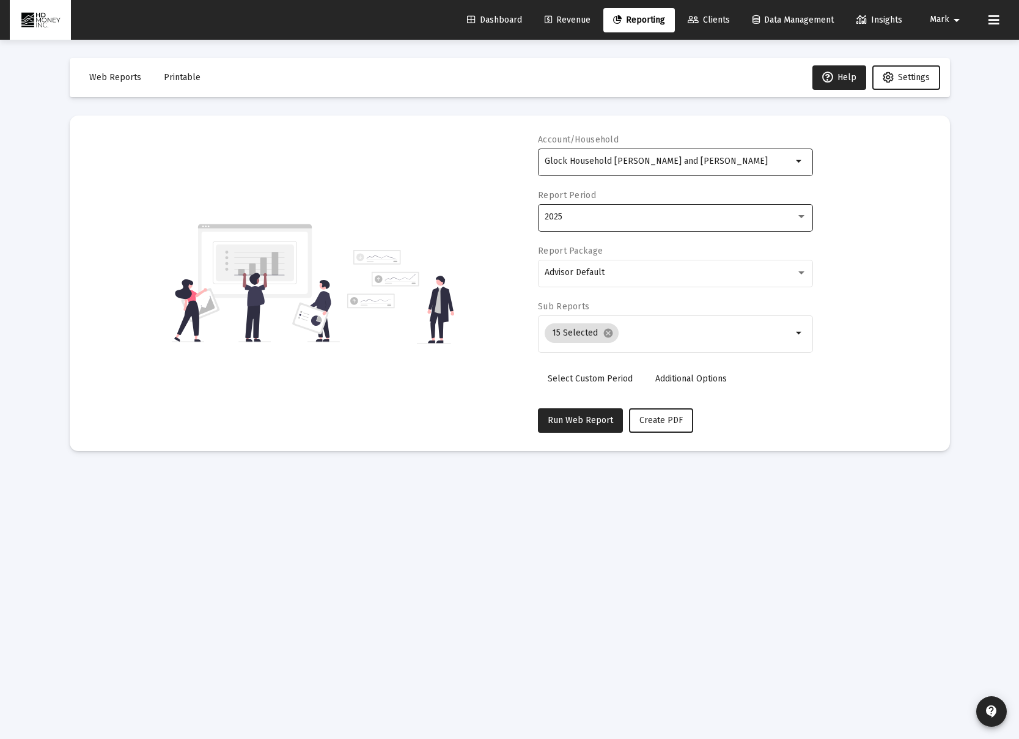
click at [612, 218] on div "2025" at bounding box center [670, 217] width 251 height 10
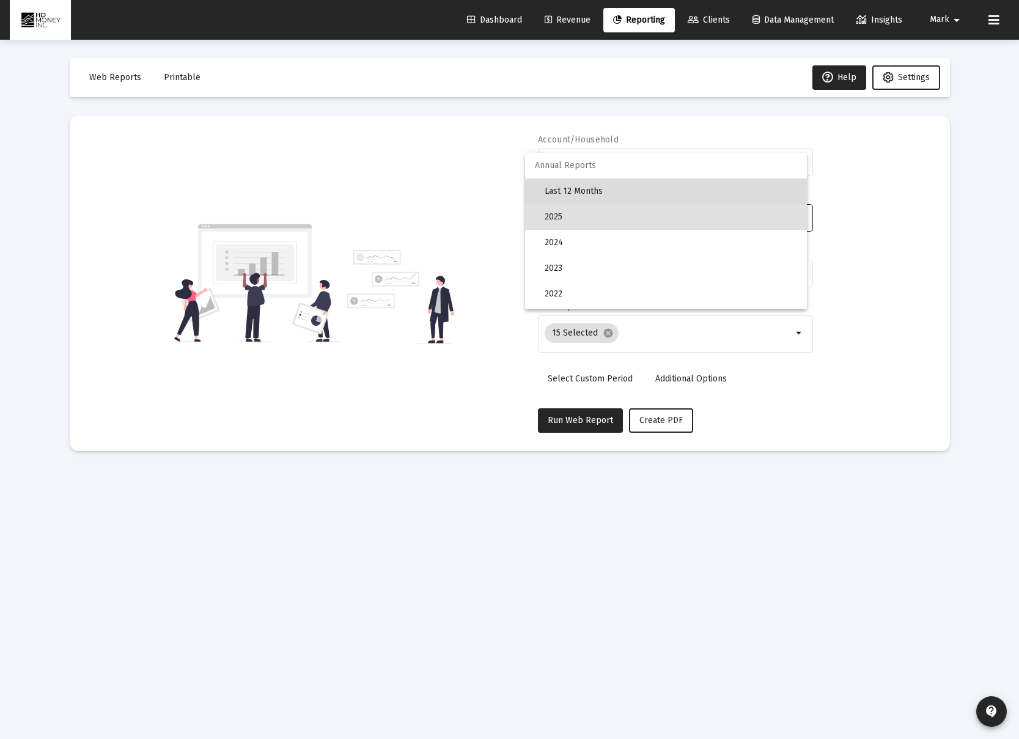
click at [596, 185] on span "Last 12 Months" at bounding box center [671, 192] width 252 height 26
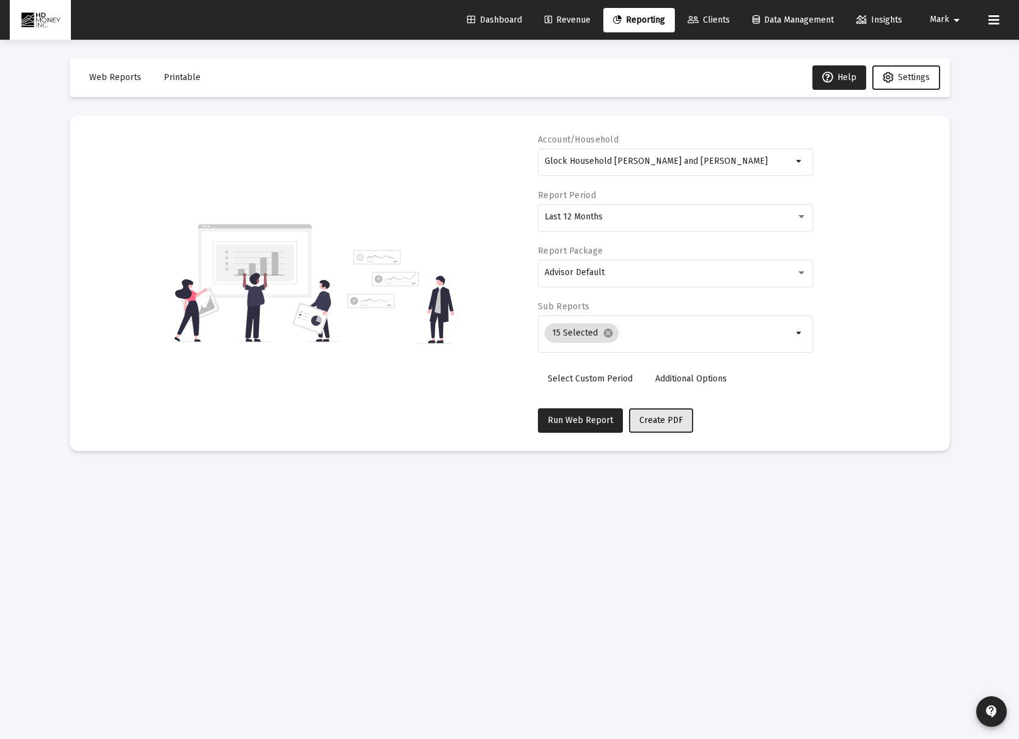
click at [679, 419] on button "Create PDF" at bounding box center [661, 420] width 64 height 24
click at [182, 77] on span "Printable" at bounding box center [182, 77] width 37 height 10
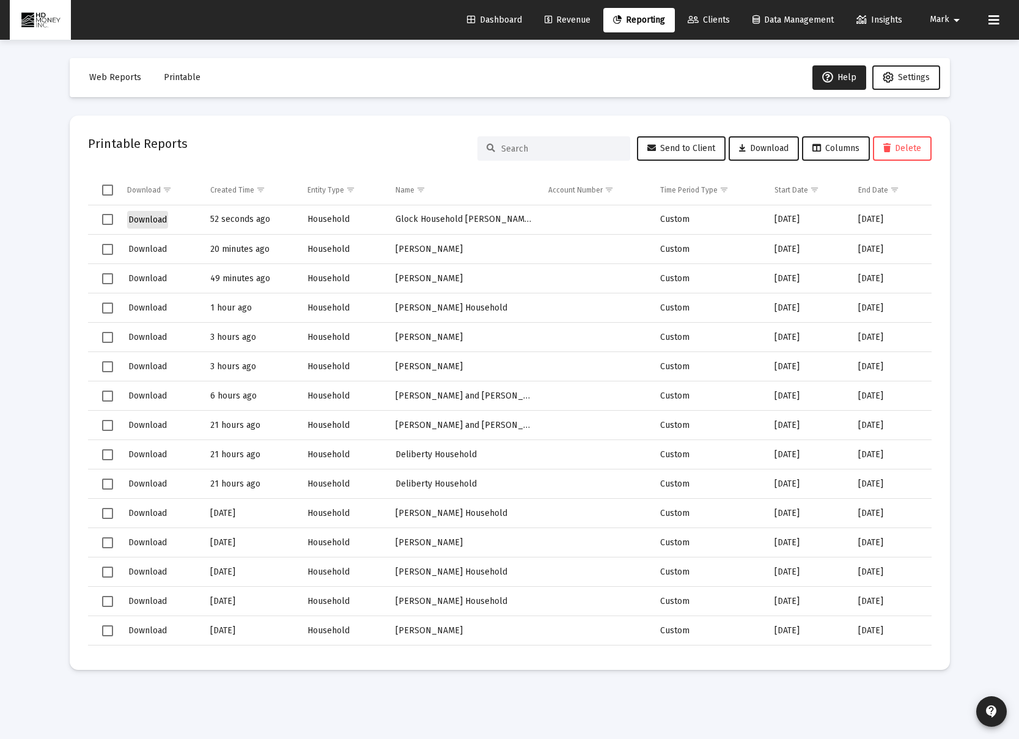
click at [147, 219] on span "Download" at bounding box center [147, 220] width 39 height 10
click at [648, 19] on span "Reporting" at bounding box center [639, 20] width 52 height 10
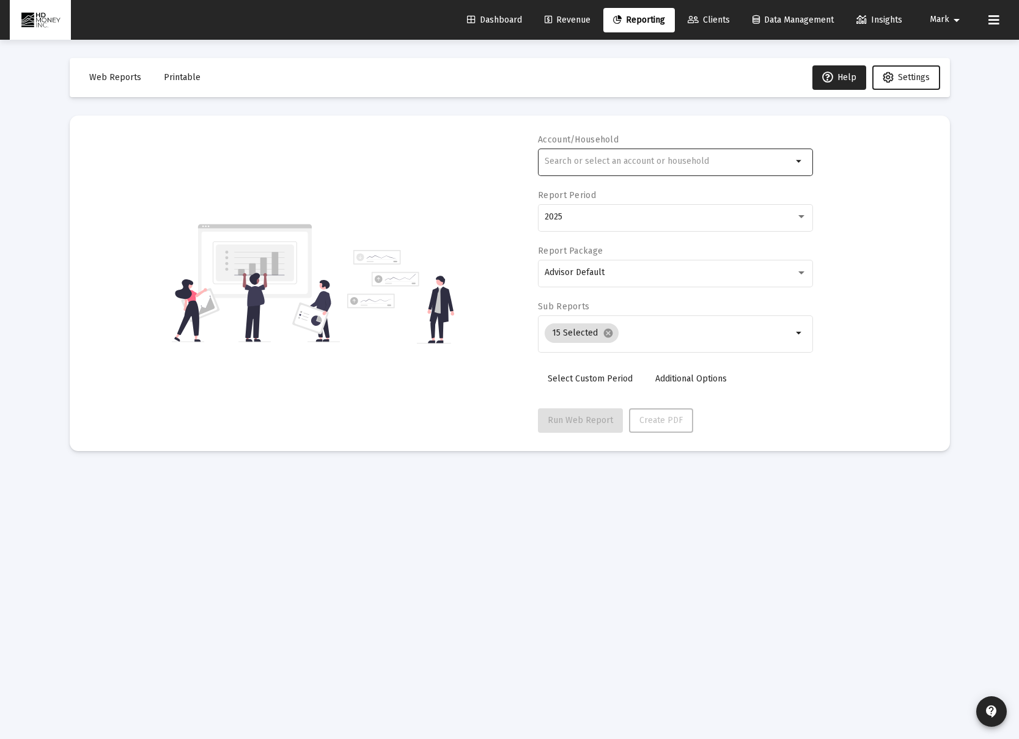
click at [611, 159] on input "text" at bounding box center [669, 162] width 248 height 10
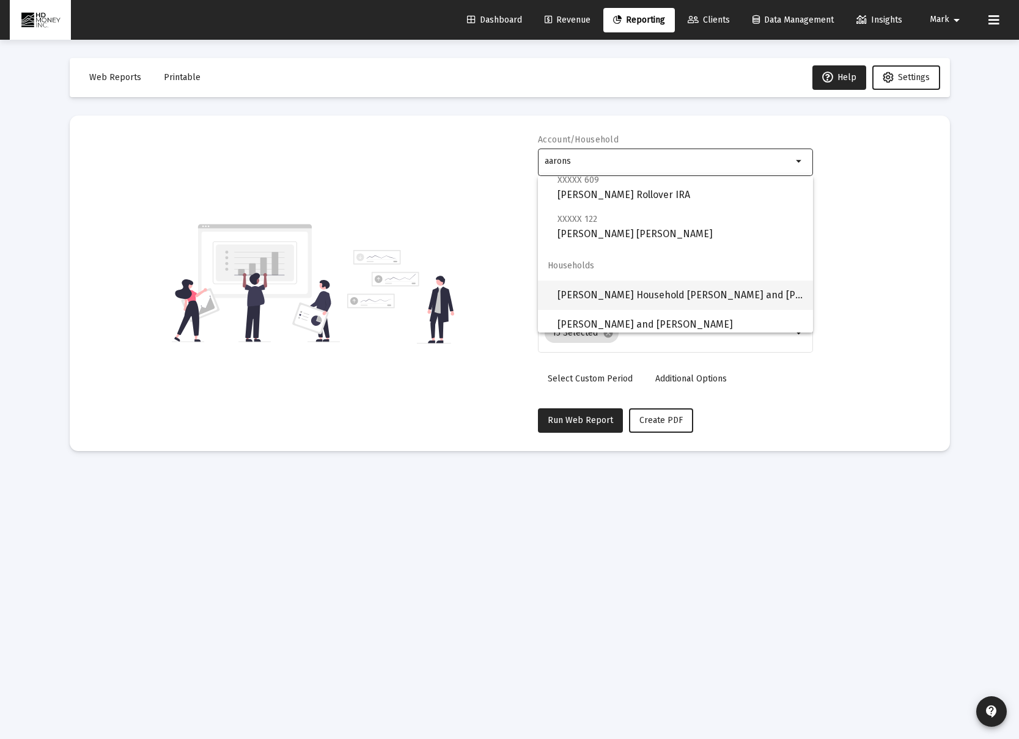
scroll to position [196, 0]
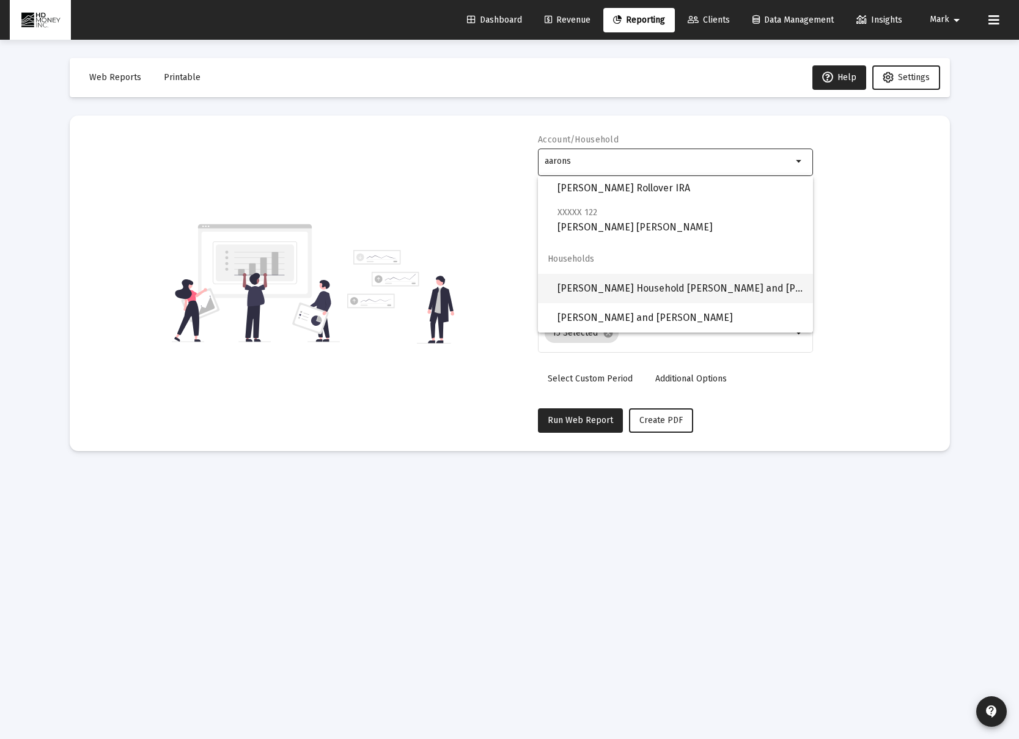
click at [653, 291] on span "Aaronson Household Brian and Linda" at bounding box center [681, 288] width 246 height 29
type input "Aaronson Household Brian and Linda"
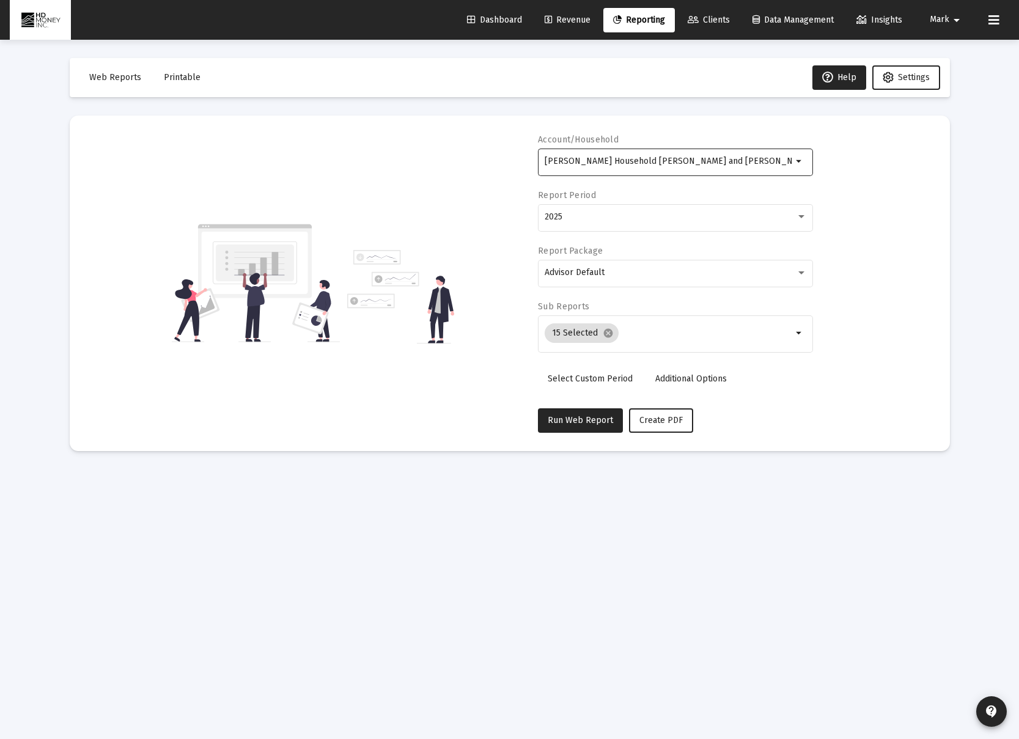
click at [178, 80] on span "Printable" at bounding box center [182, 77] width 37 height 10
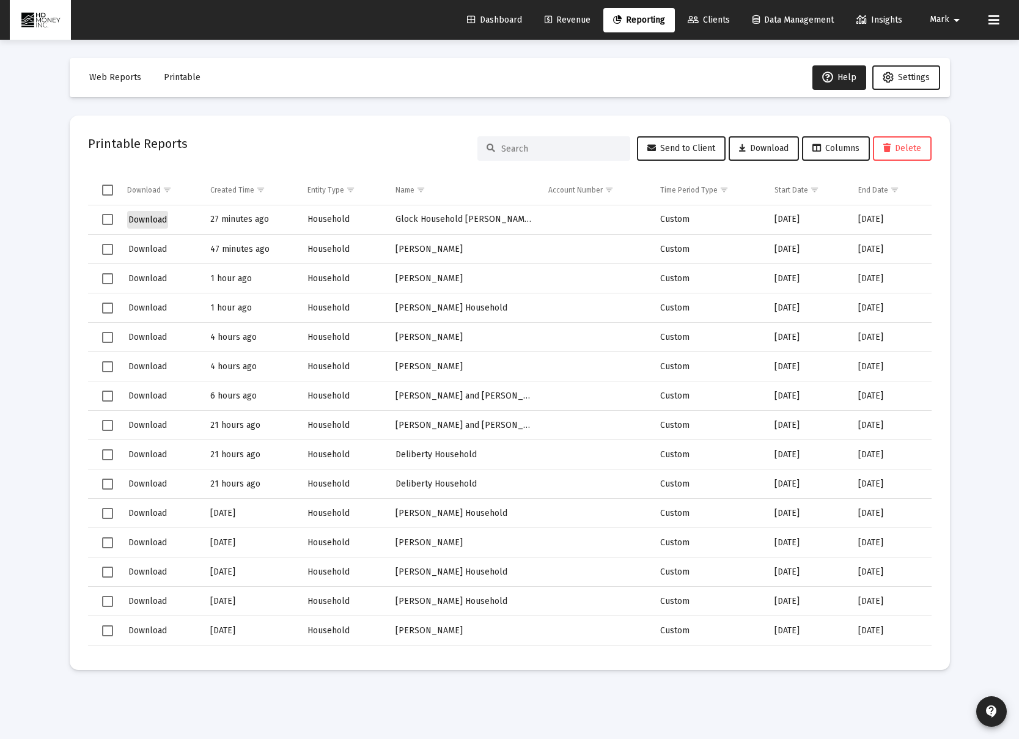
click at [138, 215] on span "Download" at bounding box center [147, 220] width 39 height 10
click at [971, 113] on div "Loading... Web Reports Printable Help Settings Printable Reports Send to Client…" at bounding box center [509, 369] width 1019 height 739
click at [650, 24] on span "Reporting" at bounding box center [639, 20] width 52 height 10
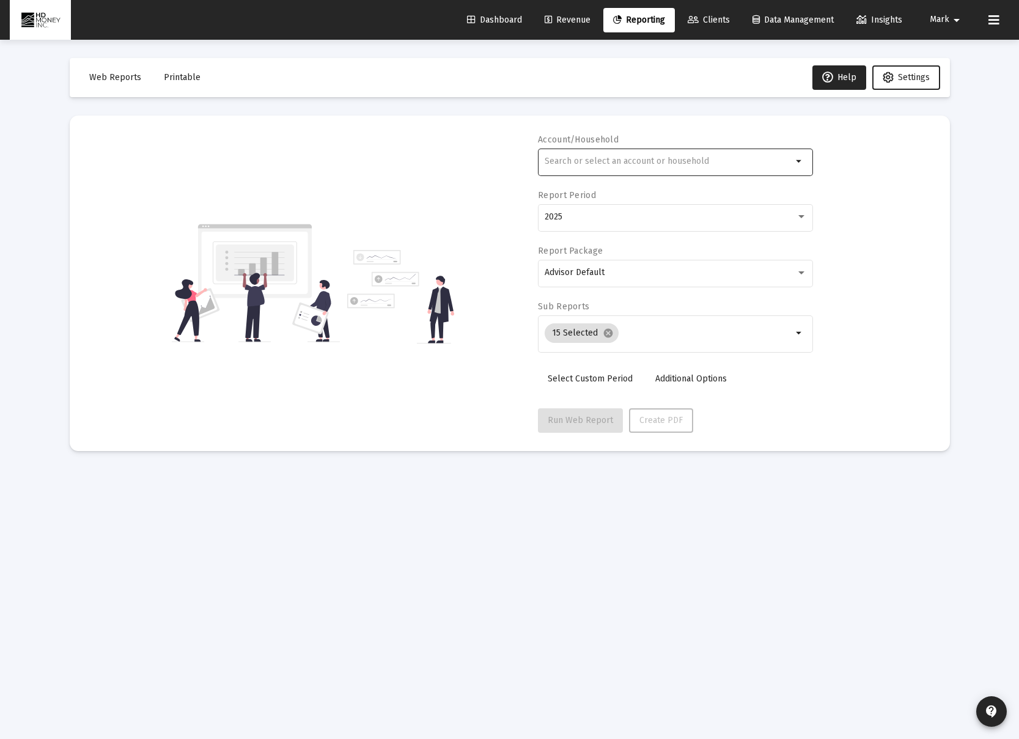
click at [643, 154] on div at bounding box center [669, 161] width 248 height 30
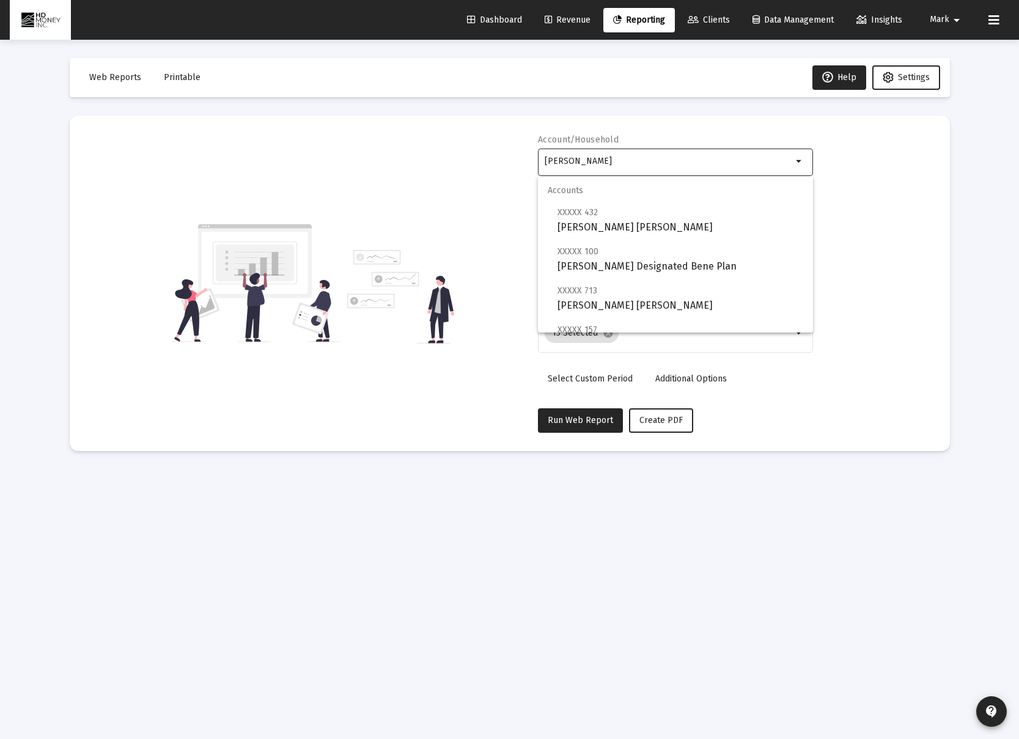
scroll to position [88, 0]
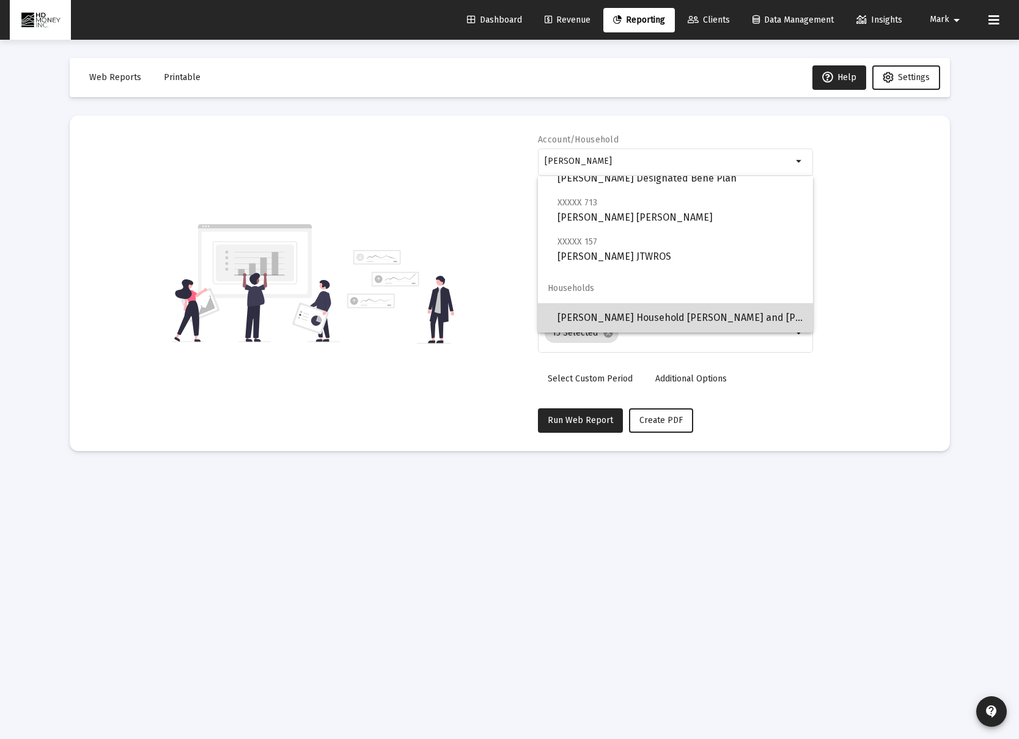
click at [661, 319] on span "Aaronson Household Brian and Linda" at bounding box center [681, 317] width 246 height 29
type input "Aaronson Household Brian and Linda"
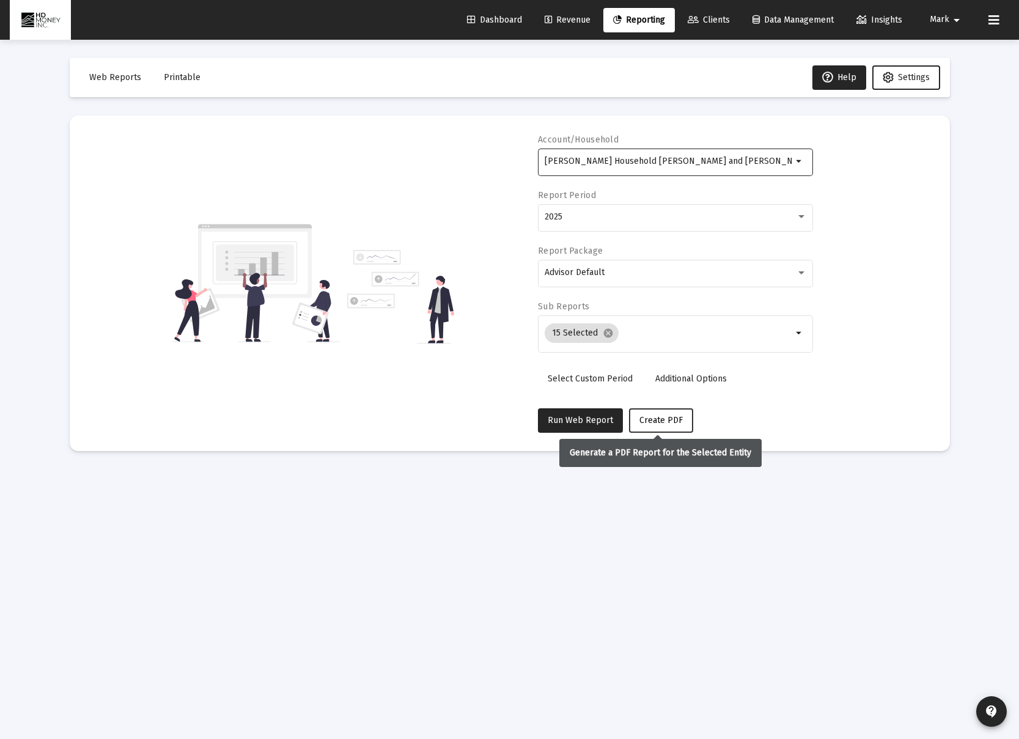
click at [655, 421] on span "Create PDF" at bounding box center [660, 420] width 43 height 10
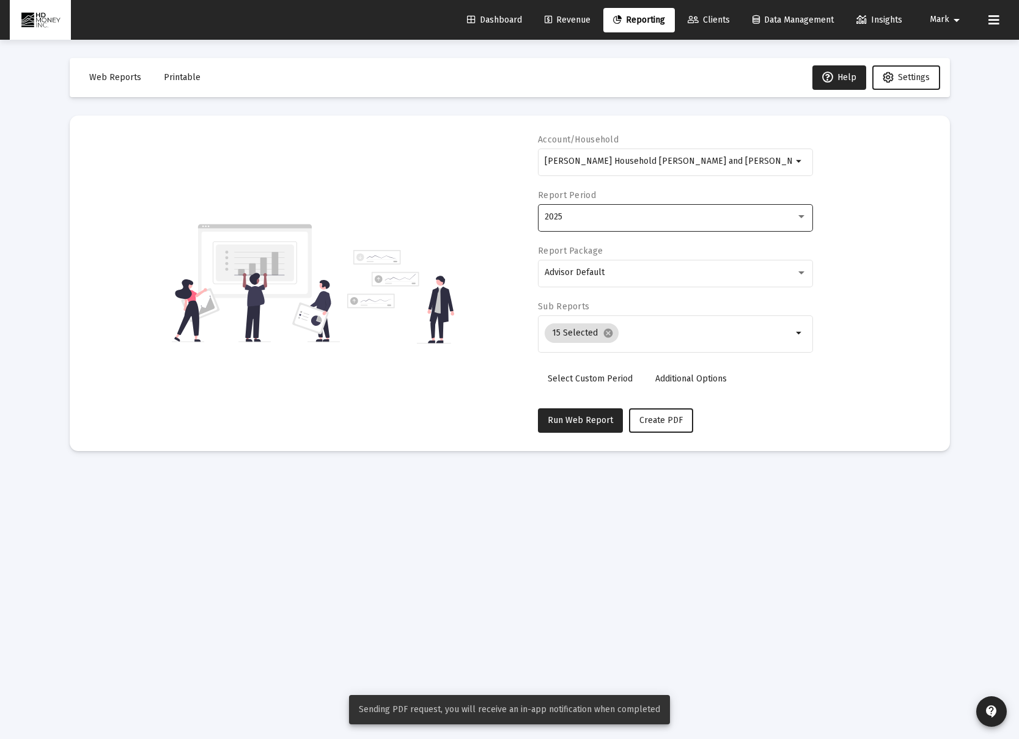
click at [666, 223] on div "2025" at bounding box center [676, 217] width 262 height 30
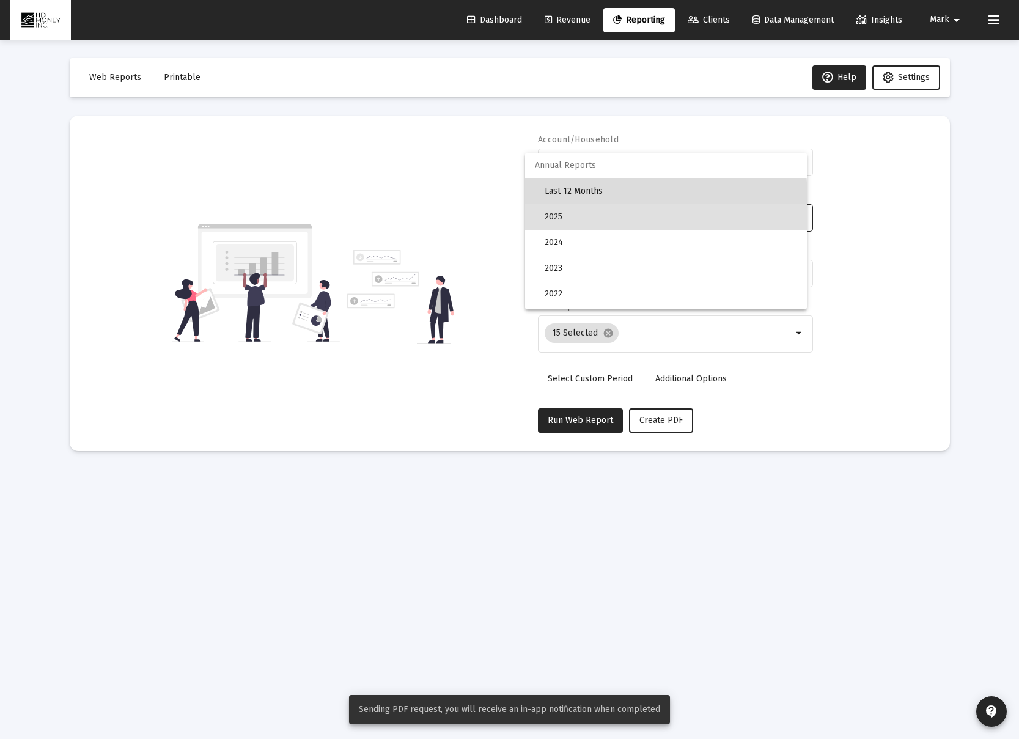
click at [648, 196] on span "Last 12 Months" at bounding box center [671, 192] width 252 height 26
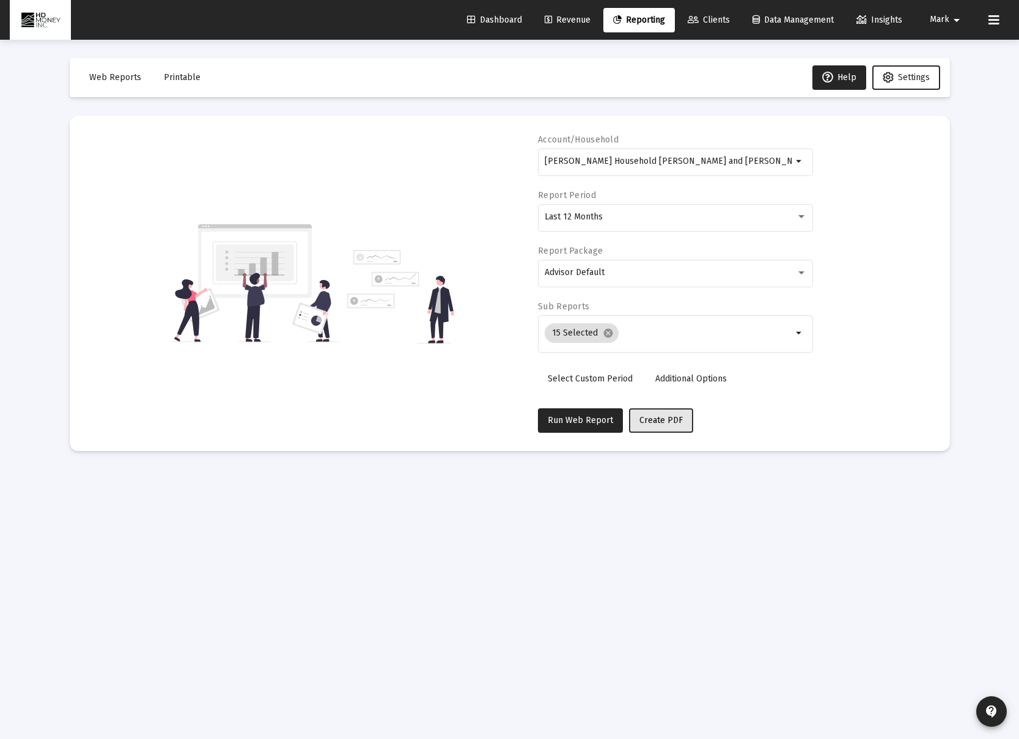
click at [671, 422] on span "Create PDF" at bounding box center [660, 420] width 43 height 10
click at [188, 79] on span "Printable" at bounding box center [182, 77] width 37 height 10
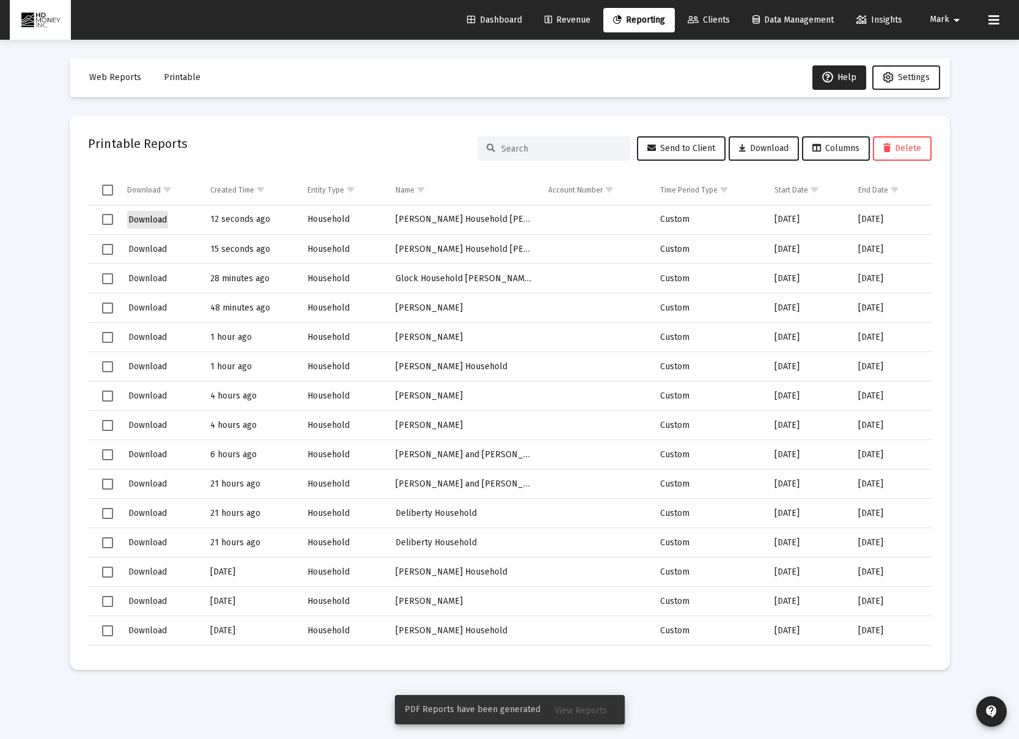
click at [160, 217] on span "Download" at bounding box center [147, 220] width 39 height 10
